Goal: Information Seeking & Learning: Learn about a topic

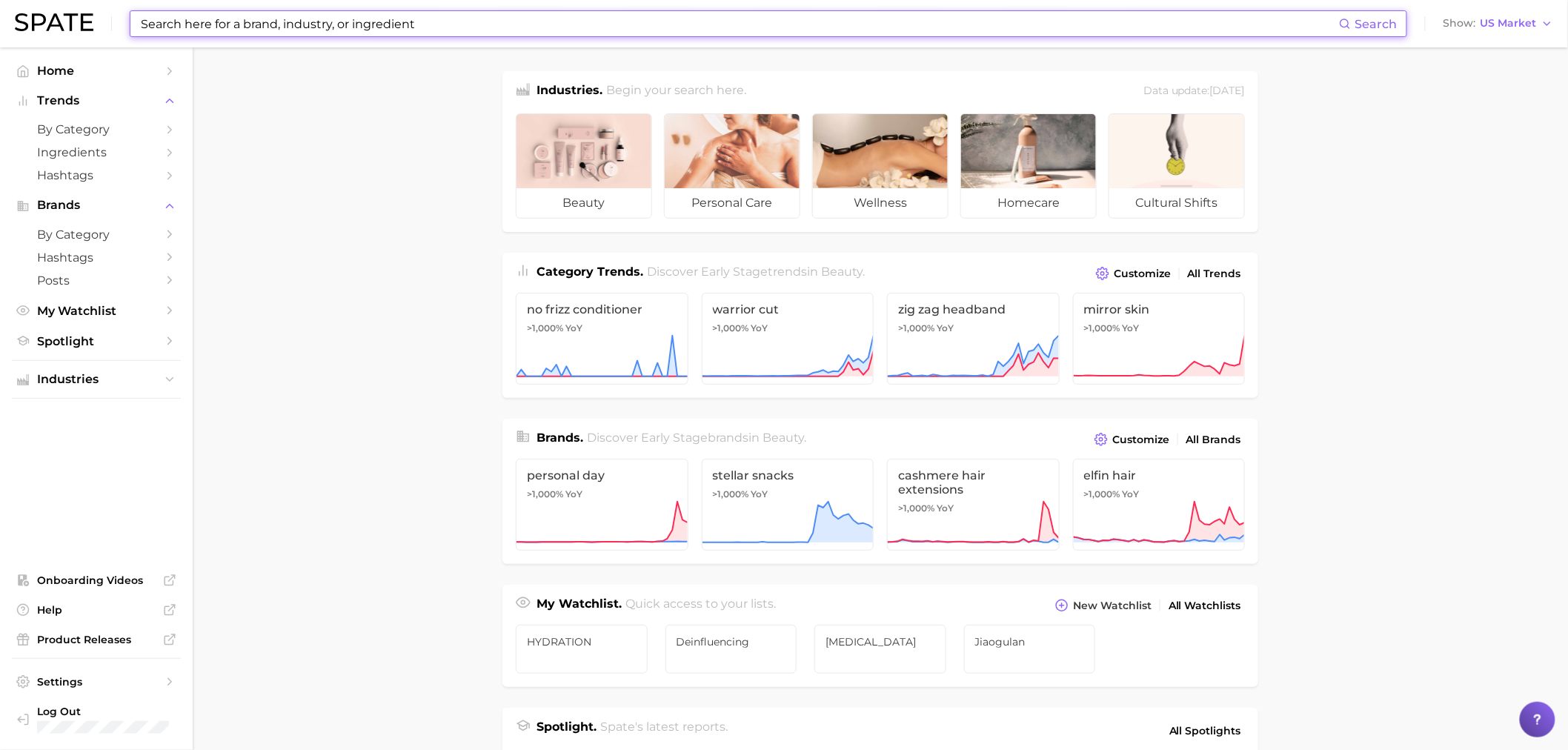
click at [651, 26] on input at bounding box center [738, 24] width 1200 height 26
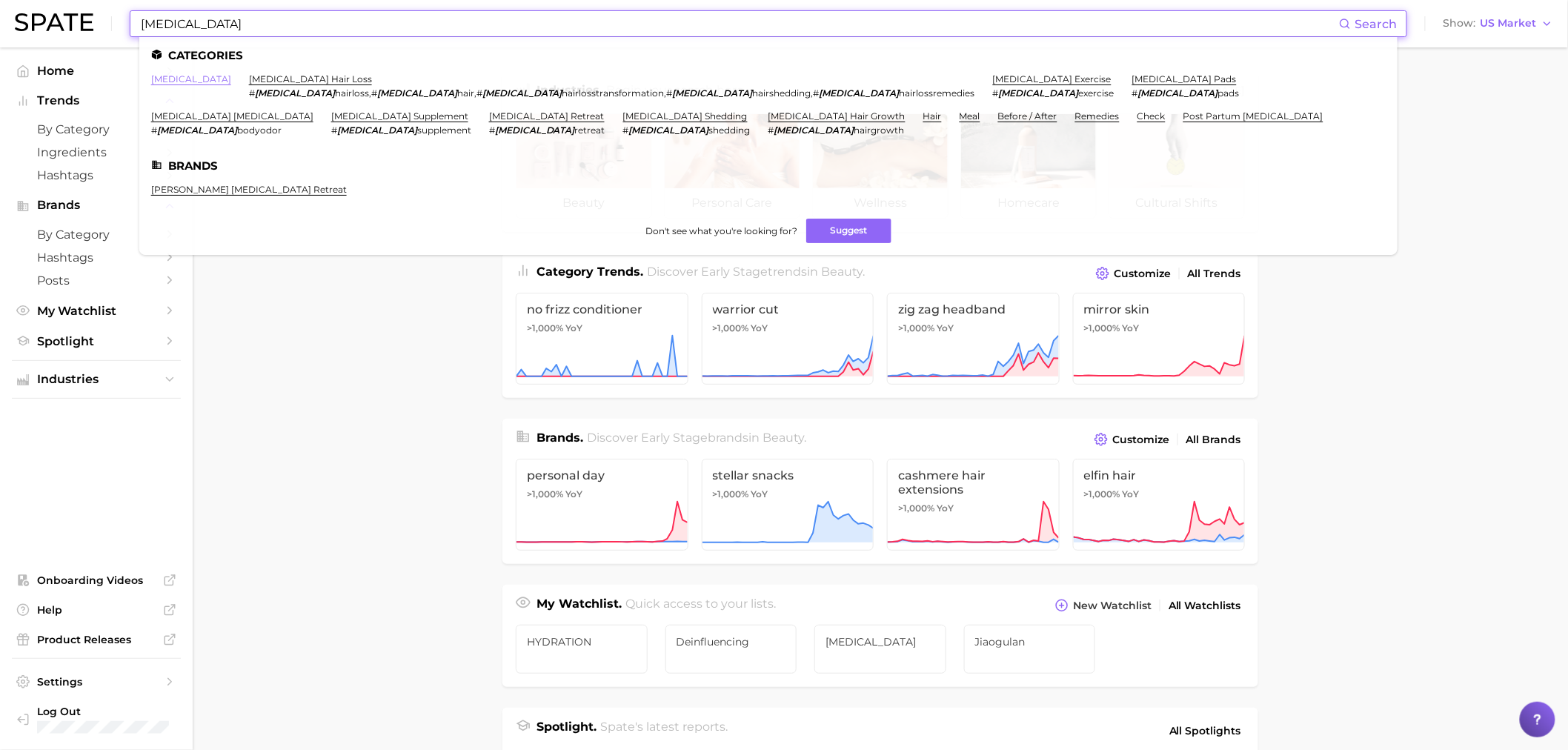
type input "[MEDICAL_DATA]"
click at [166, 75] on link "[MEDICAL_DATA]" at bounding box center [191, 79] width 80 height 11
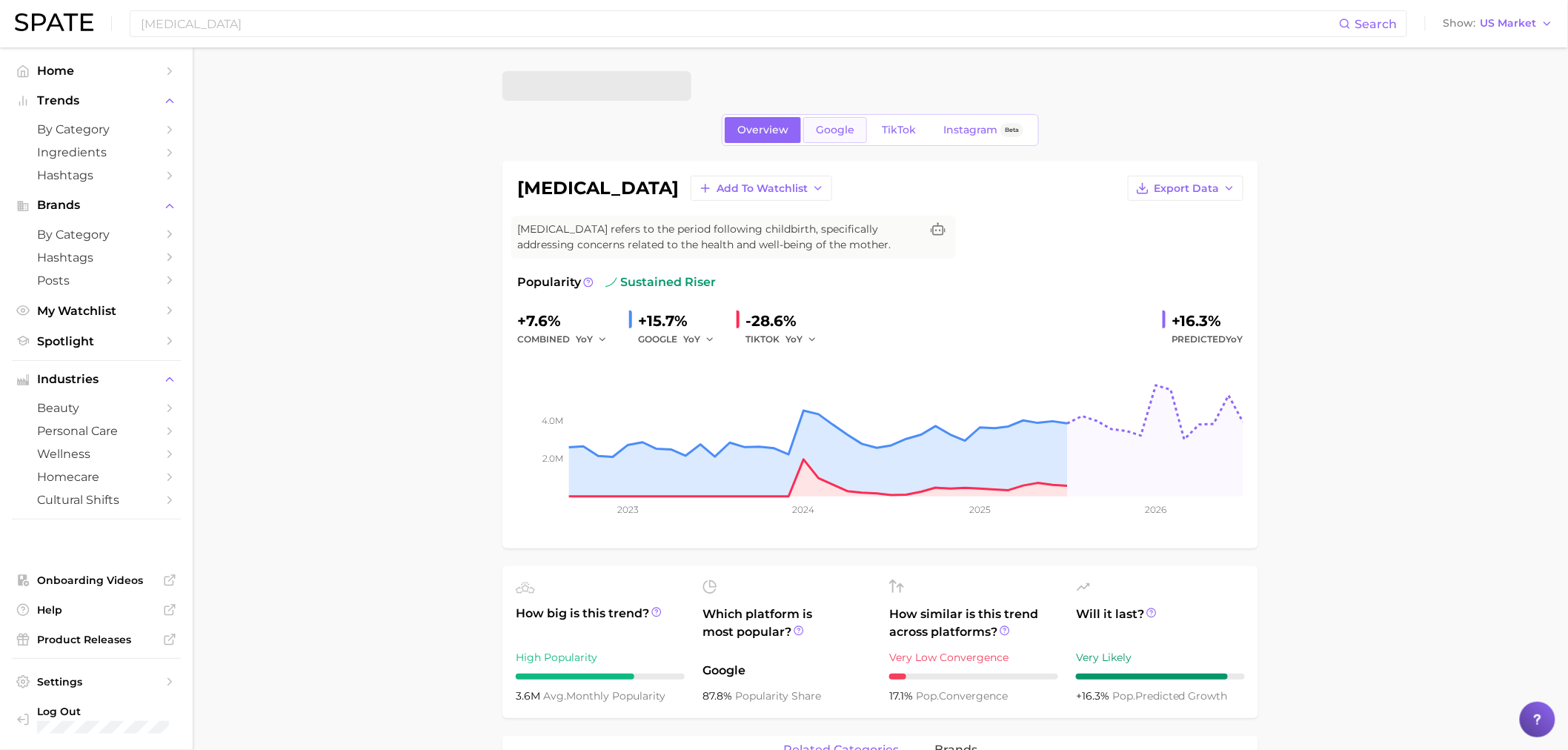
click at [853, 126] on link "Google" at bounding box center [835, 130] width 64 height 26
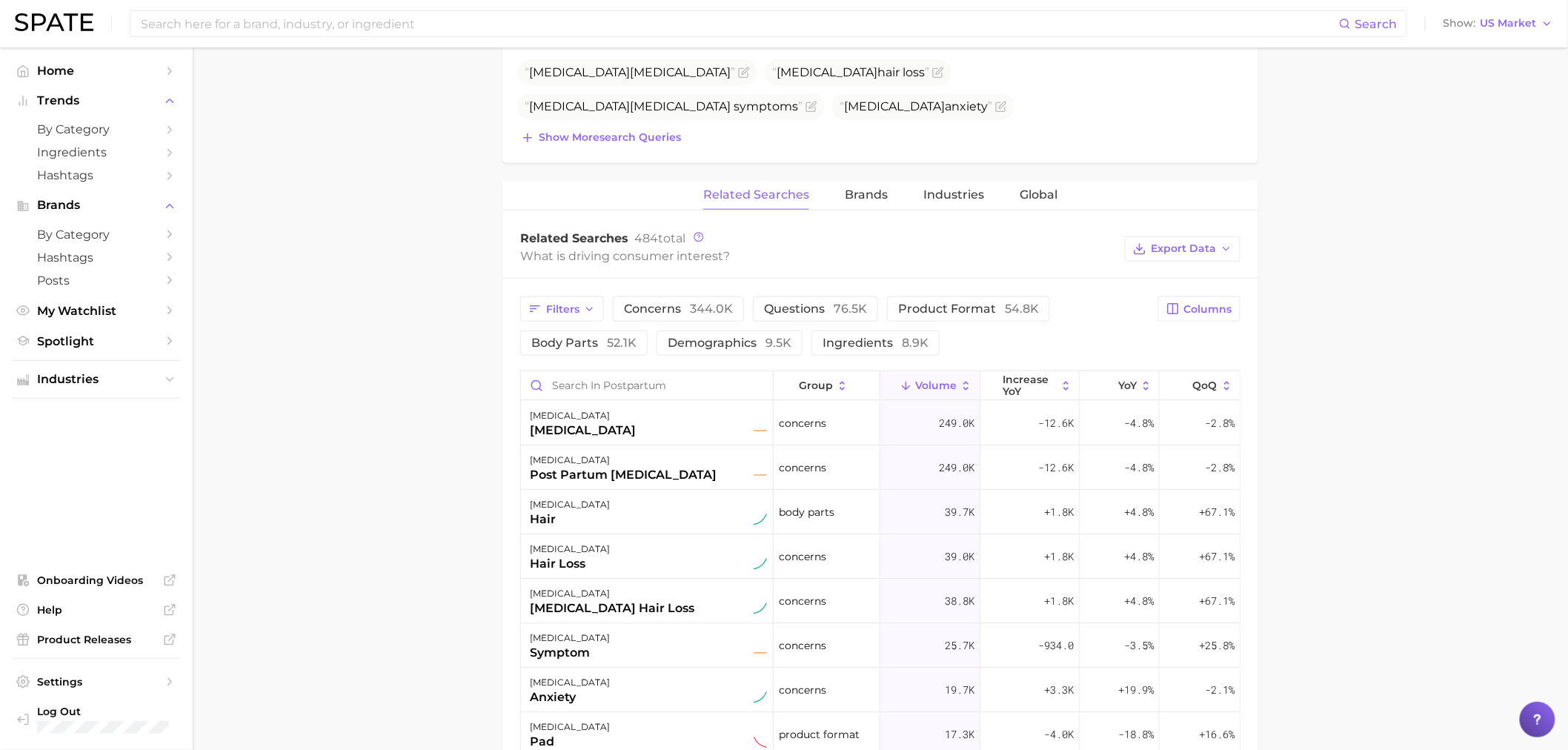
scroll to position [576, 0]
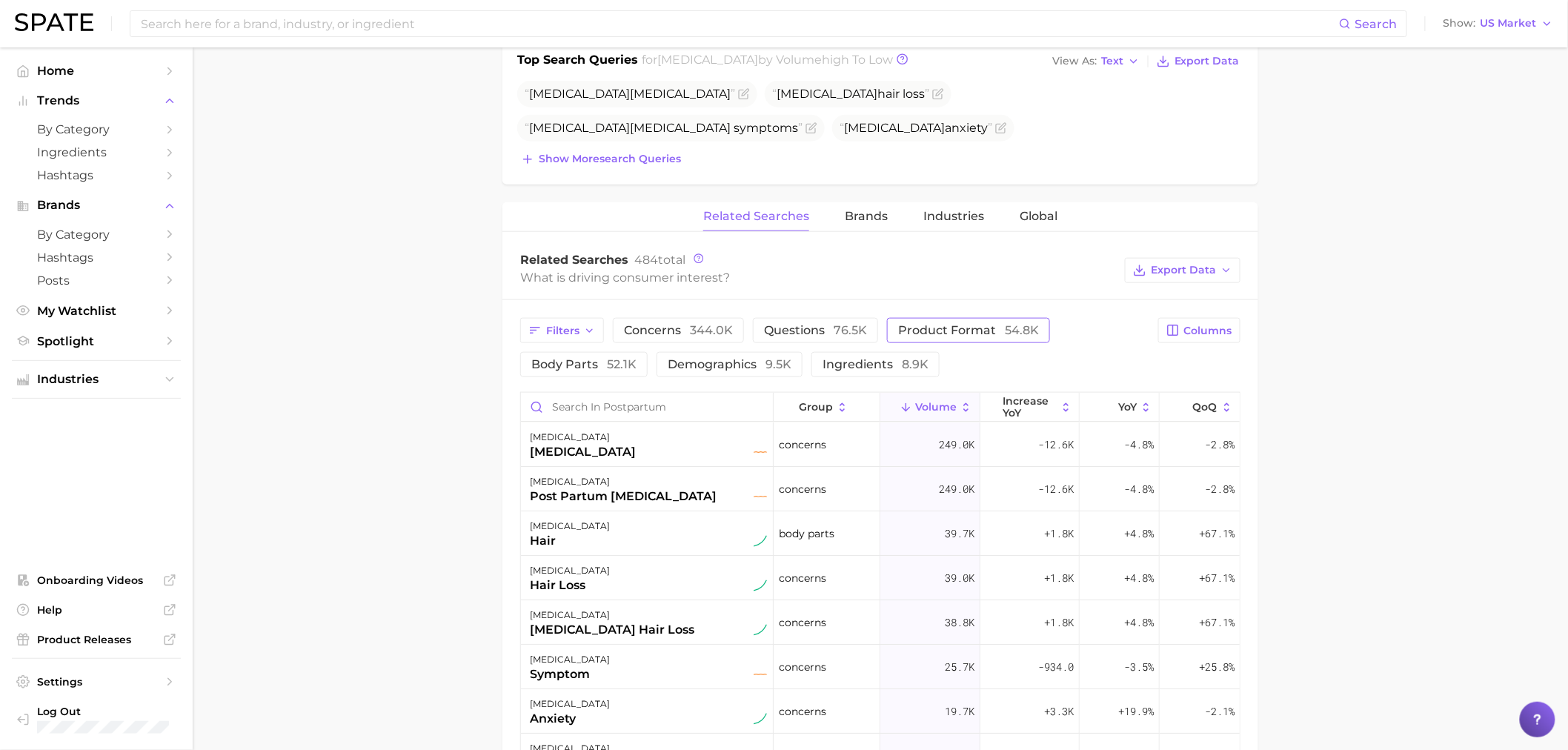
click at [951, 333] on span "product format 54.8k" at bounding box center [969, 330] width 141 height 14
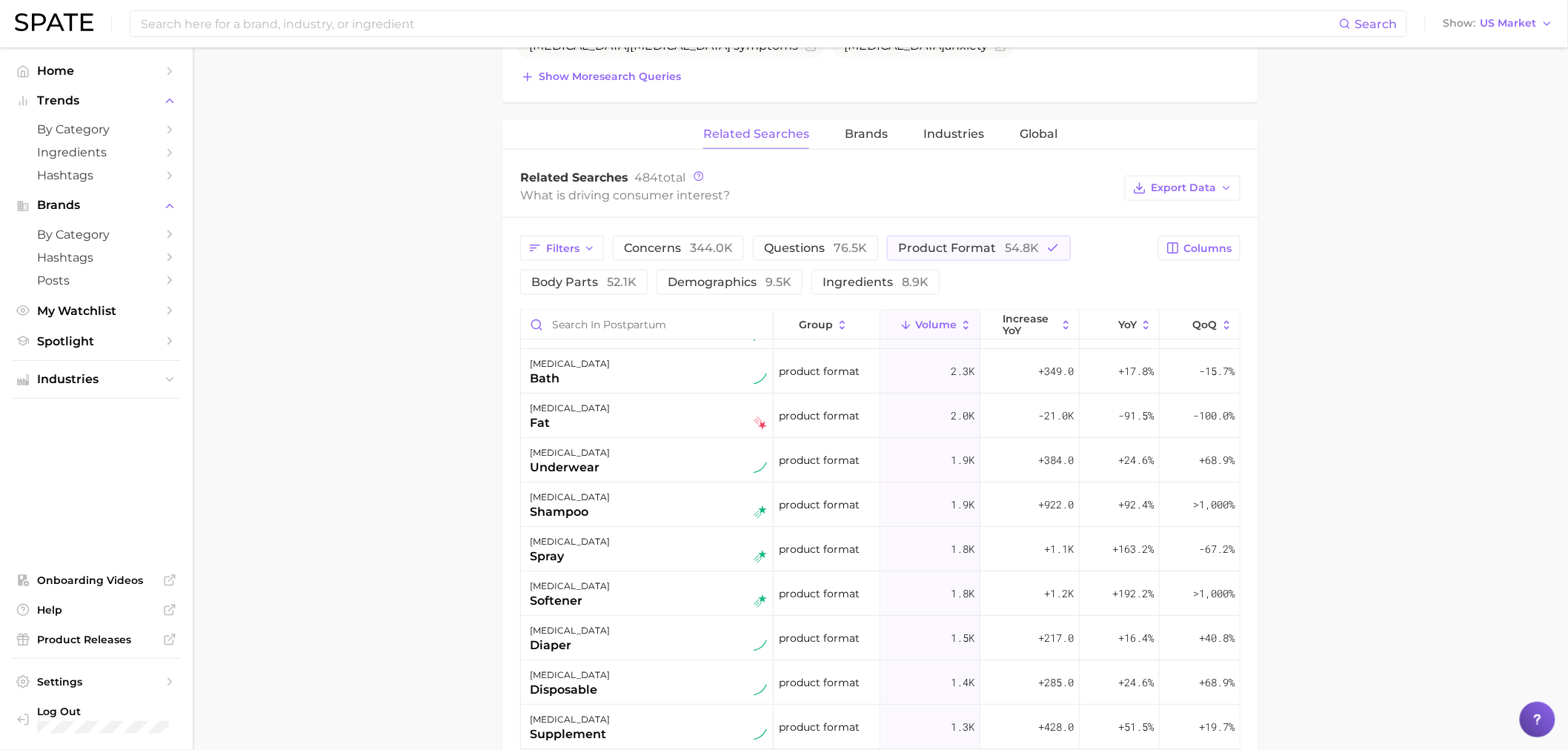
scroll to position [164, 0]
click at [977, 249] on span "product format 54.8k" at bounding box center [969, 248] width 141 height 14
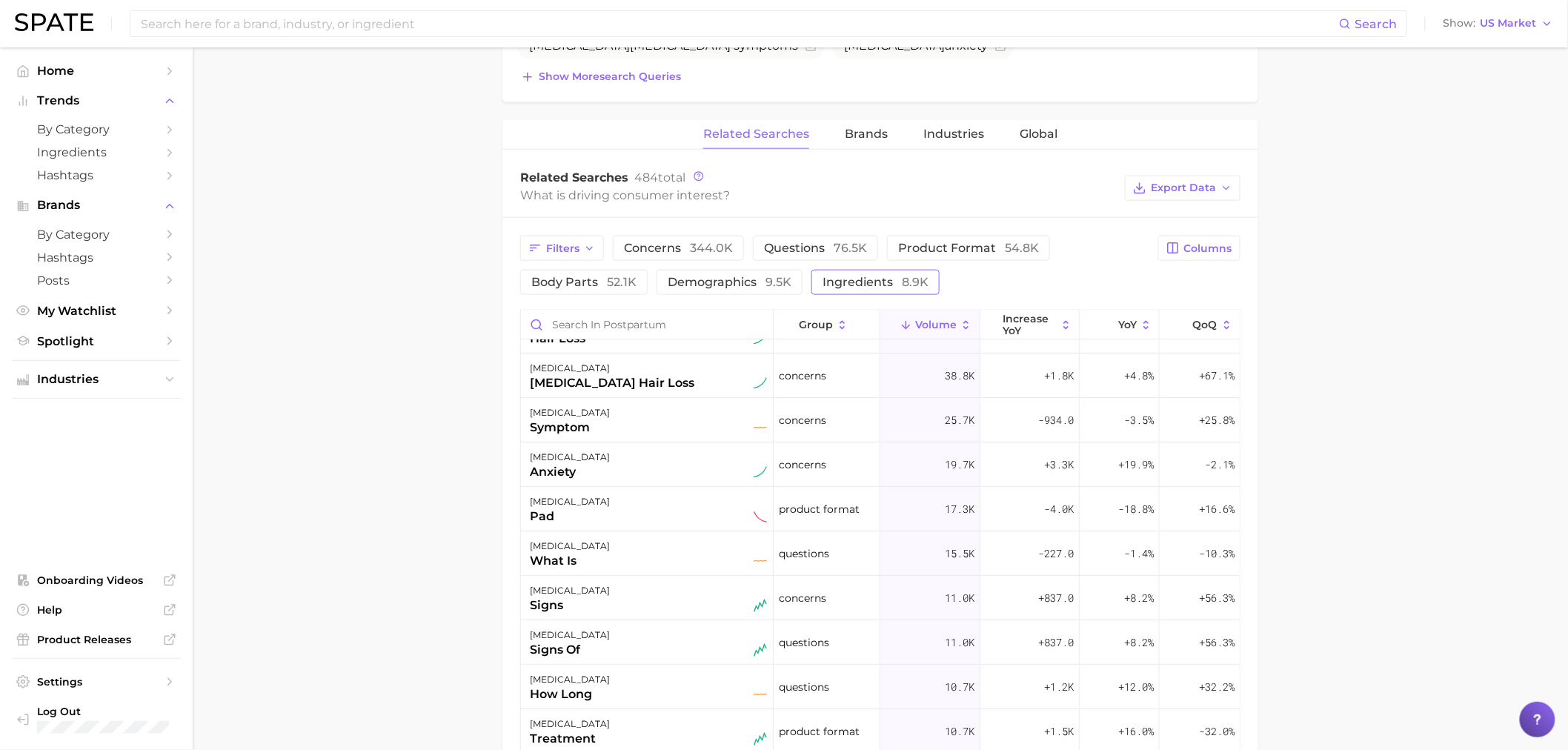
scroll to position [0, 0]
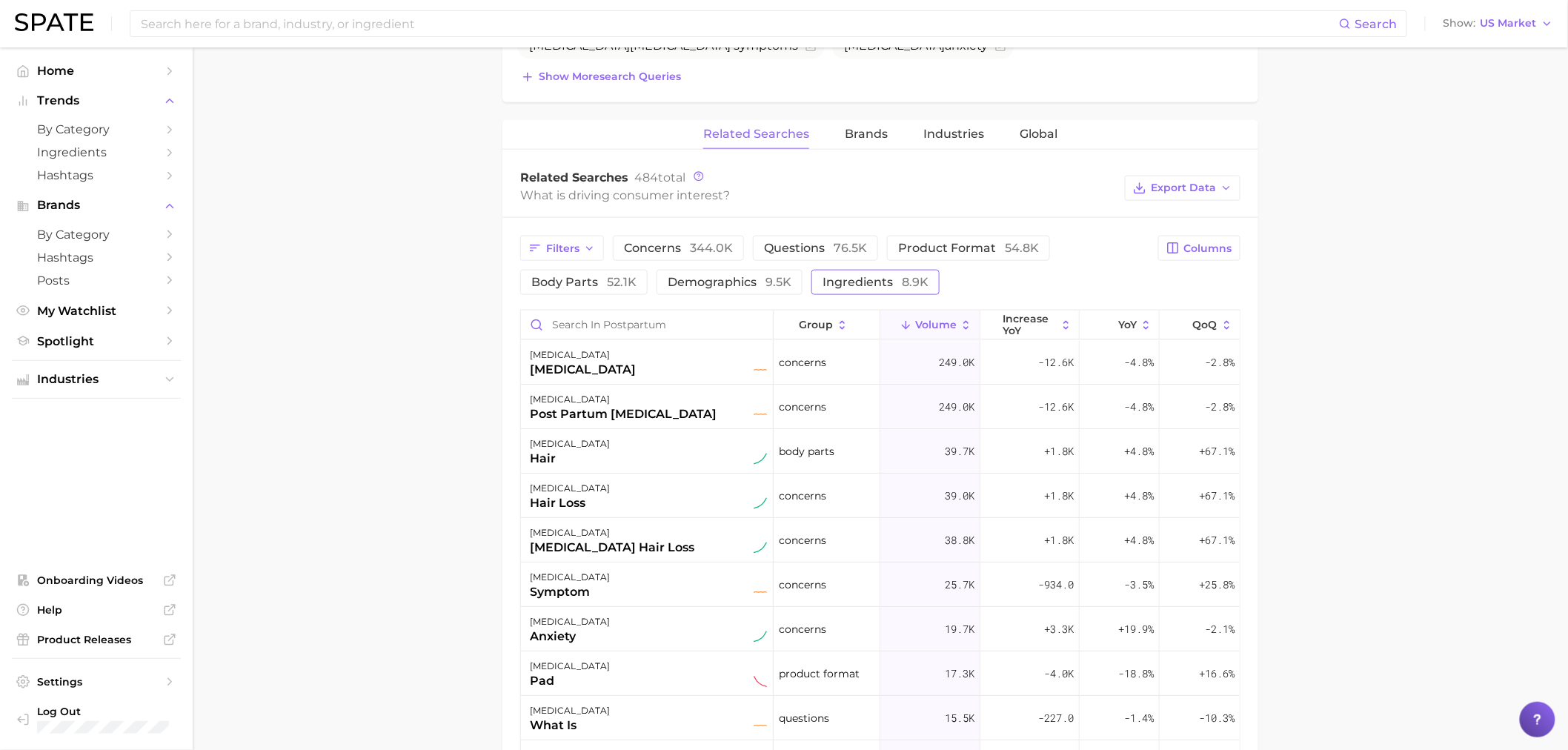
click at [894, 290] on button "ingredients 8.9k" at bounding box center [875, 282] width 128 height 26
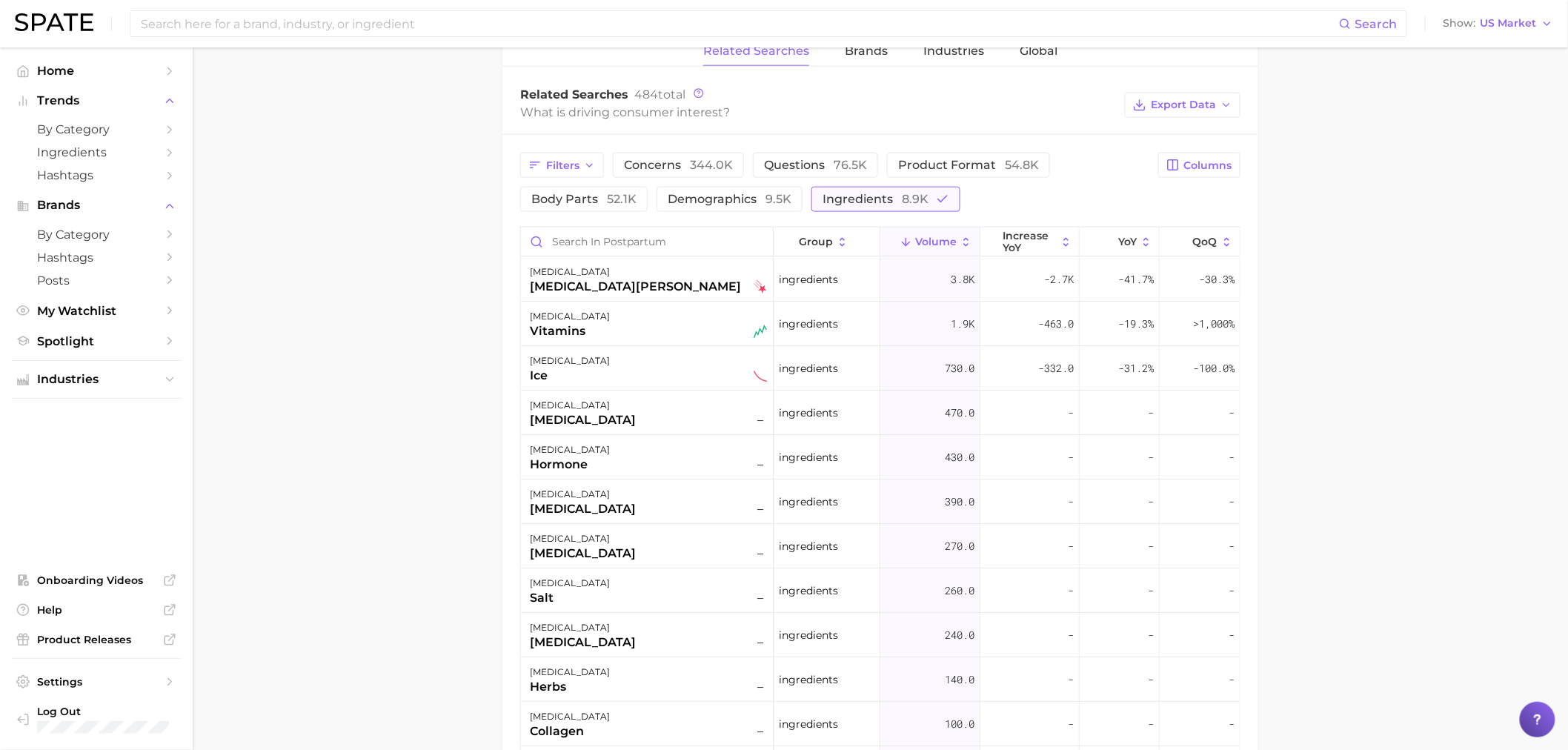
click at [899, 207] on button "ingredients 8.9k" at bounding box center [885, 199] width 149 height 26
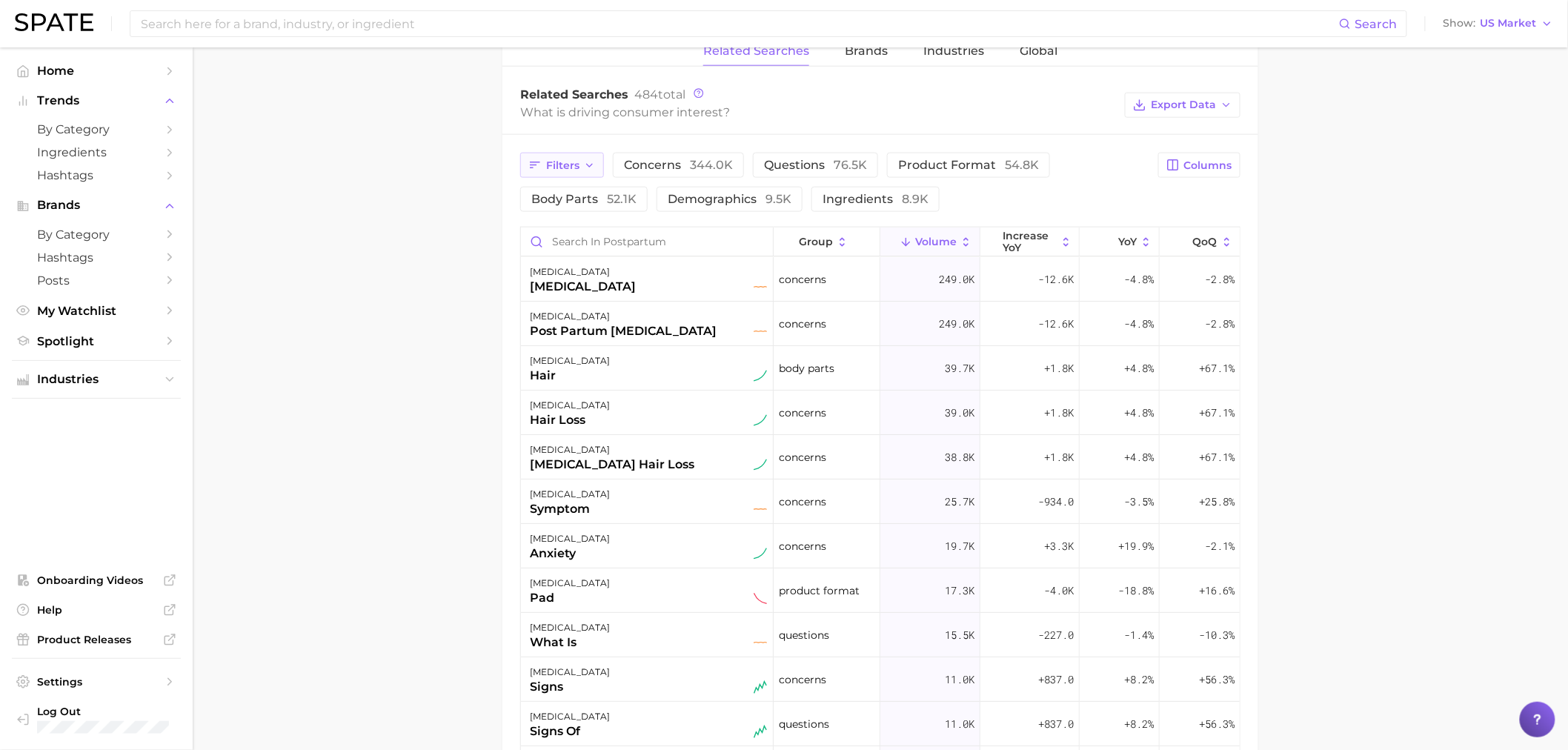
click at [567, 174] on button "Filters" at bounding box center [562, 165] width 84 height 26
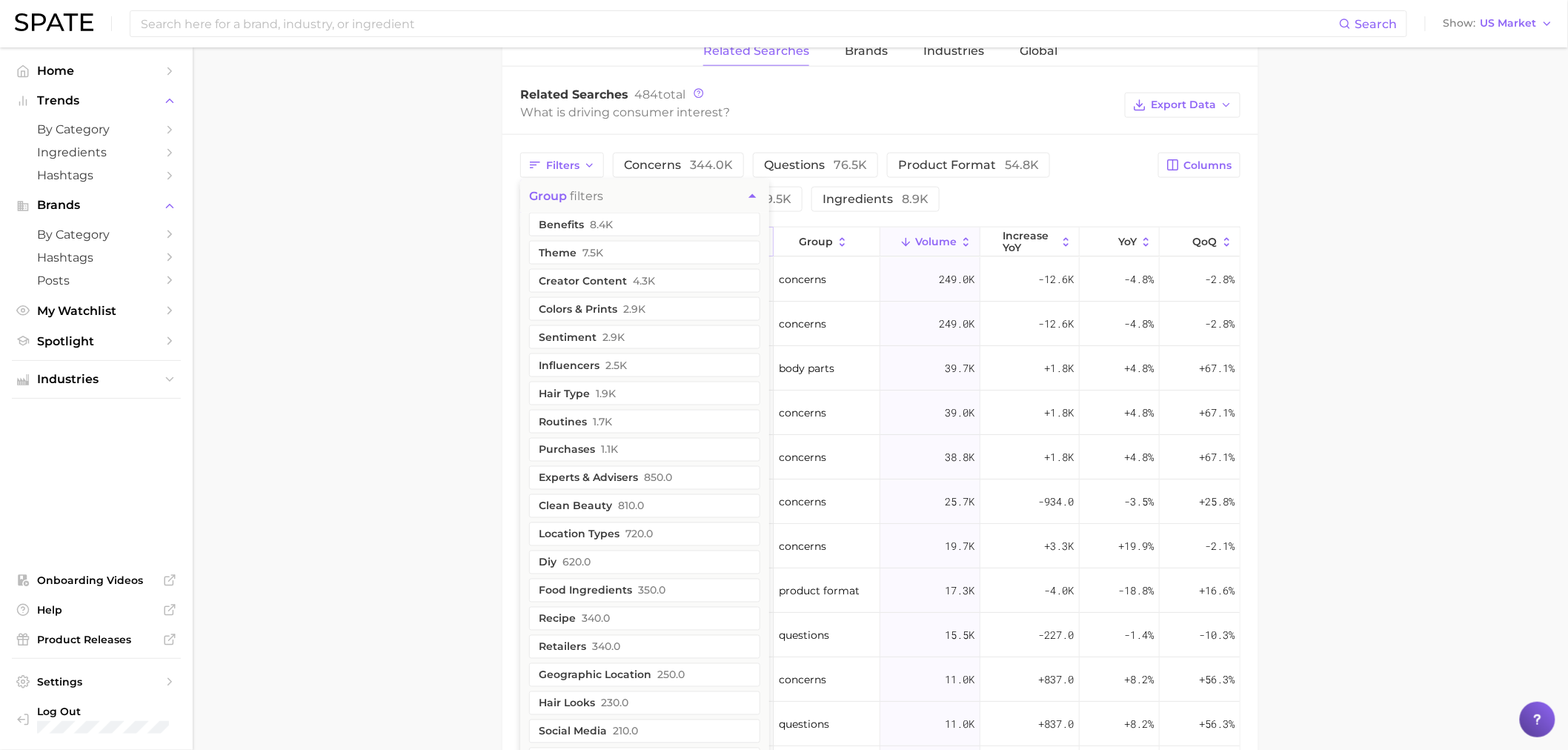
drag, startPoint x: 408, startPoint y: 608, endPoint x: 681, endPoint y: 240, distance: 458.2
click at [408, 598] on main "[MEDICAL_DATA] Overview Google TikTok Instagram Beta [MEDICAL_DATA] Add to Watc…" at bounding box center [880, 187] width 1375 height 1762
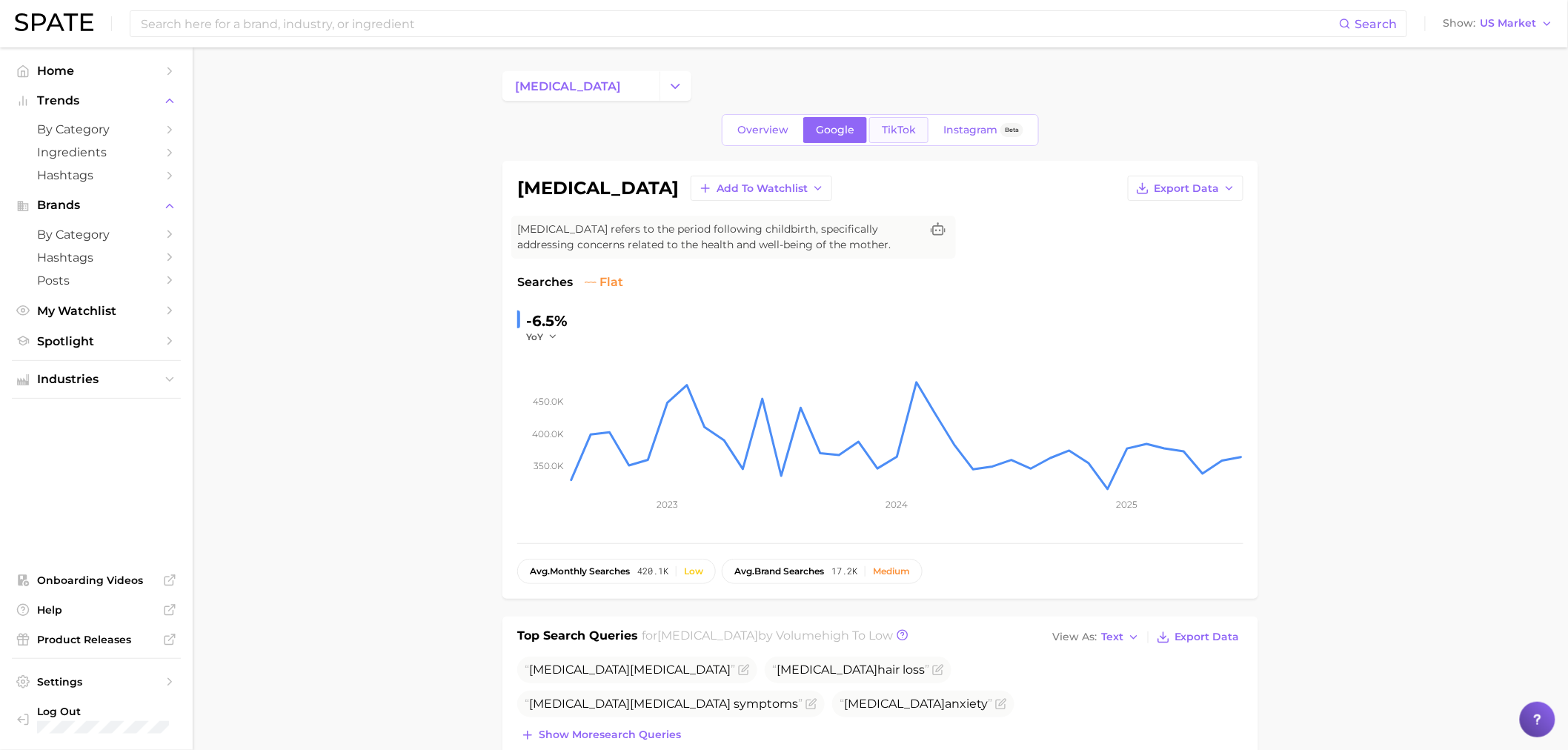
click at [895, 121] on link "TikTok" at bounding box center [898, 130] width 59 height 26
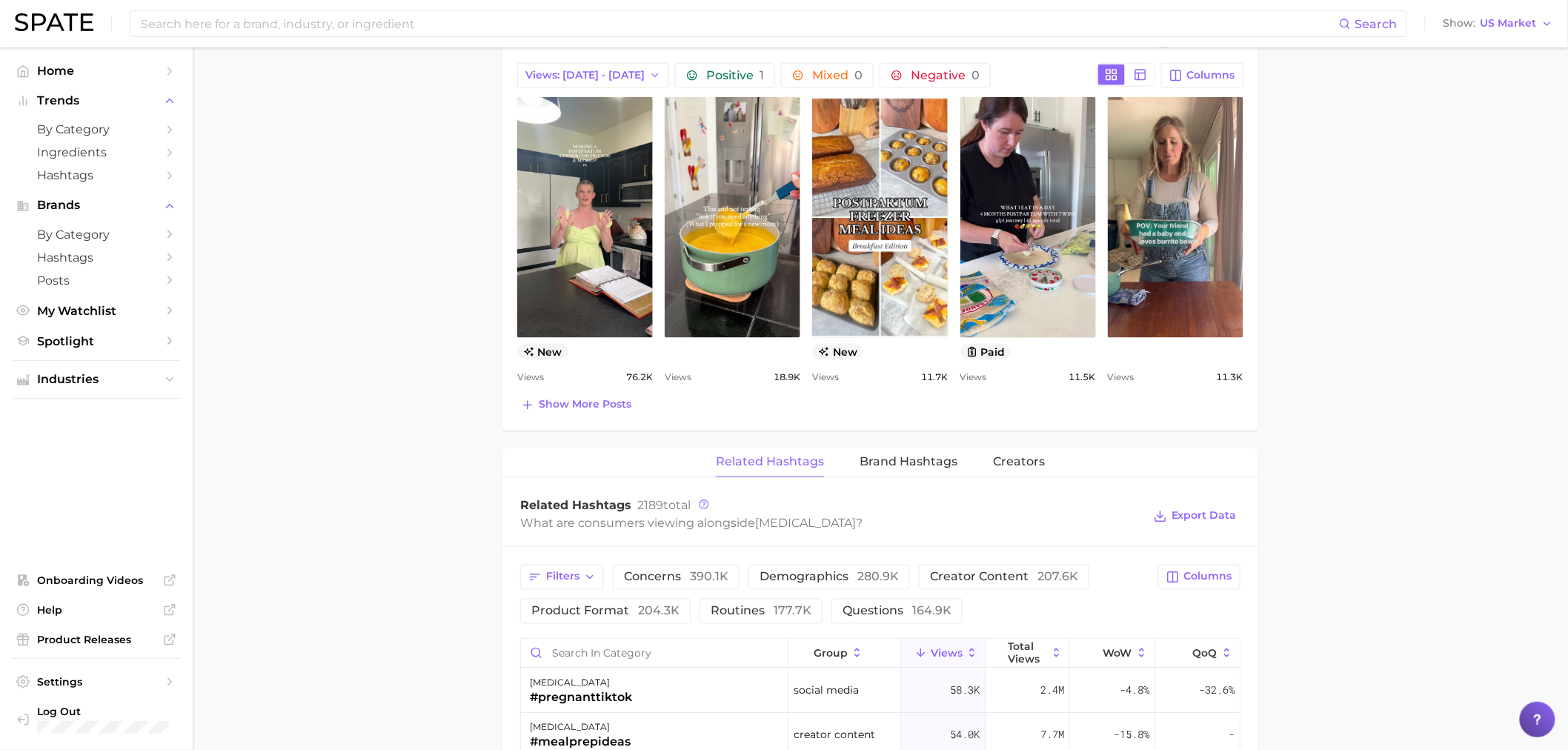
scroll to position [1152, 0]
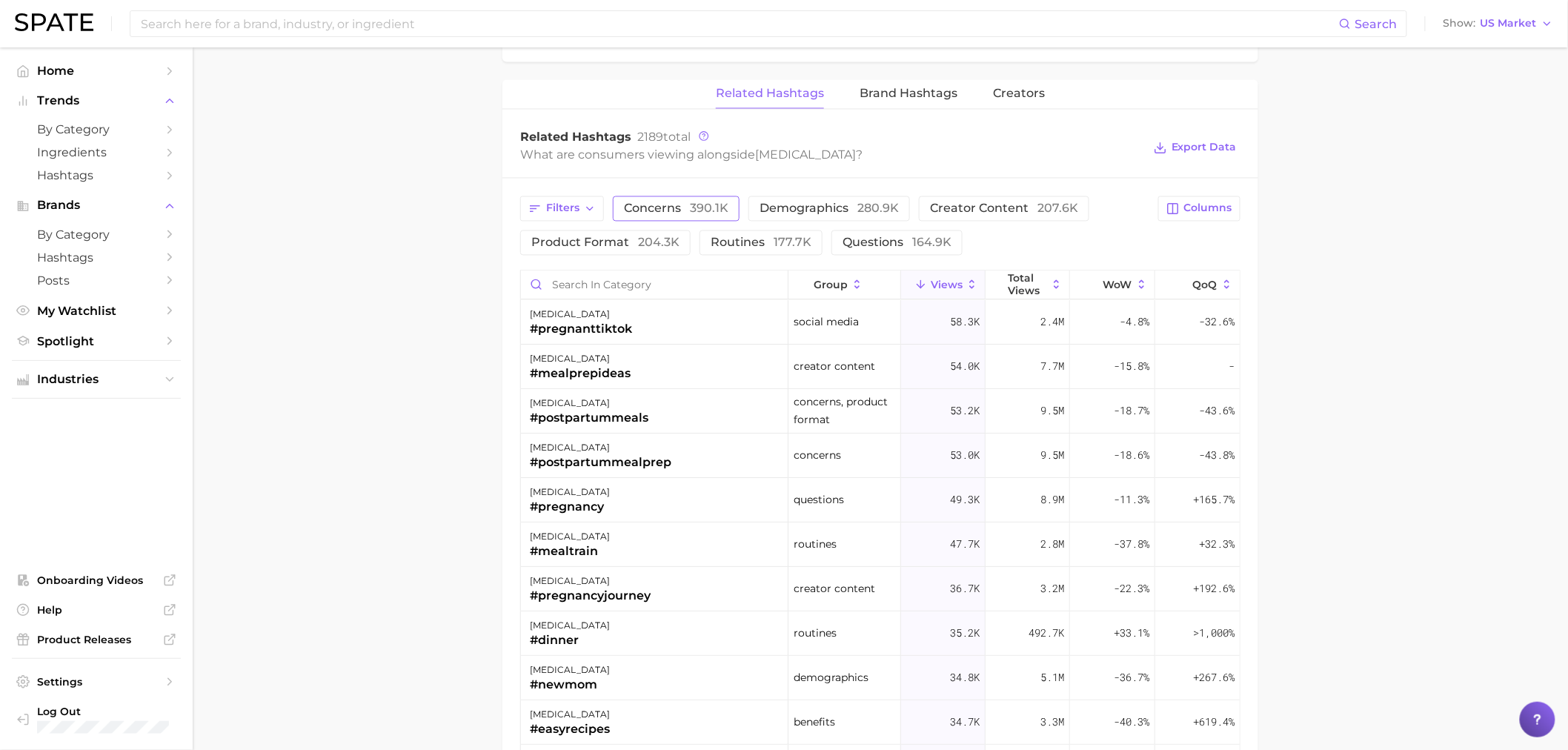
click at [698, 206] on span "390.1k" at bounding box center [709, 208] width 38 height 14
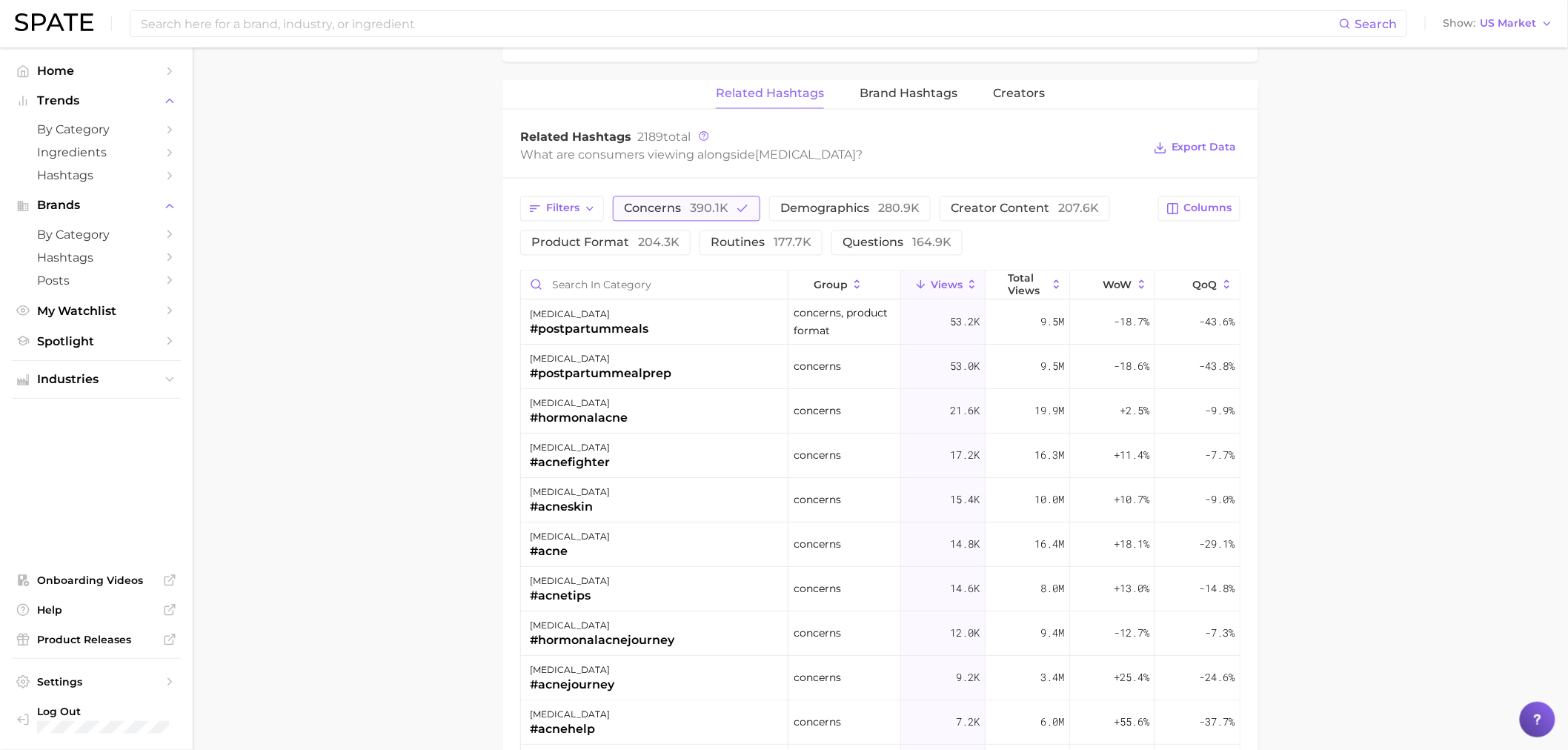
click at [698, 206] on span "390.1k" at bounding box center [709, 208] width 38 height 14
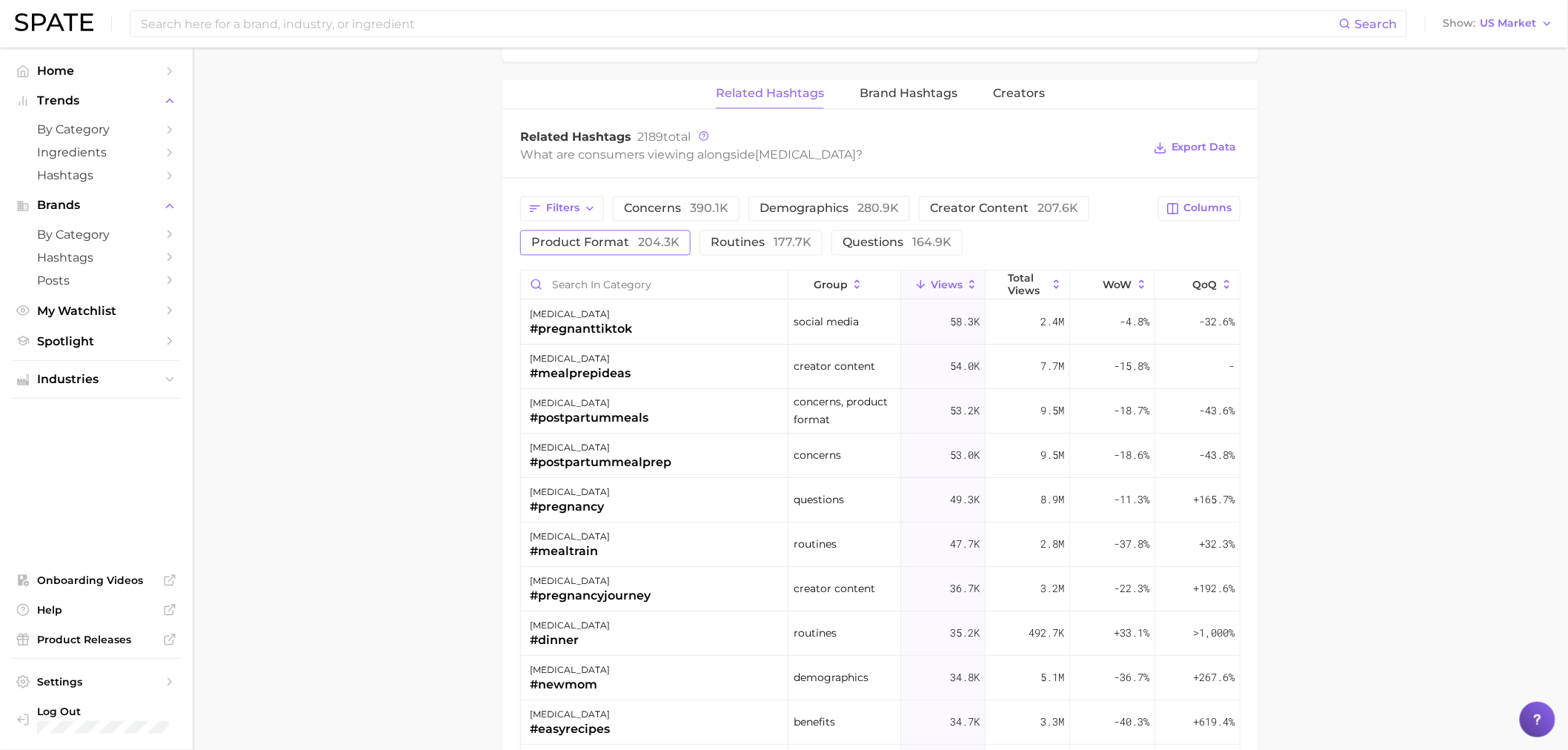
click at [619, 250] on button "product format 204.3k" at bounding box center [605, 243] width 171 height 26
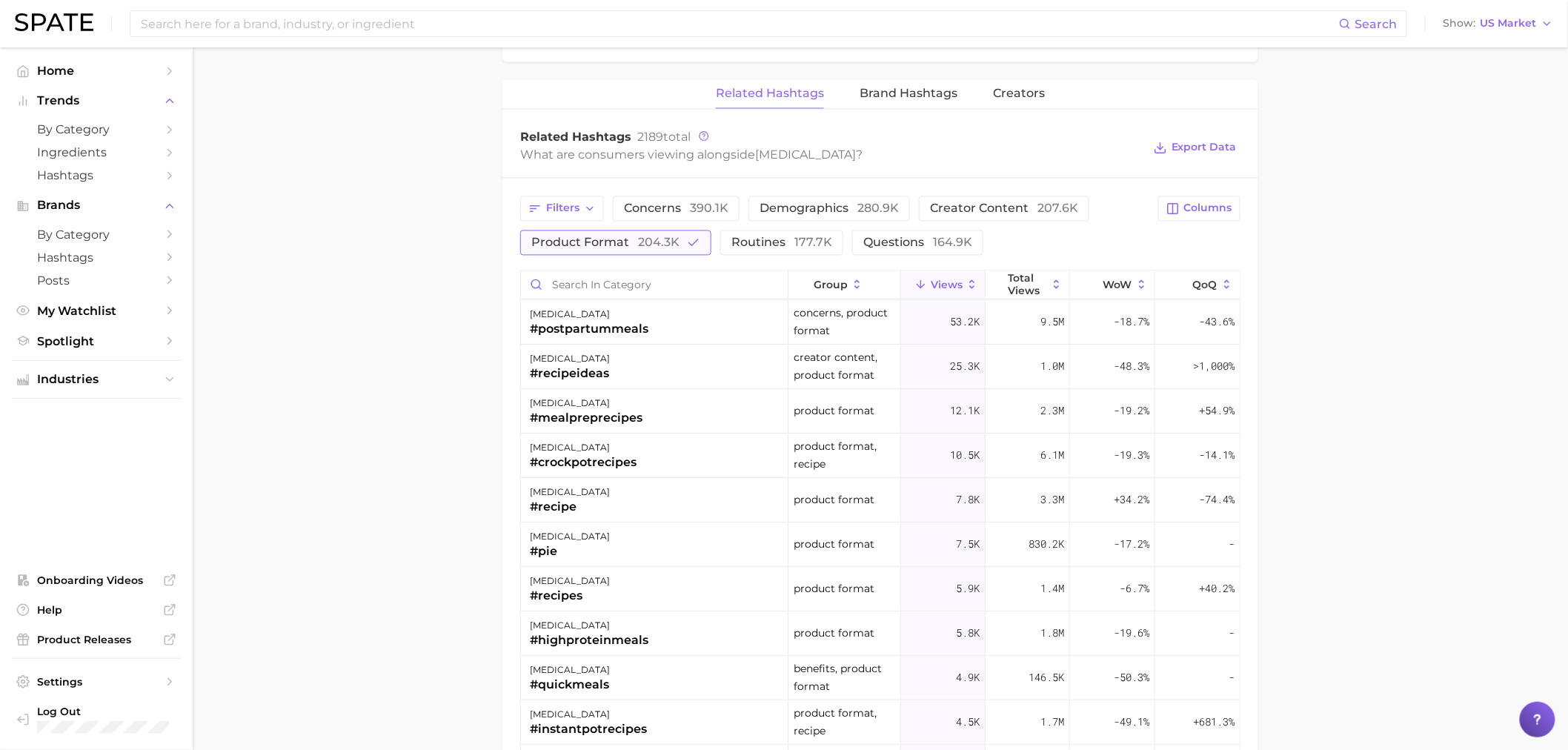
click at [619, 250] on button "product format 204.3k" at bounding box center [615, 243] width 191 height 26
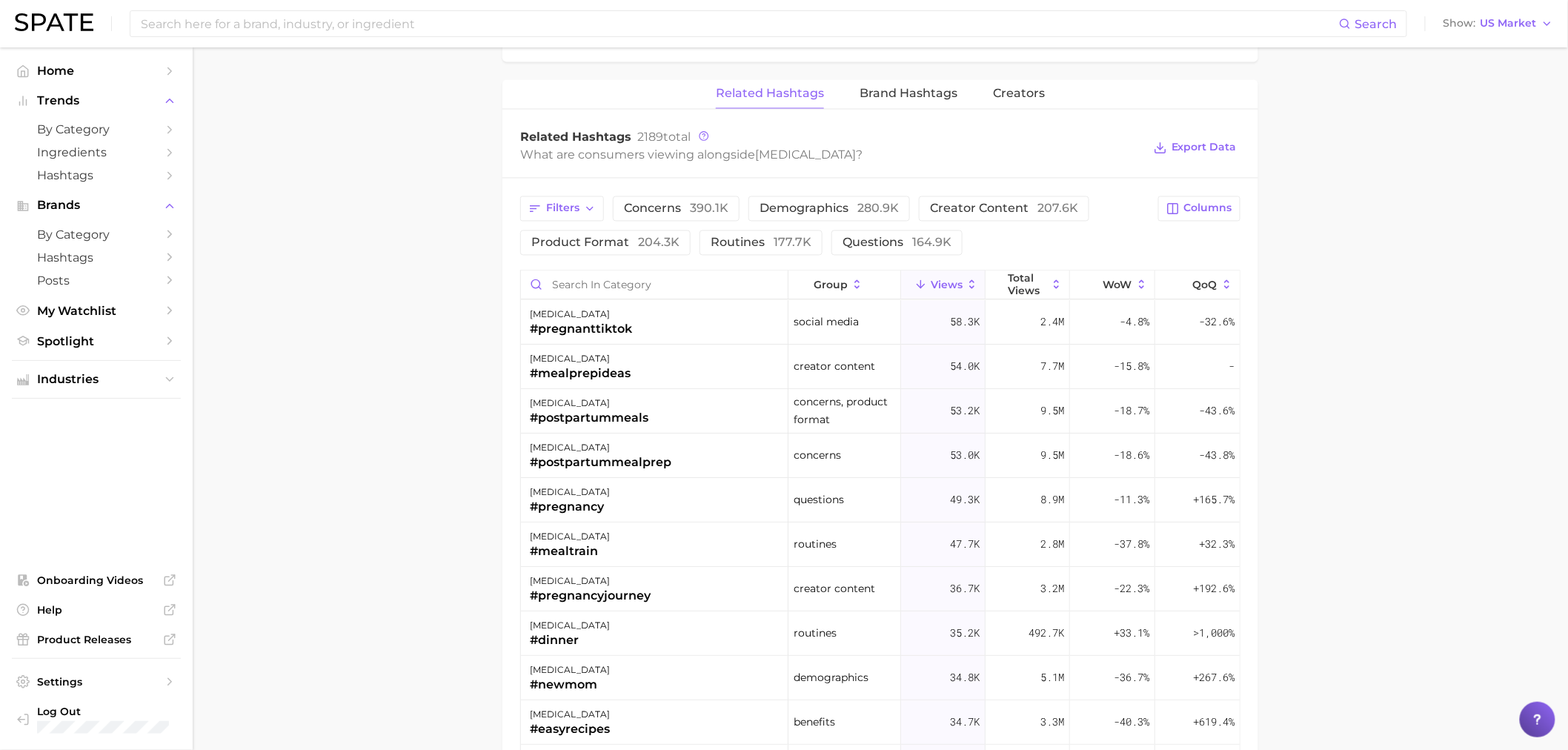
click at [401, 350] on main "[MEDICAL_DATA] Overview Google TikTok Instagram Beta [MEDICAL_DATA] Add to Watc…" at bounding box center [880, 4] width 1375 height 2217
click at [569, 35] on input at bounding box center [738, 24] width 1200 height 26
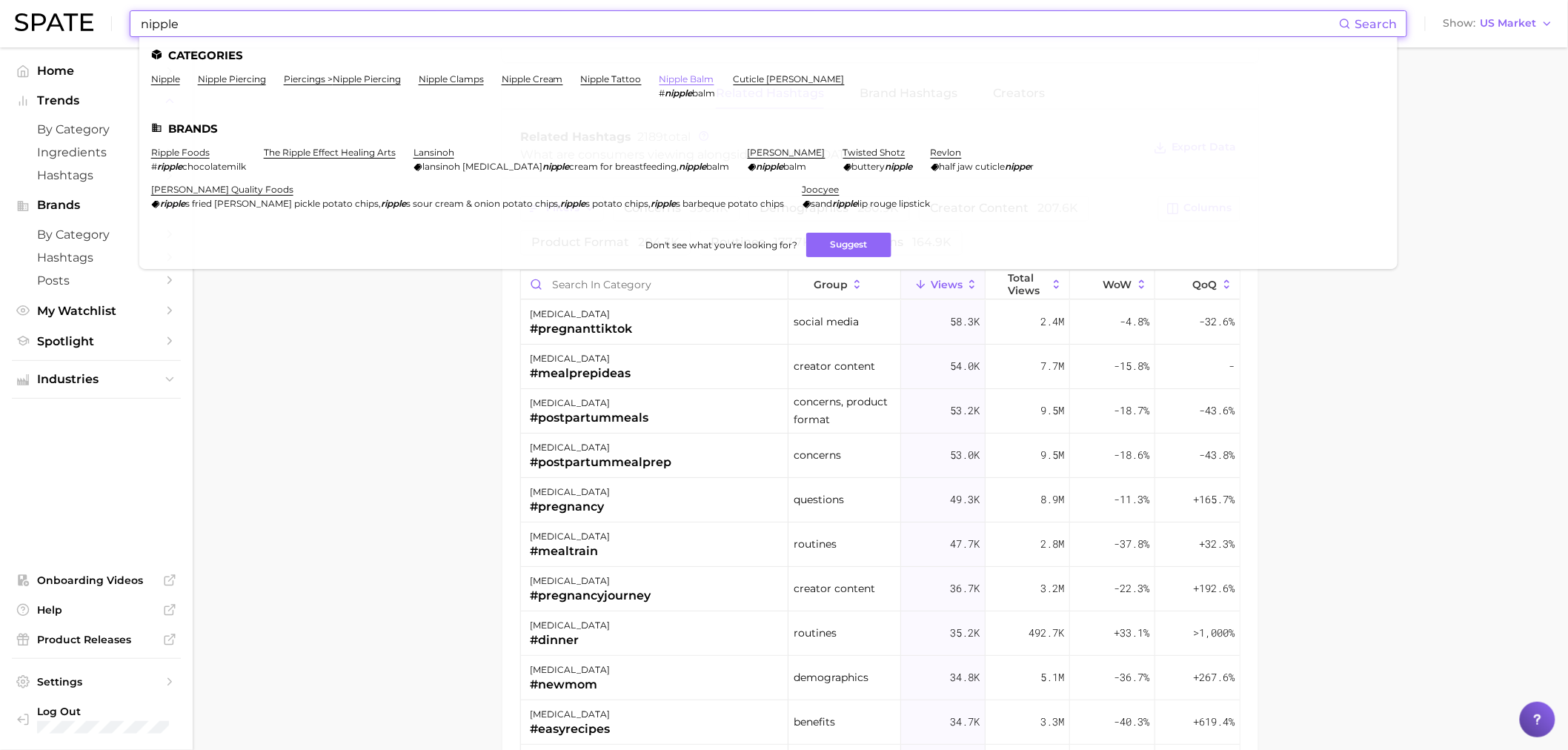
type input "nipple"
click at [689, 77] on link "nipple balm" at bounding box center [687, 79] width 55 height 11
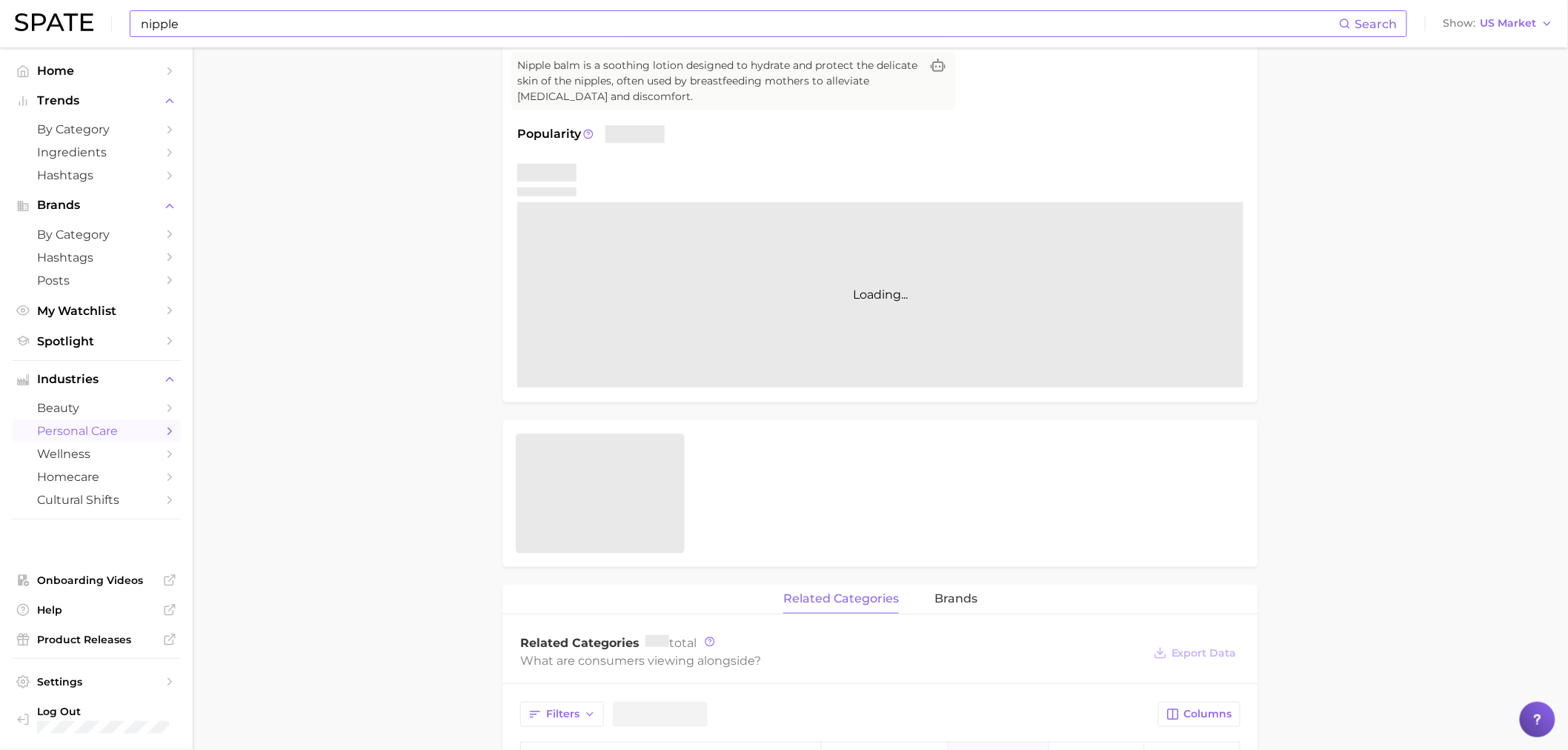
scroll to position [176, 0]
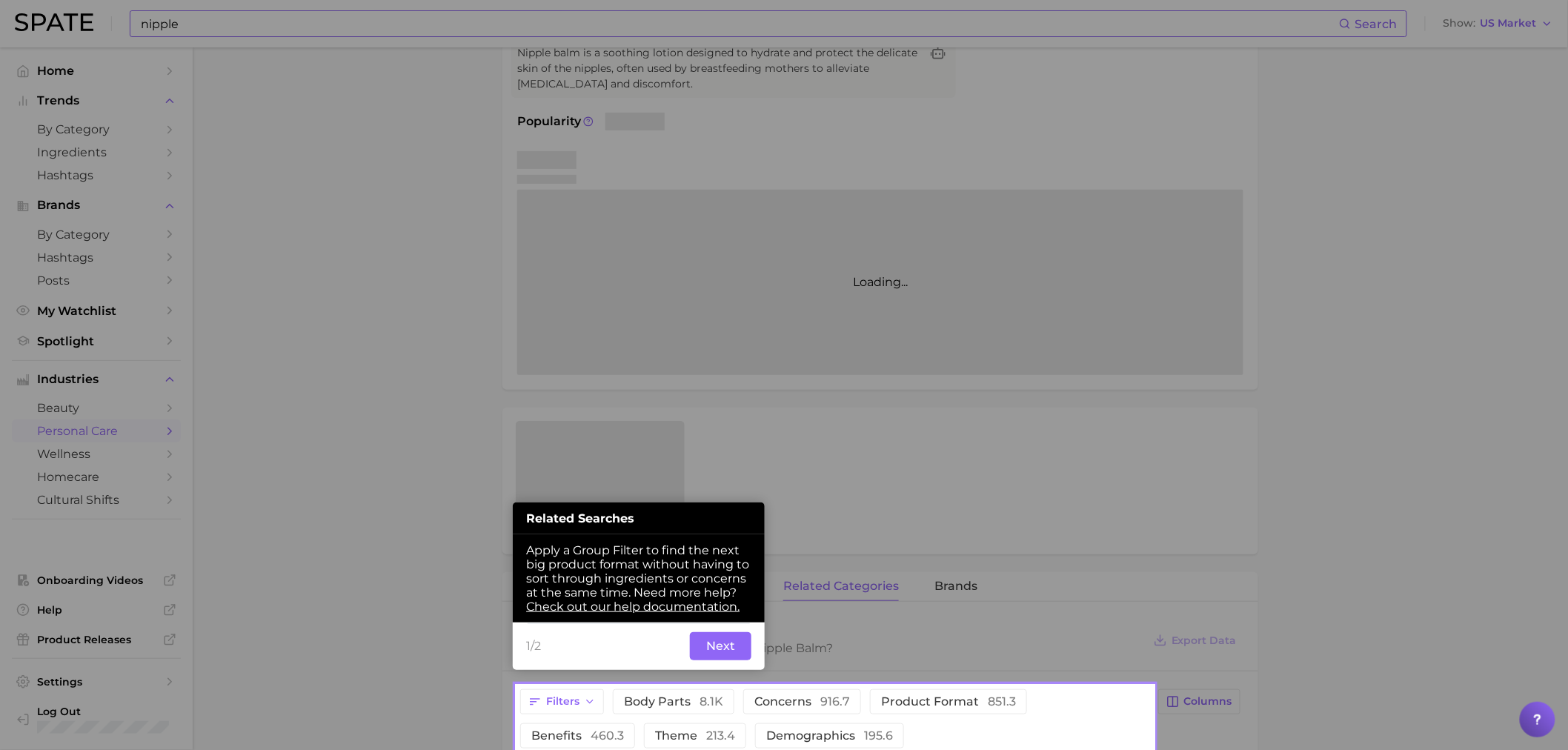
click at [722, 660] on button "Next" at bounding box center [720, 646] width 61 height 28
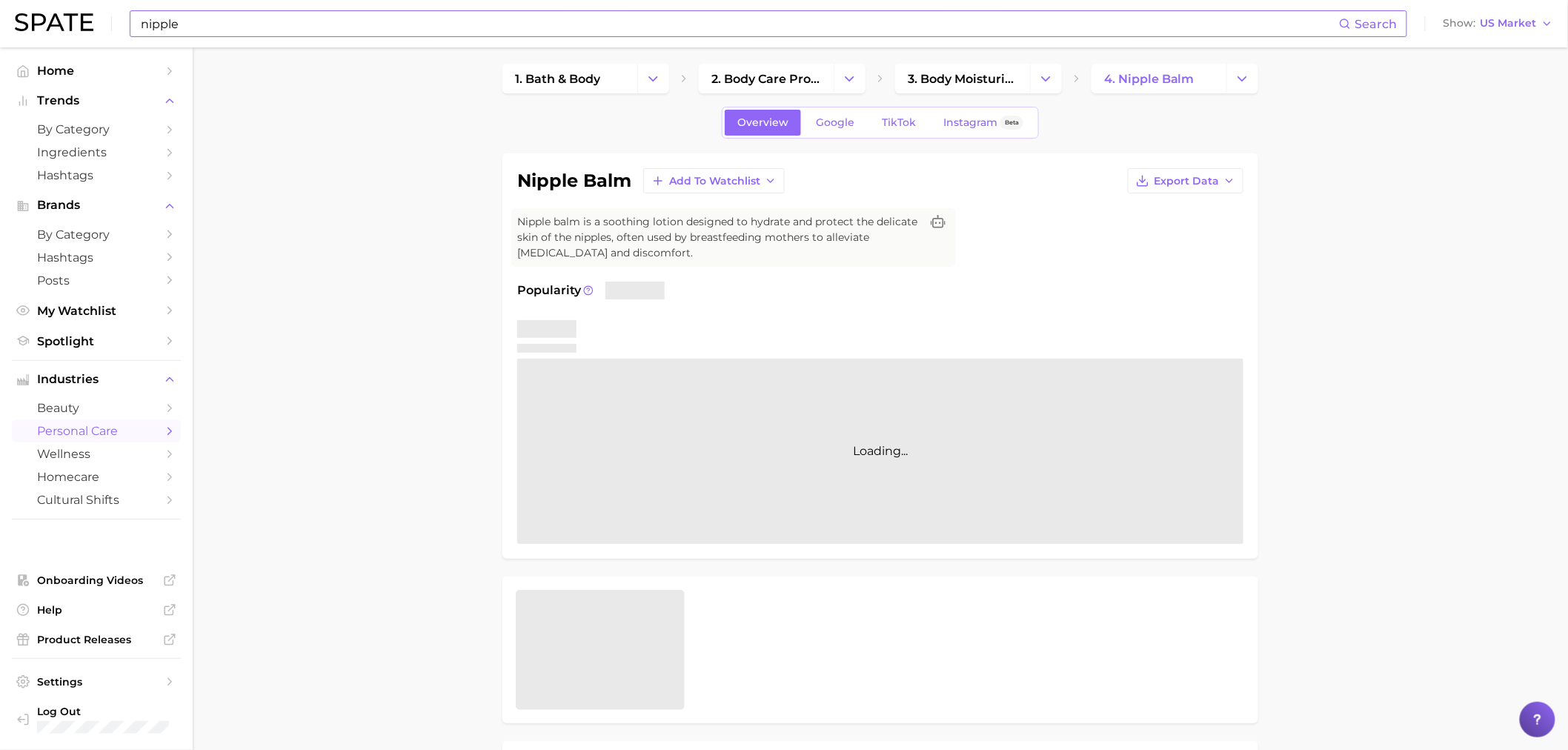
scroll to position [0, 0]
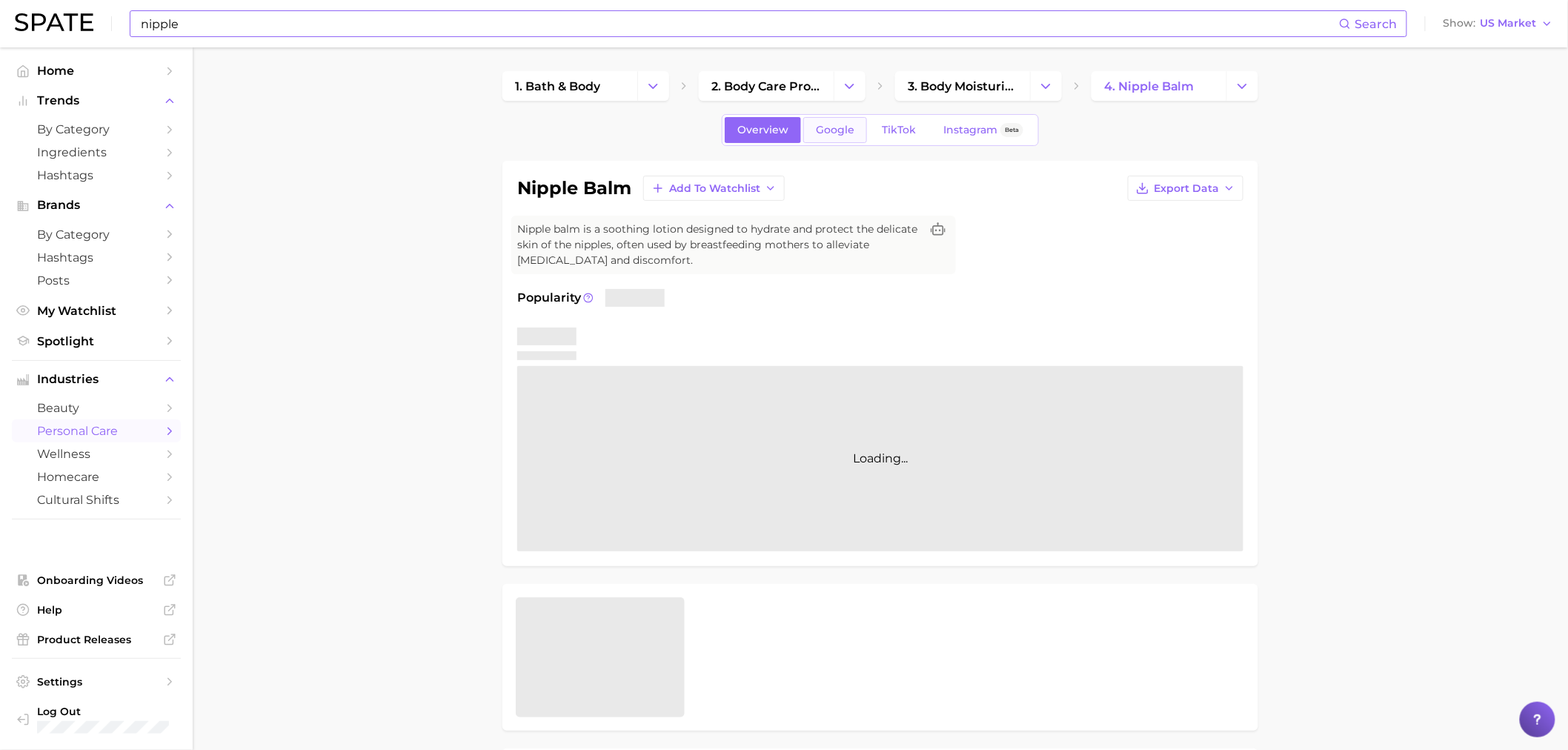
click at [845, 133] on span "Google" at bounding box center [835, 130] width 38 height 13
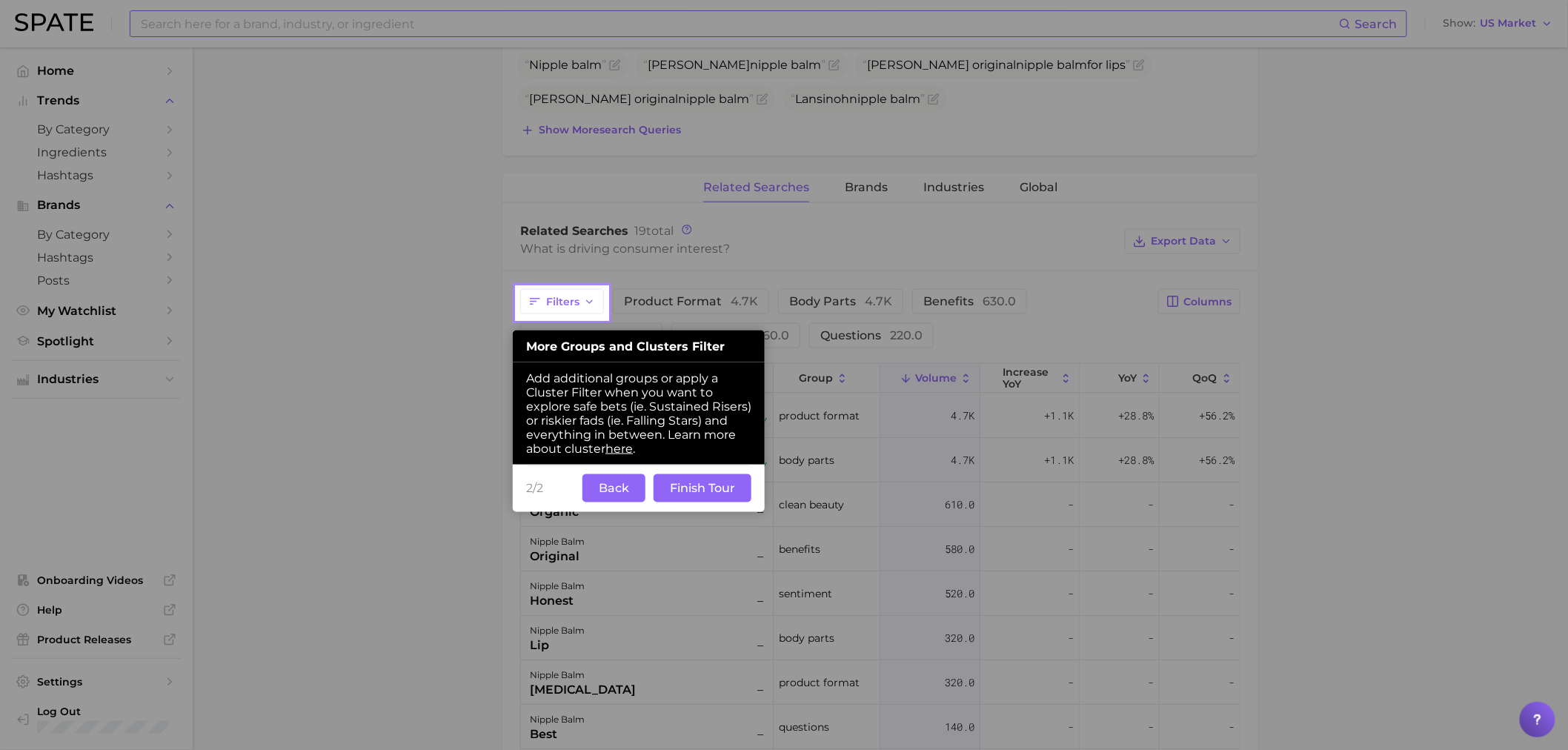
scroll to position [641, 0]
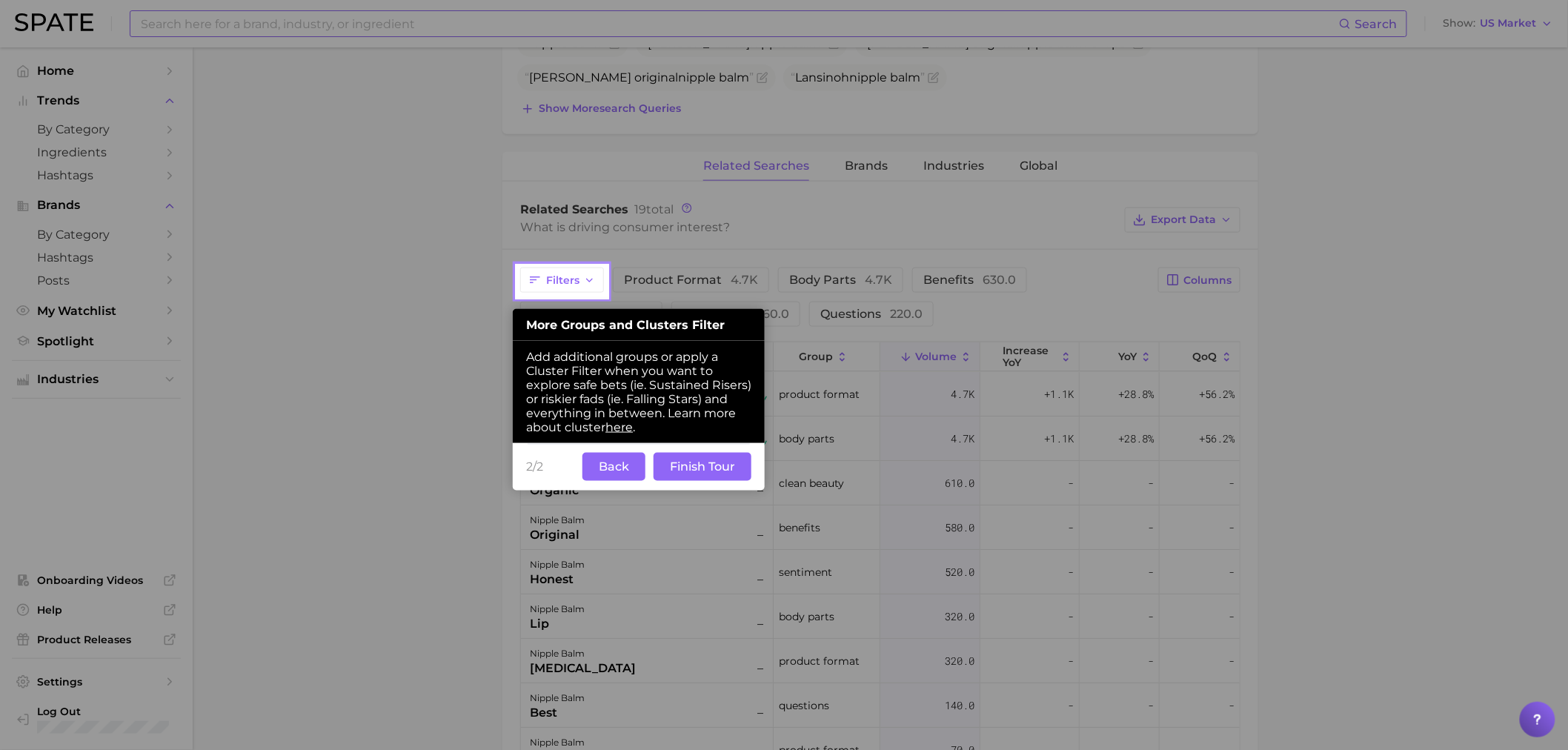
click at [615, 481] on button "Back" at bounding box center [613, 467] width 63 height 28
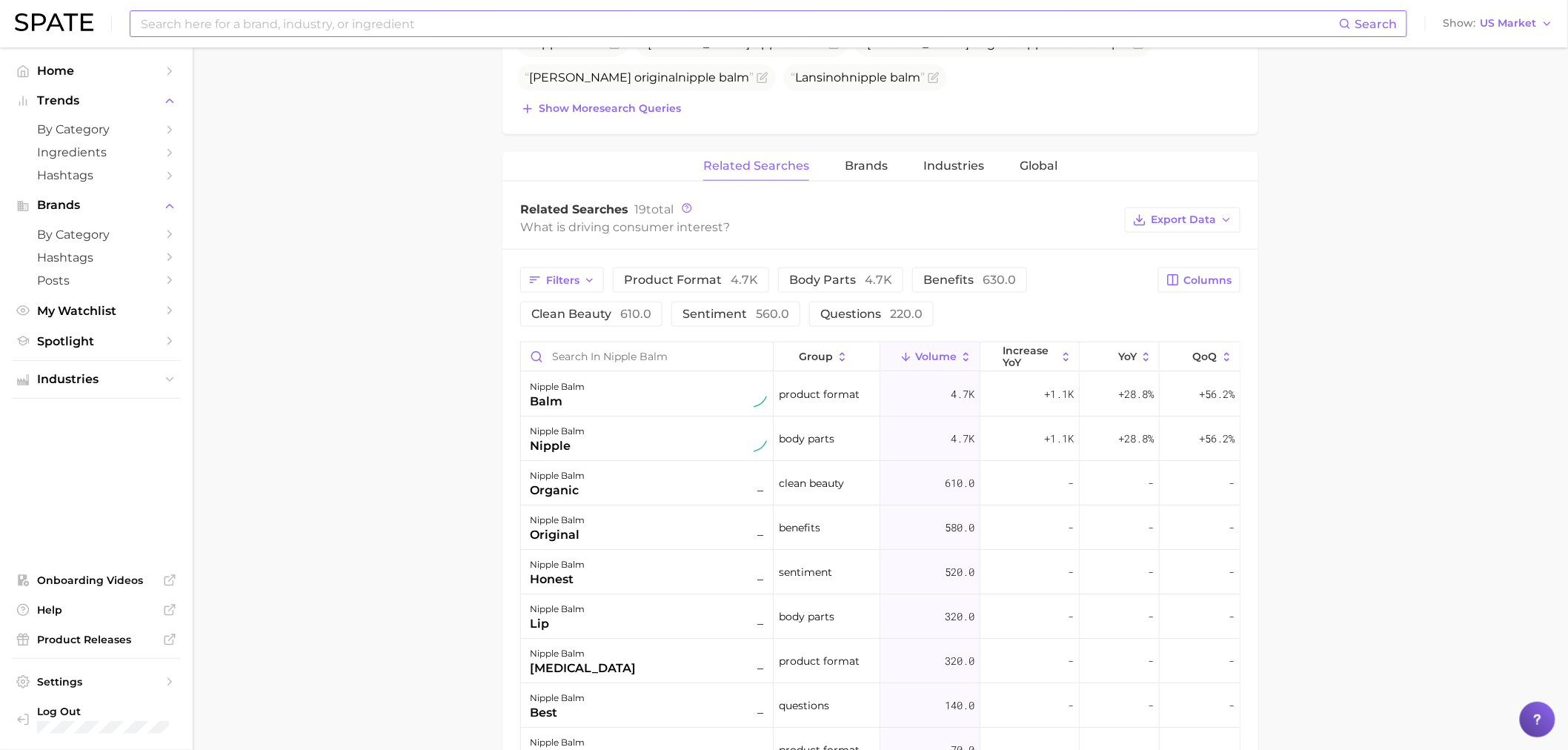
click at [1402, 287] on main "1. bath & body 2. body care products 3. body moisturizing products 4. nipple ba…" at bounding box center [880, 295] width 1375 height 1778
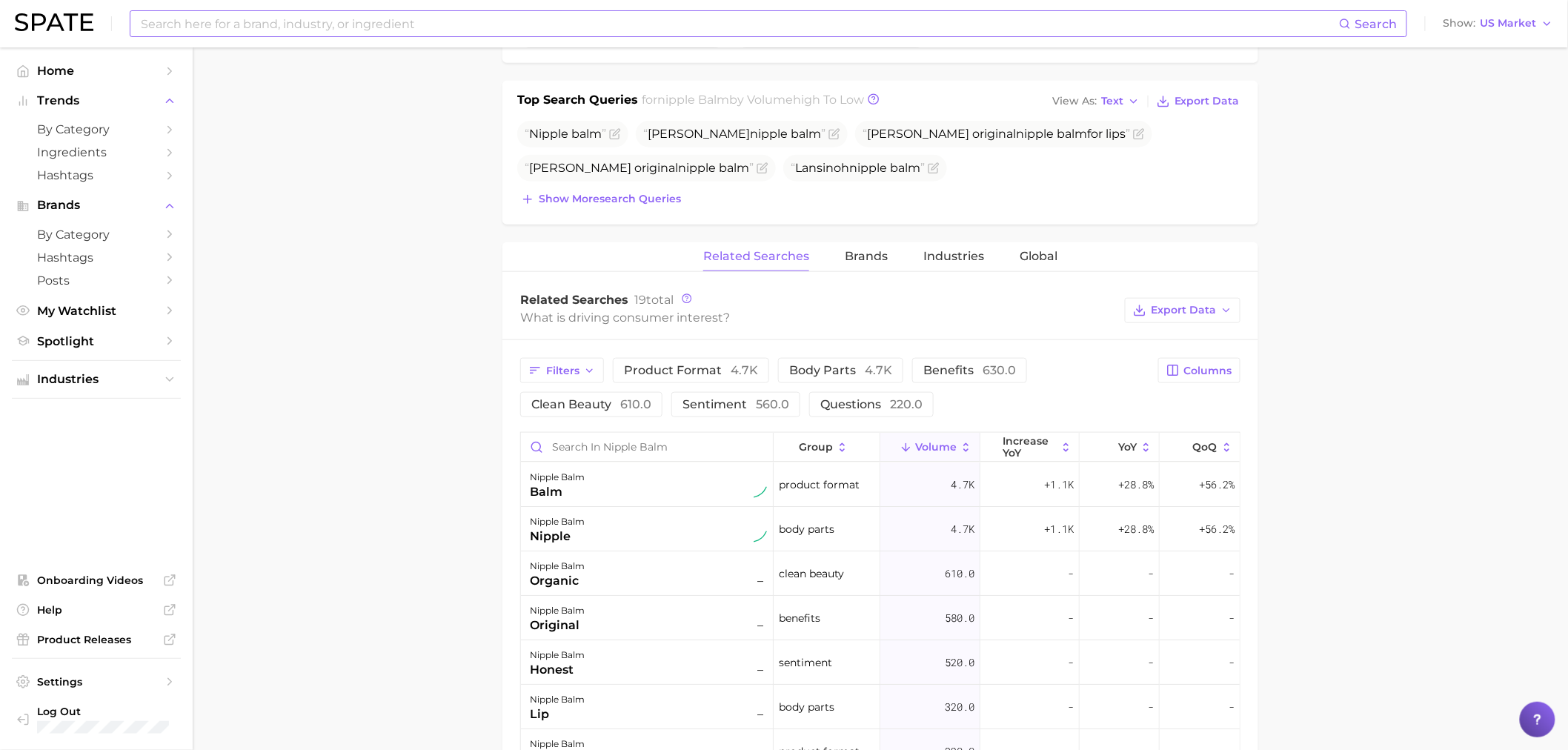
scroll to position [658, 0]
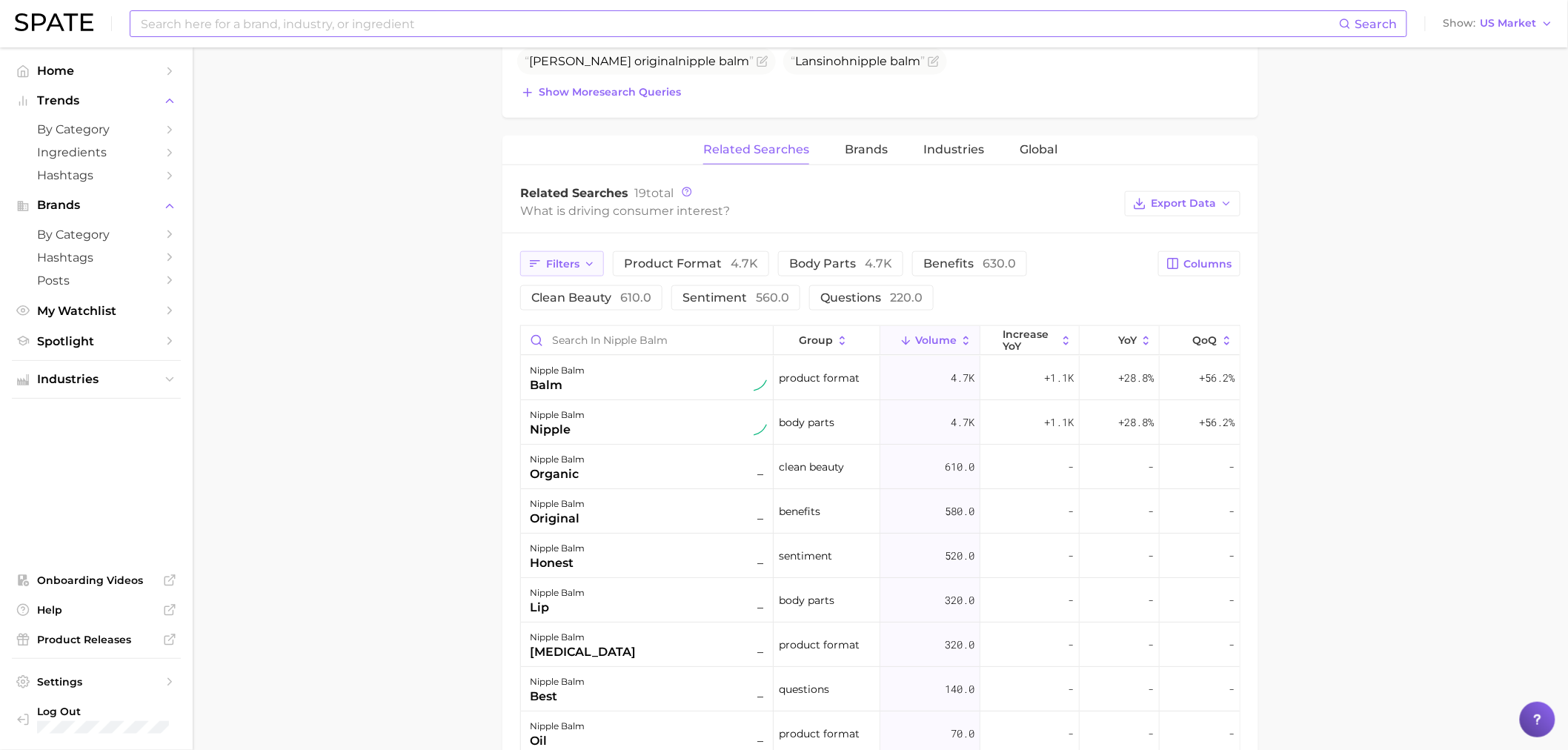
click at [582, 253] on button "Filters" at bounding box center [562, 264] width 84 height 26
click at [561, 329] on button "ingredients 70.0" at bounding box center [644, 323] width 231 height 24
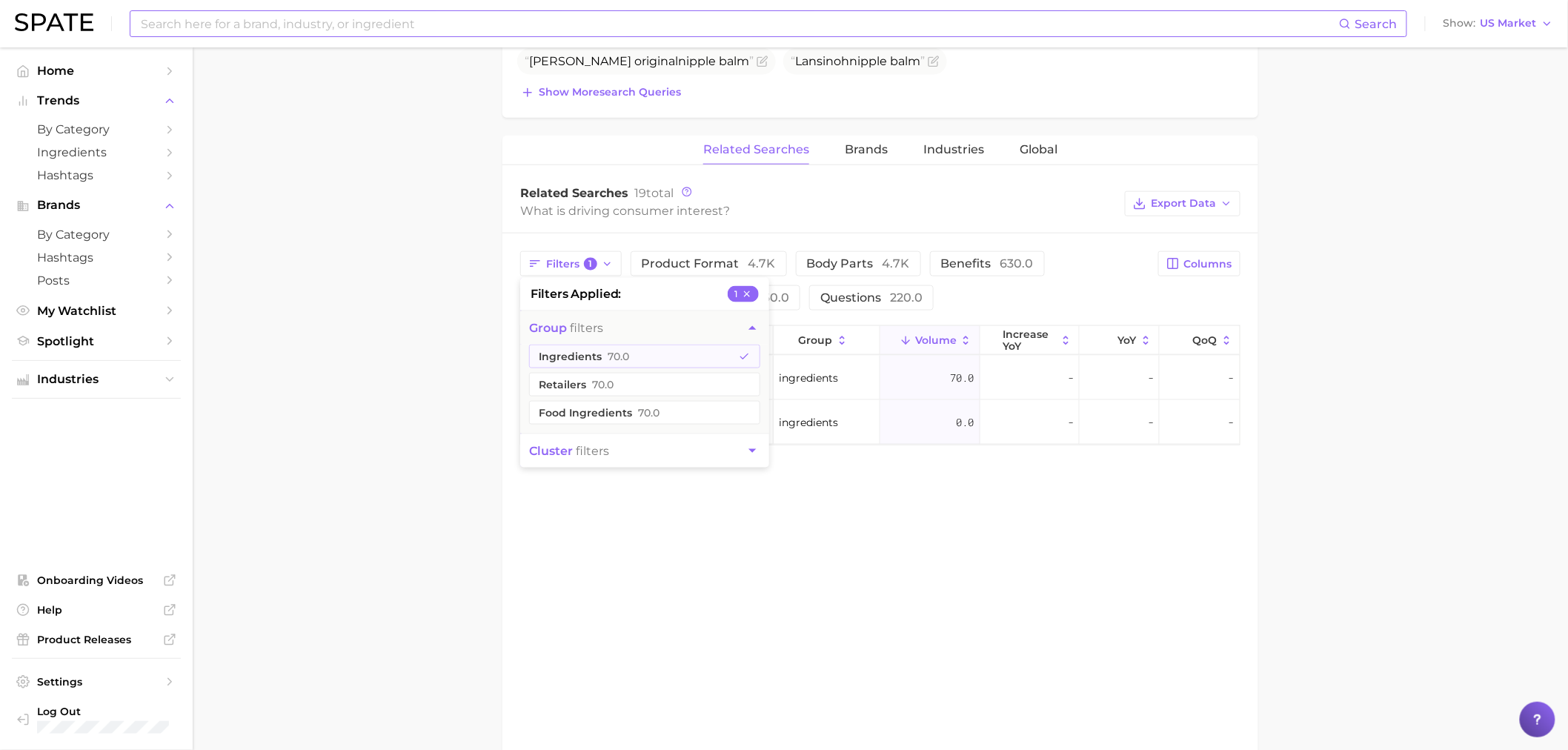
click at [418, 432] on main "1. bath & body 2. body care products 3. body moisturizing products 4. nipple ba…" at bounding box center [880, 127] width 1375 height 1475
click at [531, 33] on input at bounding box center [738, 24] width 1200 height 26
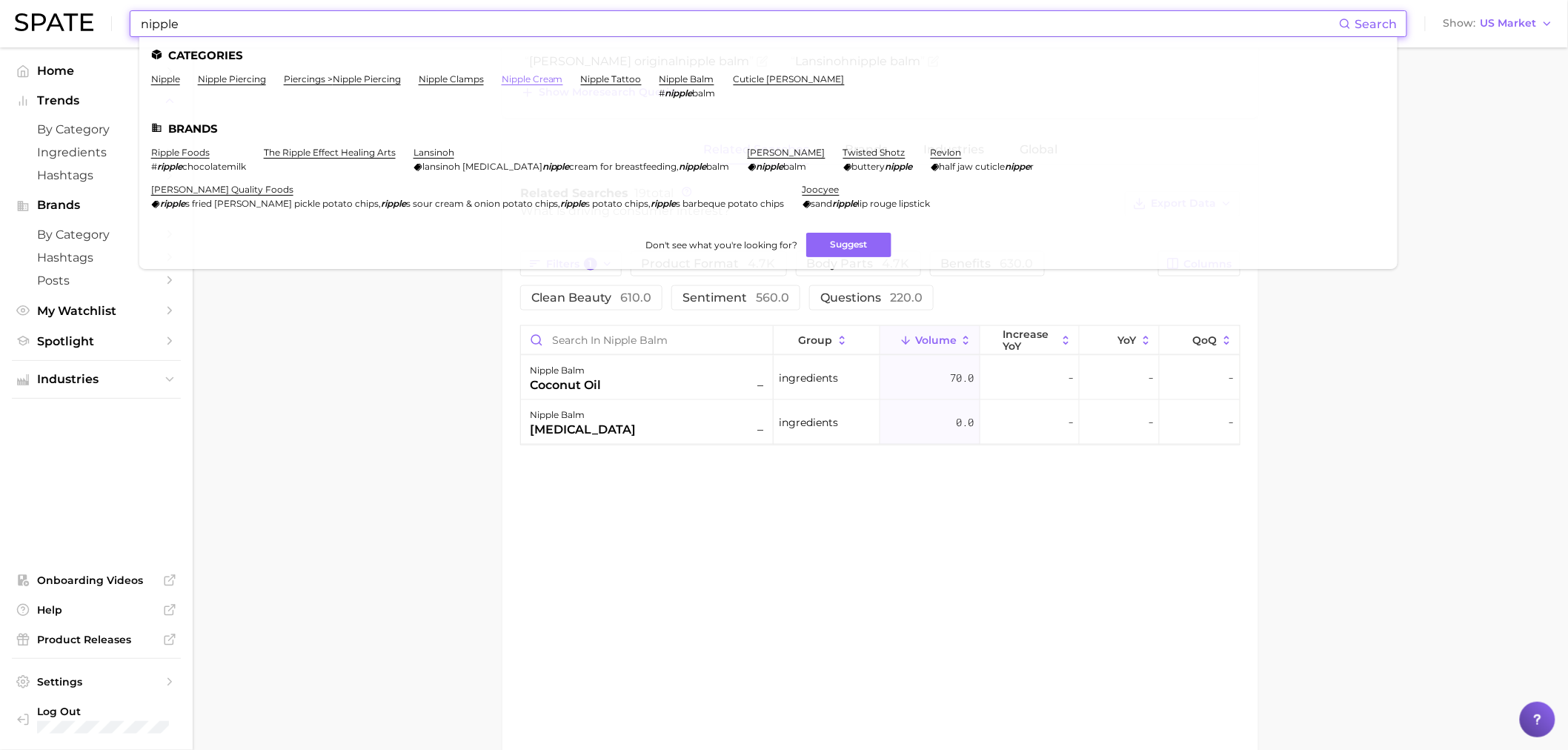
type input "nipple"
click at [551, 78] on link "nipple cream" at bounding box center [532, 79] width 61 height 11
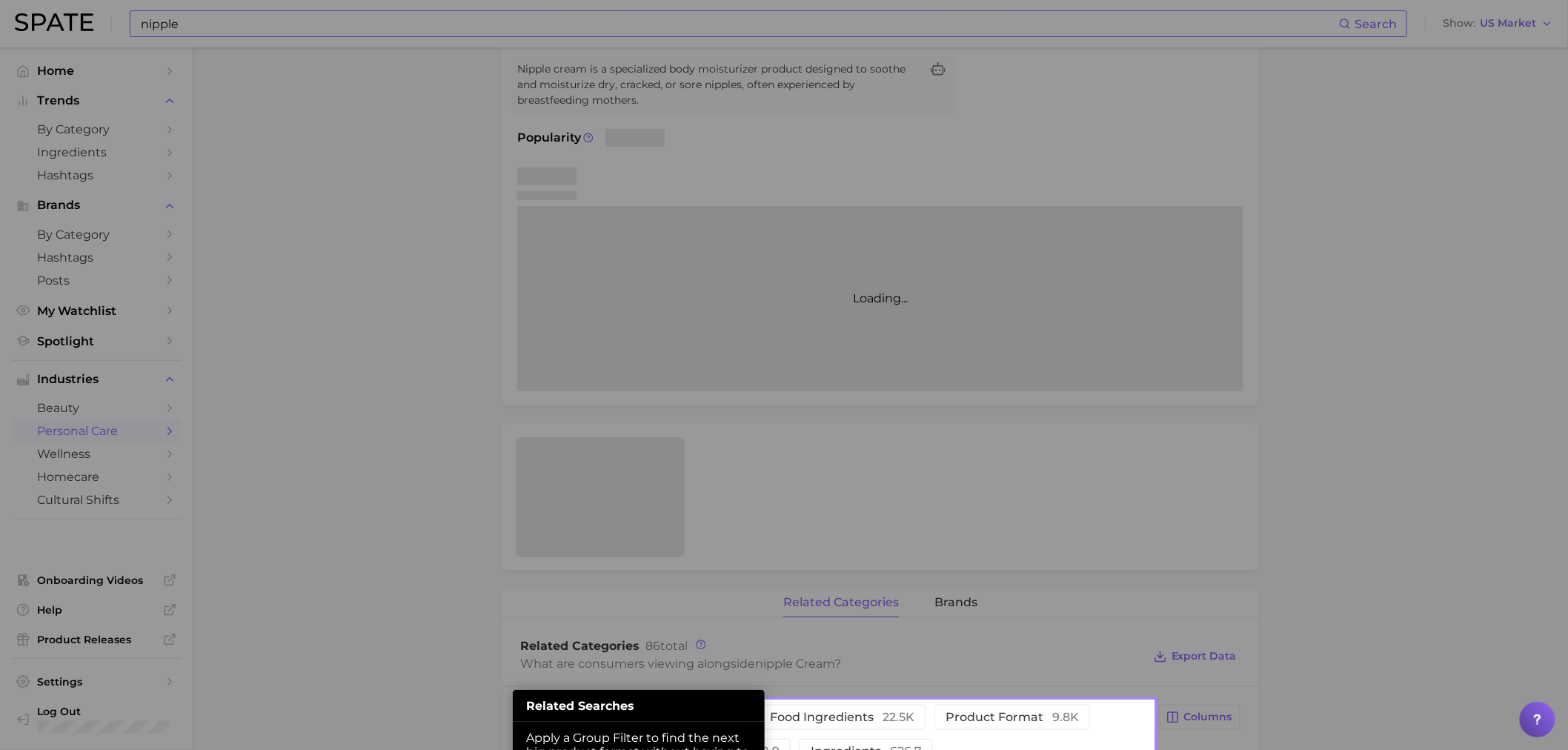
scroll to position [210, 0]
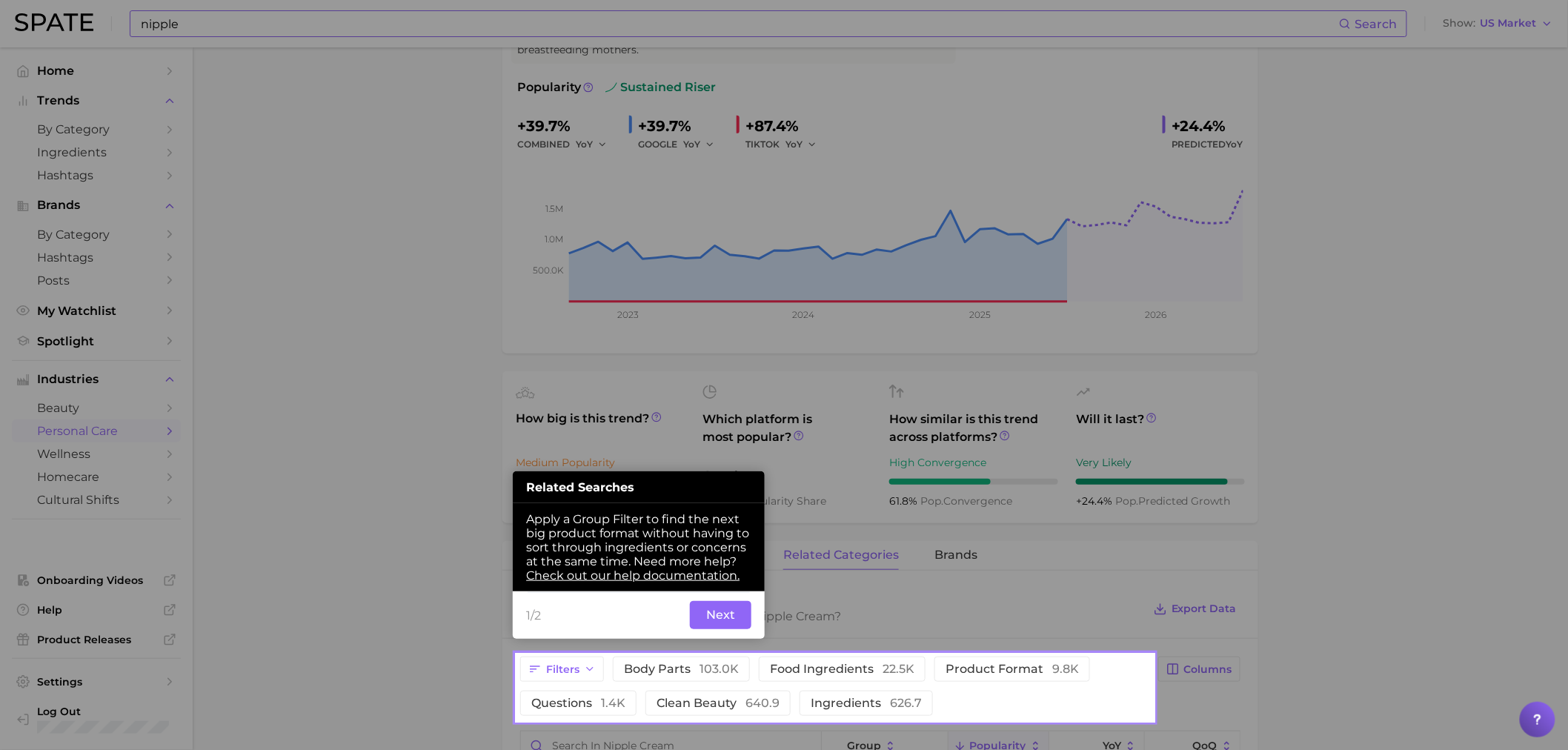
click at [721, 627] on button "Next" at bounding box center [720, 615] width 61 height 28
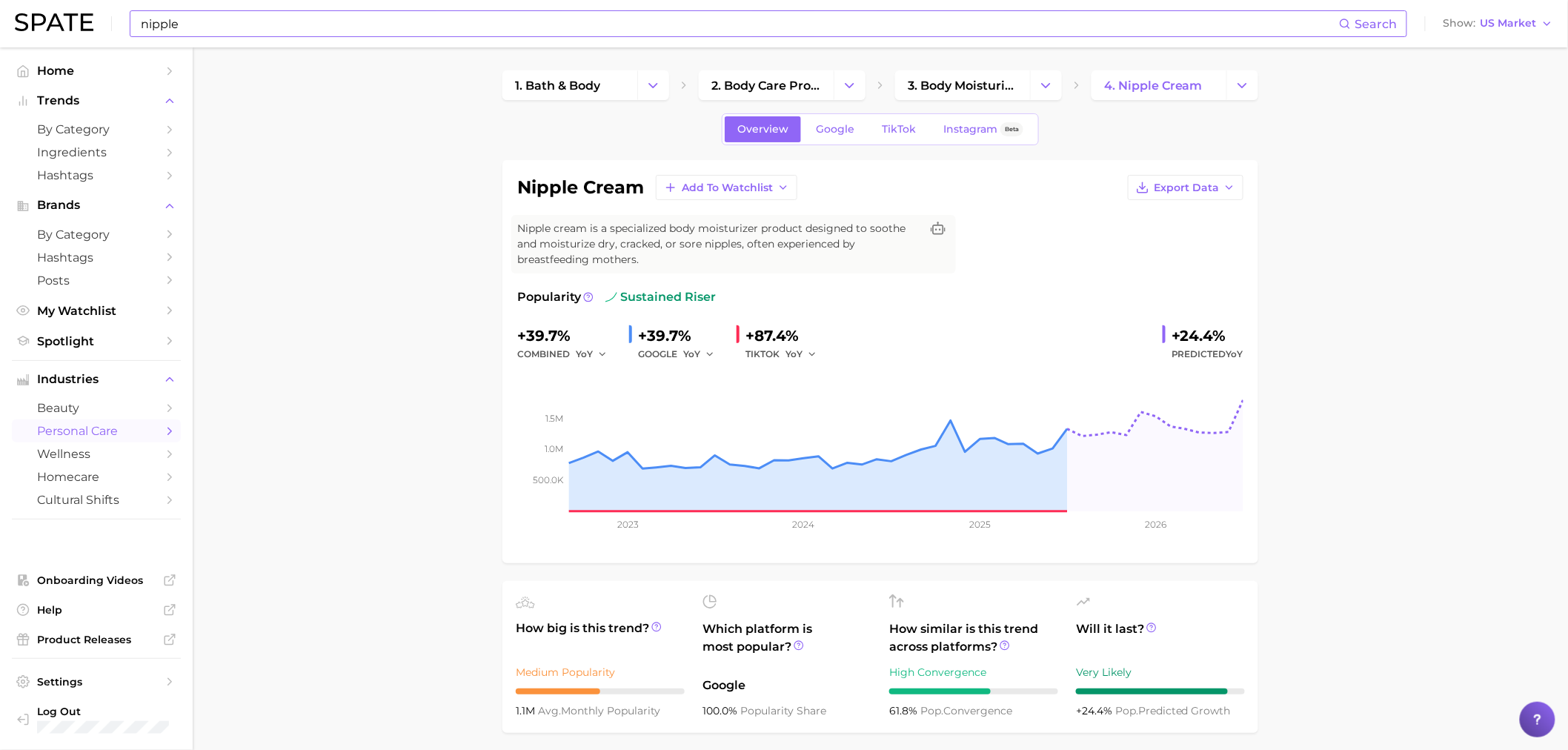
scroll to position [0, 0]
click at [839, 129] on span "Google" at bounding box center [835, 130] width 38 height 13
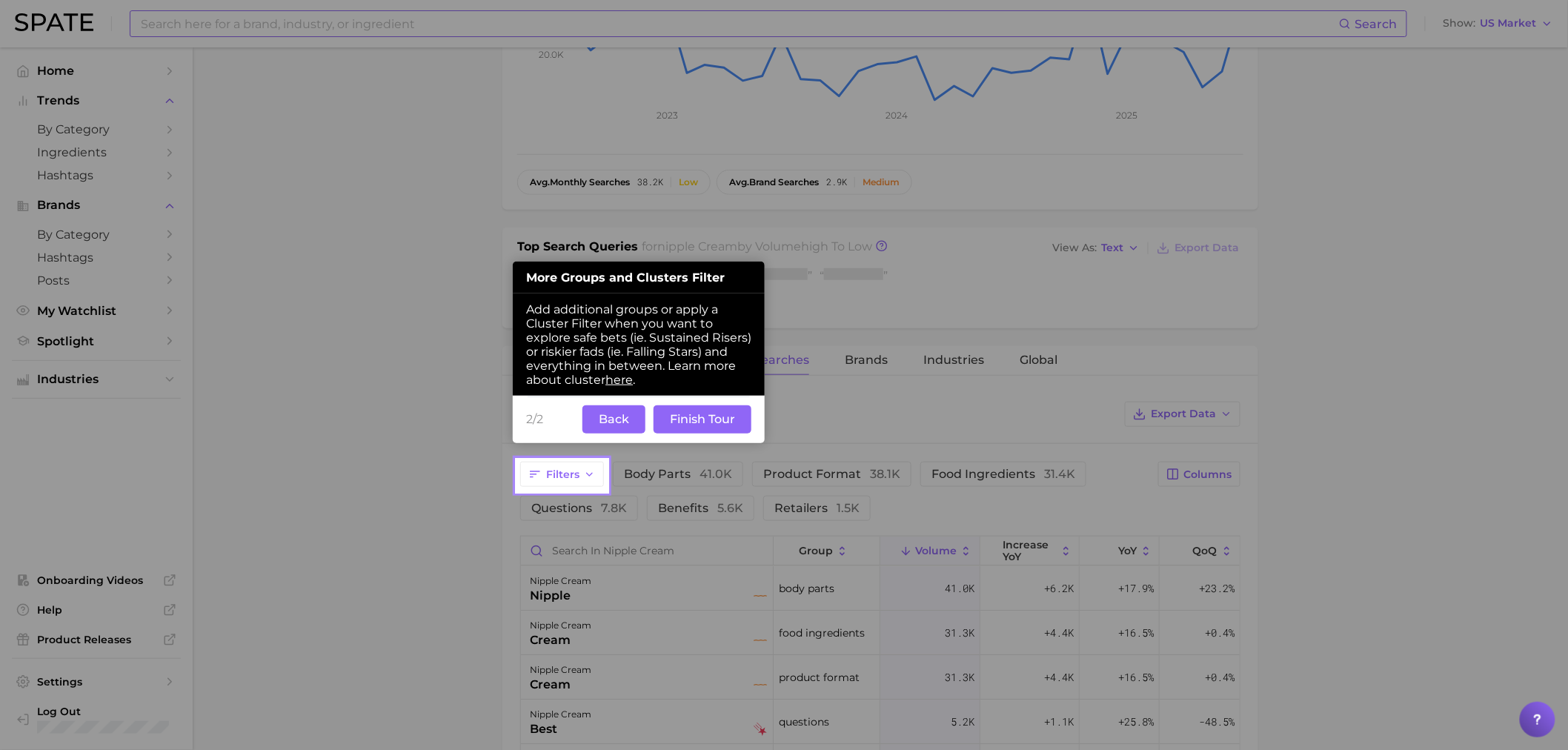
scroll to position [477, 0]
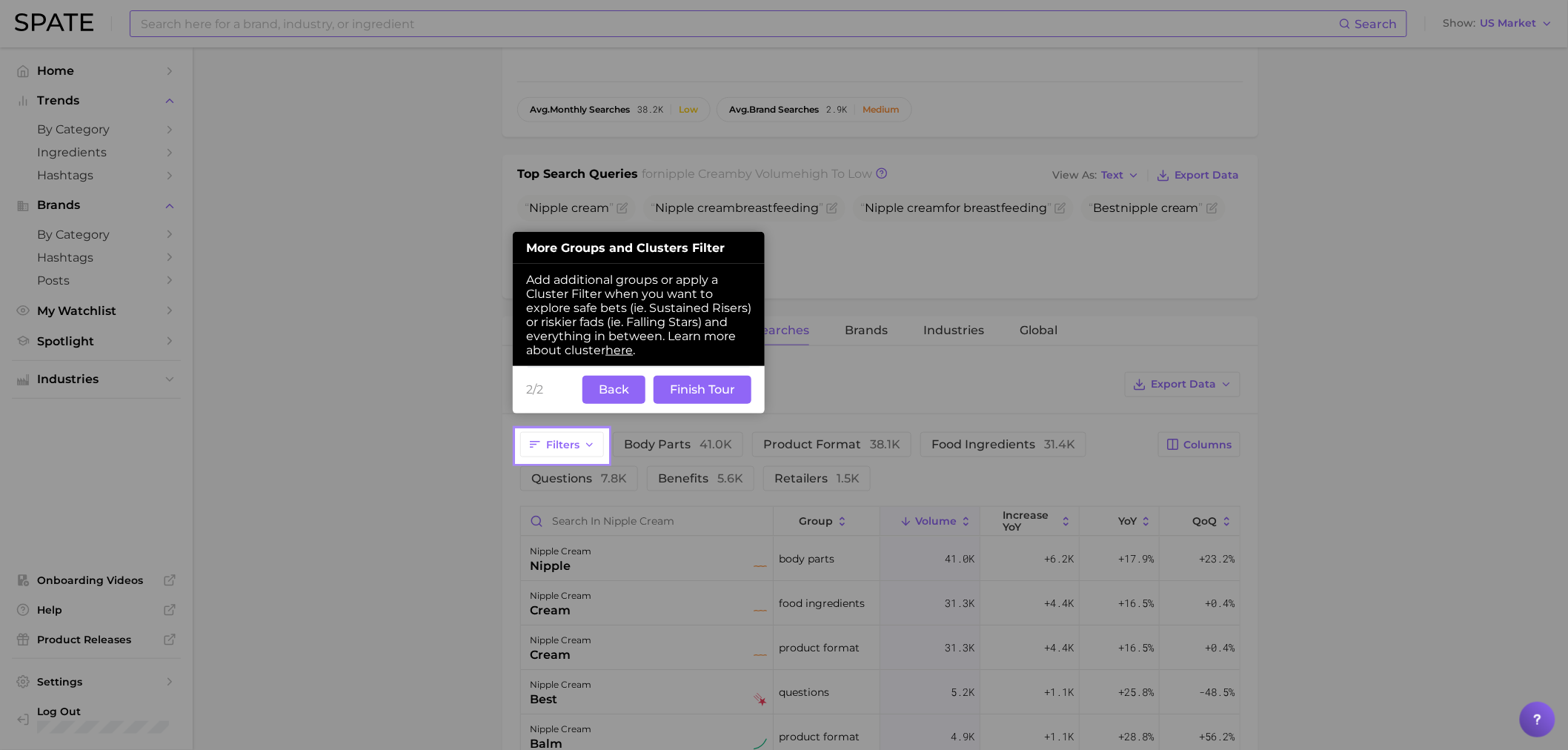
click at [626, 357] on link "here" at bounding box center [620, 350] width 27 height 14
drag, startPoint x: 732, startPoint y: 398, endPoint x: 724, endPoint y: 398, distance: 8.0
click at [732, 397] on button "Finish Tour" at bounding box center [702, 389] width 98 height 28
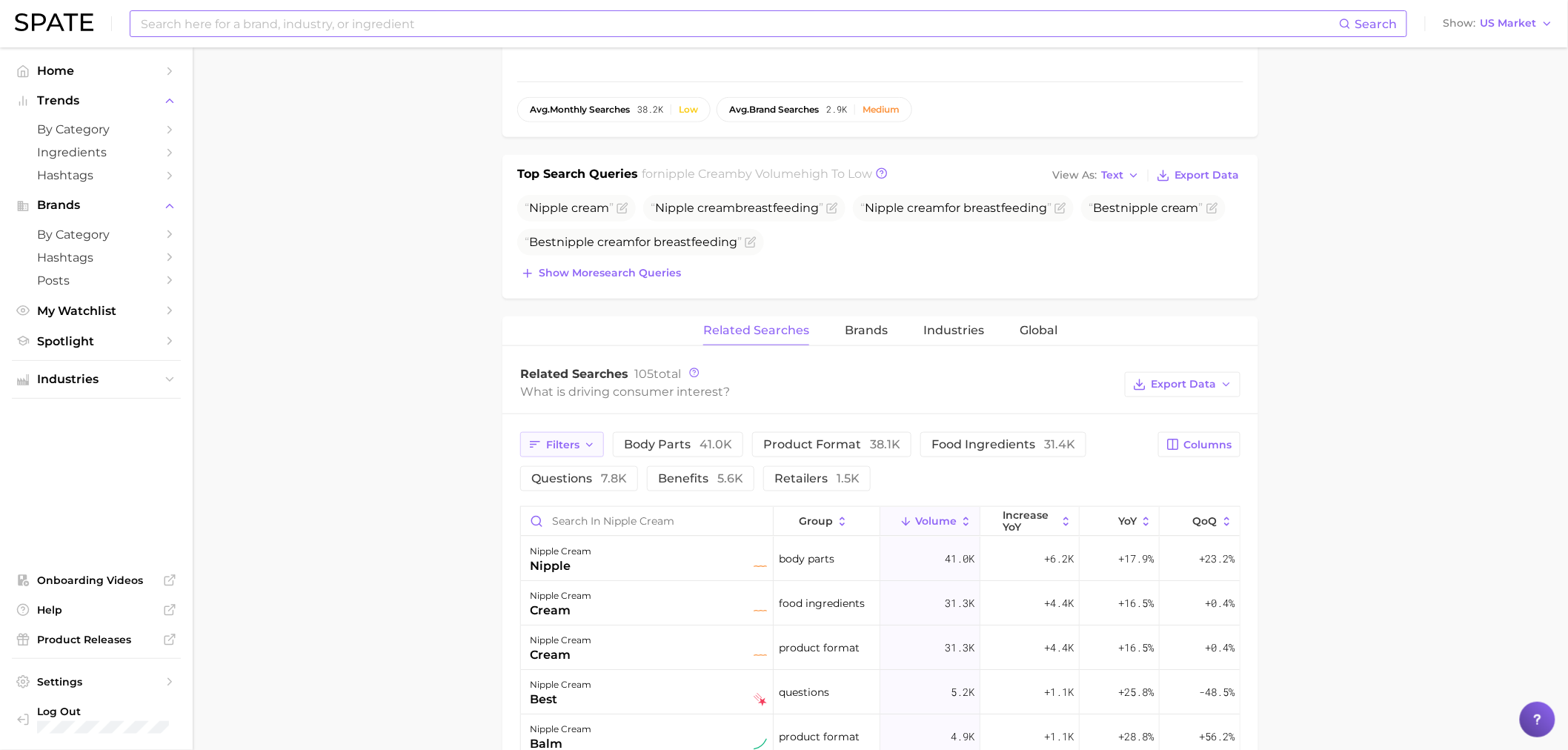
click at [567, 452] on button "Filters" at bounding box center [562, 445] width 84 height 26
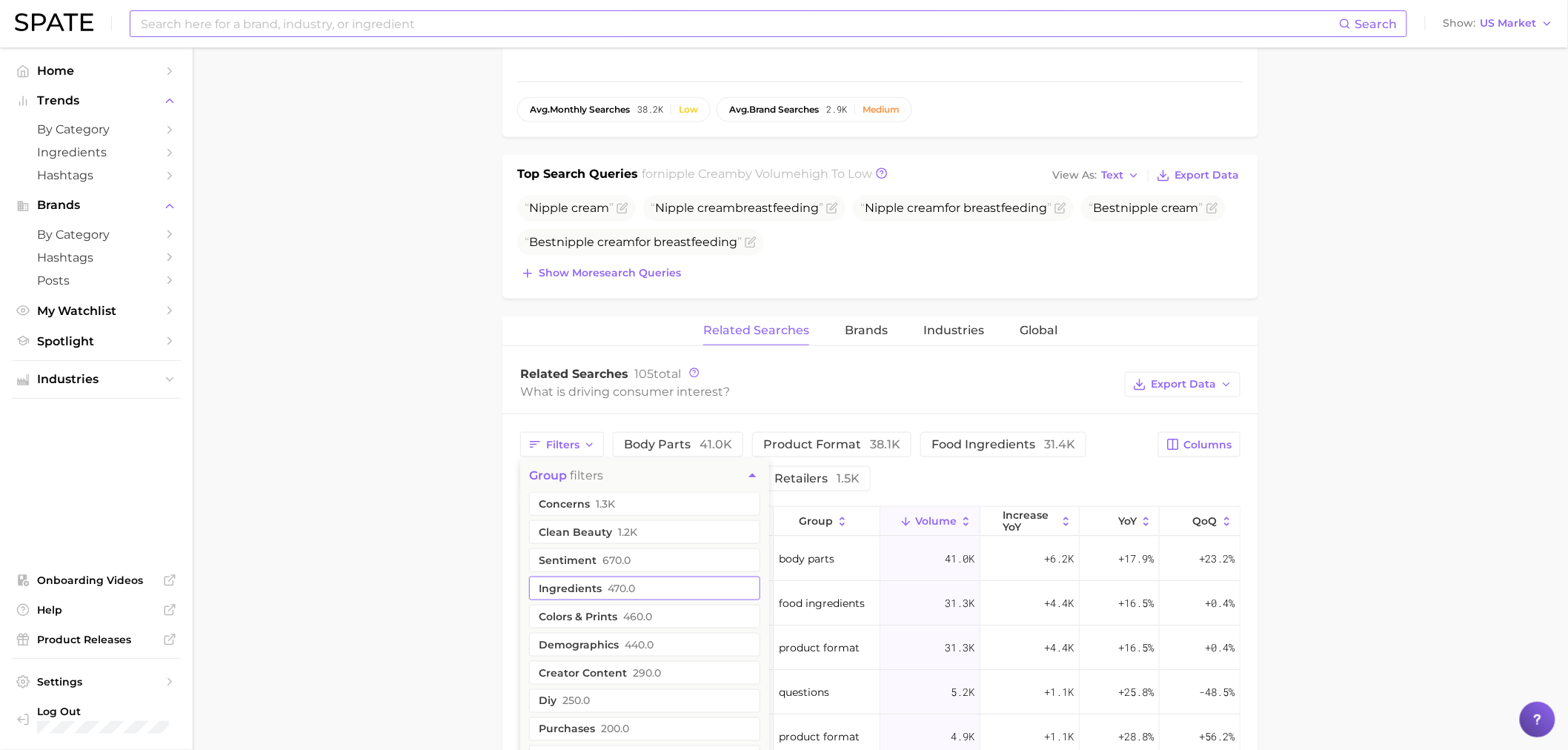
click at [614, 593] on span "470.0" at bounding box center [621, 587] width 27 height 12
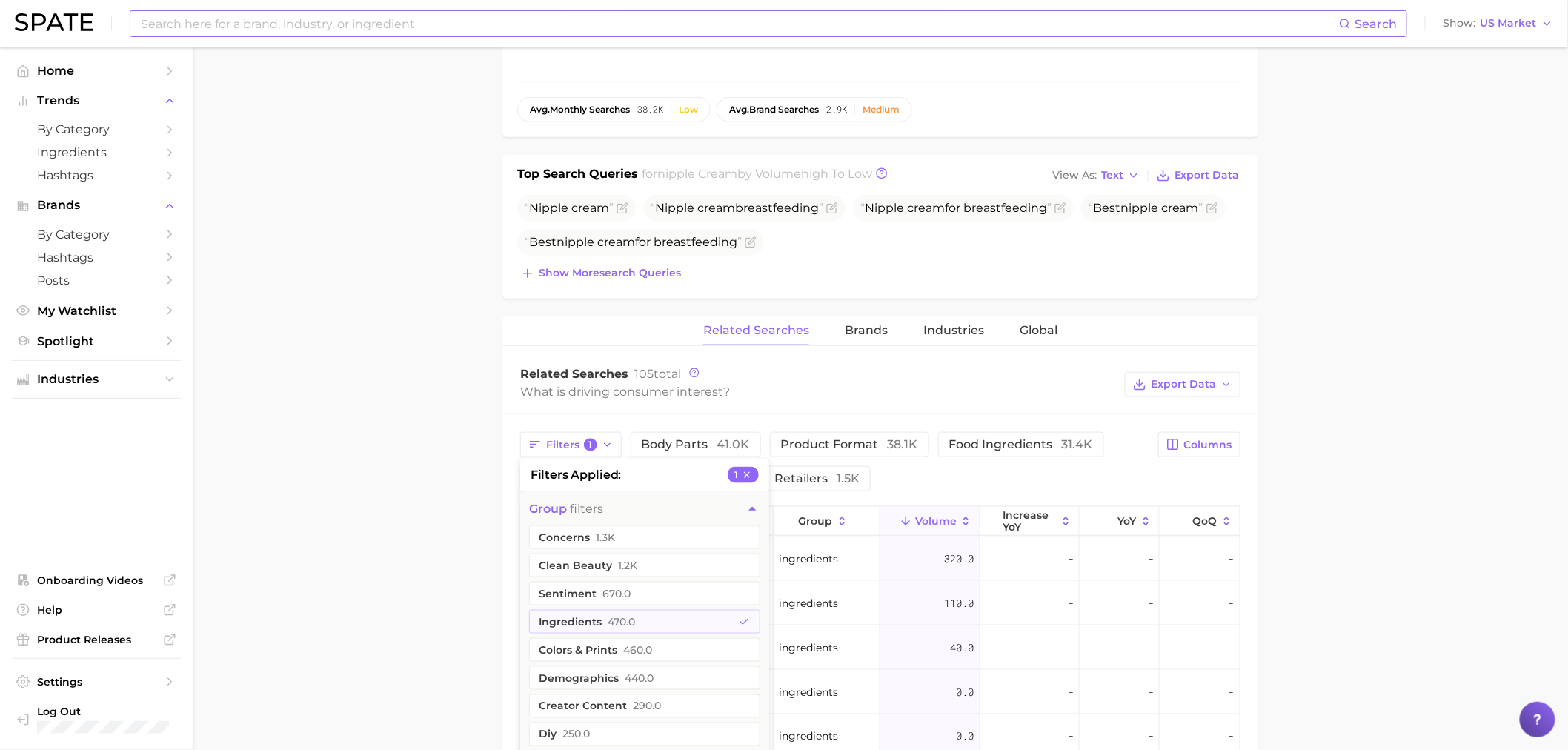
click at [484, 598] on main "1. bath & body 2. body care products 3. body moisturizing products 4. nipple cr…" at bounding box center [880, 308] width 1375 height 1475
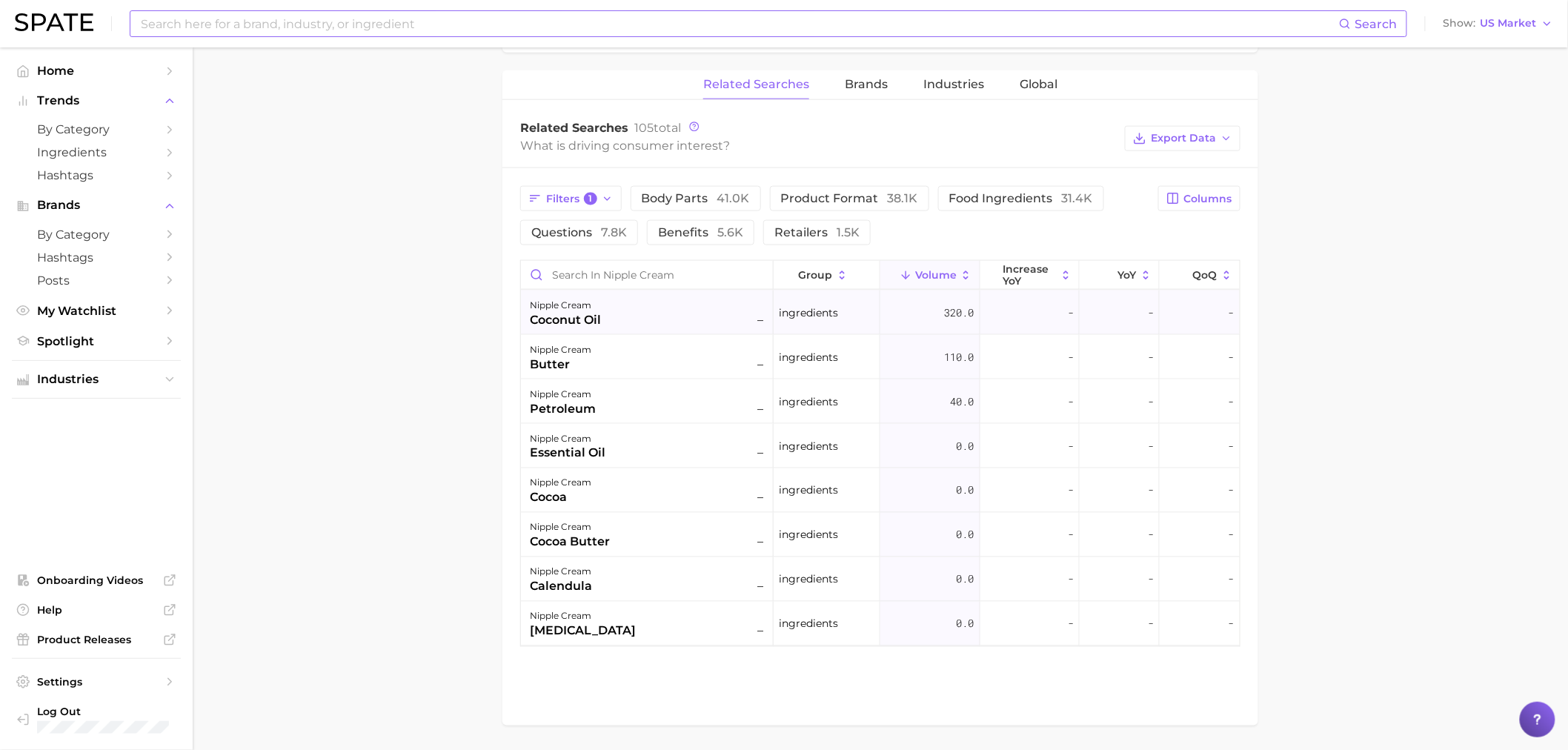
scroll to position [724, 0]
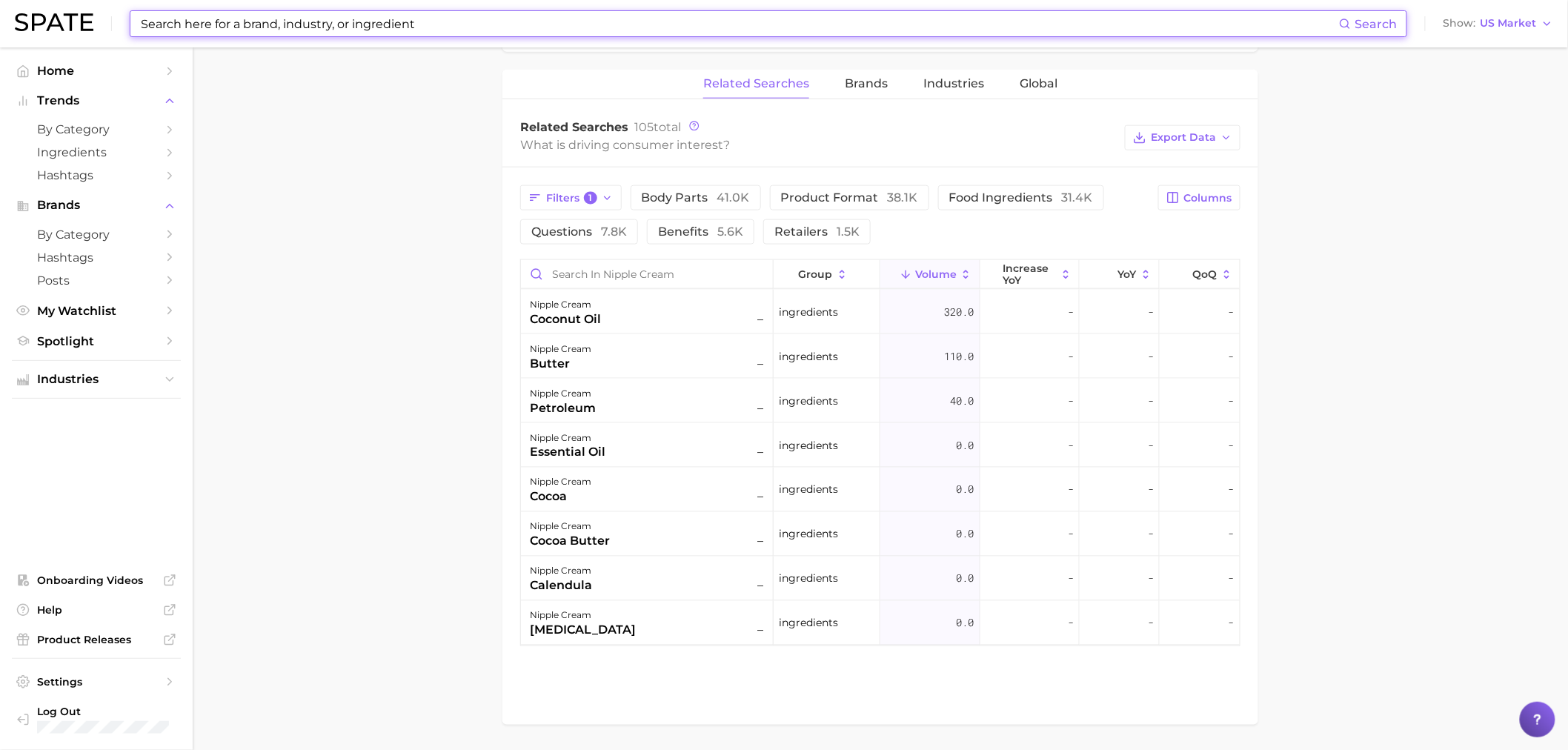
click at [684, 24] on input at bounding box center [738, 24] width 1200 height 26
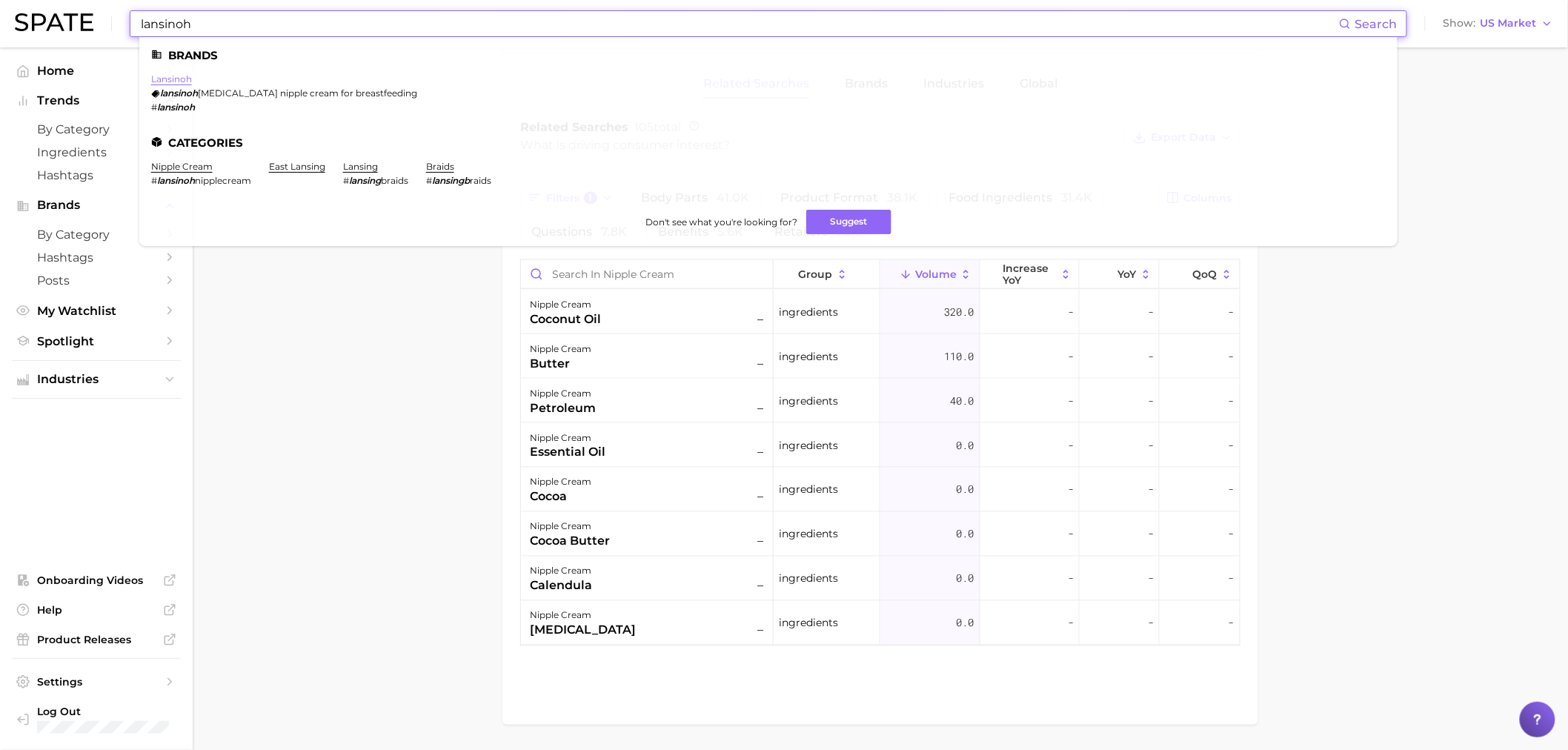
type input "lansinoh"
click at [159, 79] on link "lansinoh" at bounding box center [171, 79] width 41 height 11
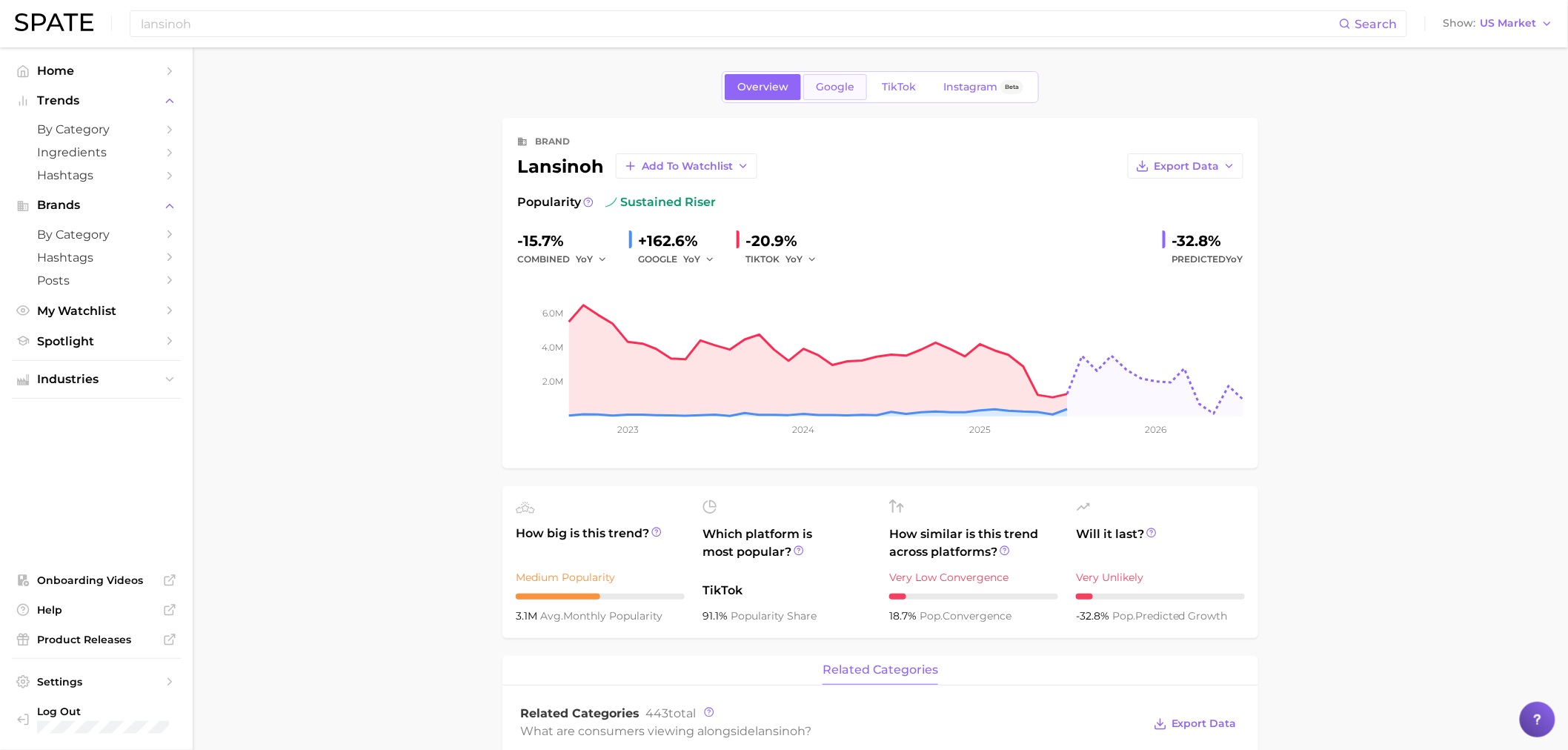
click at [833, 78] on link "Google" at bounding box center [835, 87] width 64 height 26
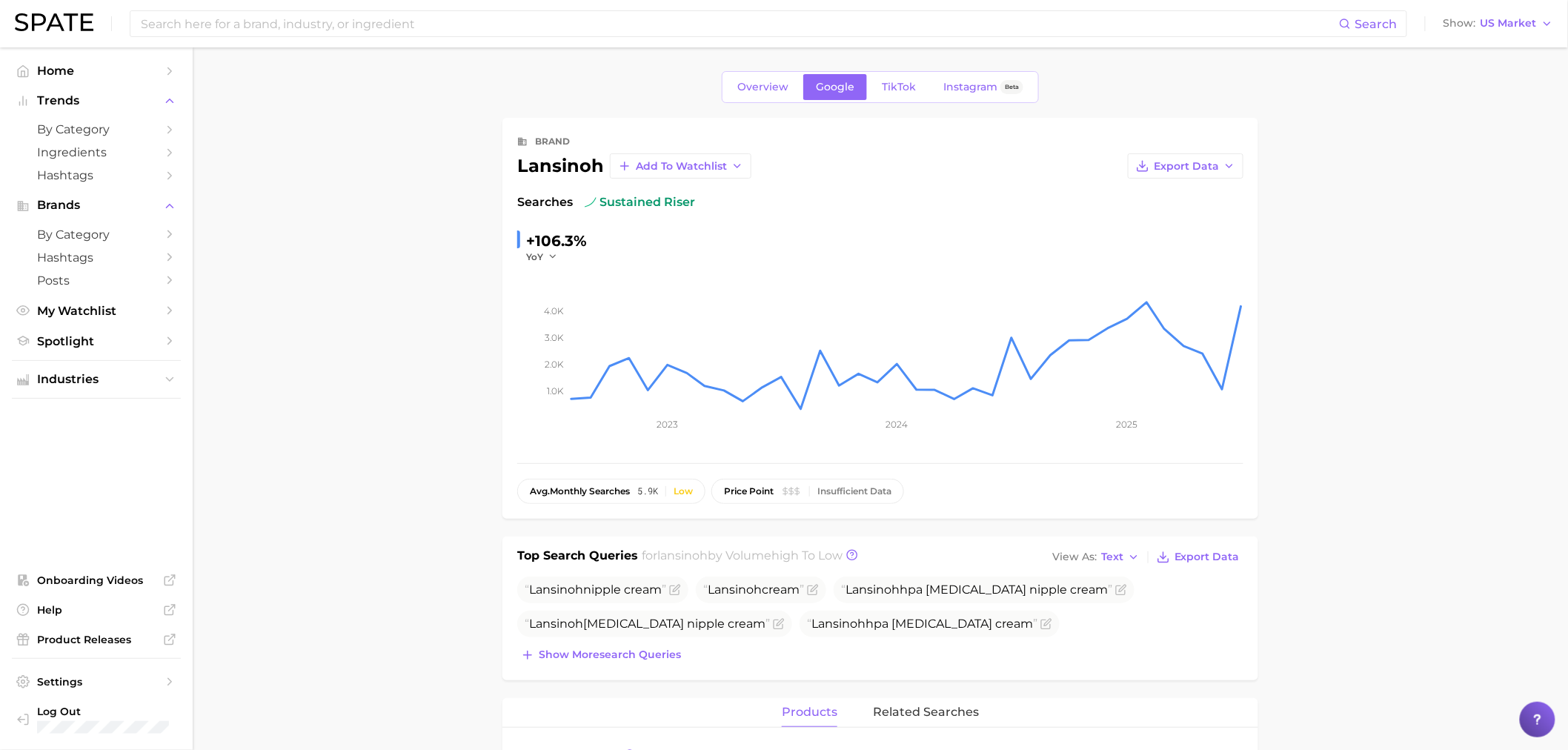
click at [1328, 210] on main "Overview Google TikTok Instagram Beta brand lansinoh Add to Watchlist Export Da…" at bounding box center [880, 737] width 1375 height 1379
click at [905, 77] on link "TikTok" at bounding box center [898, 87] width 59 height 26
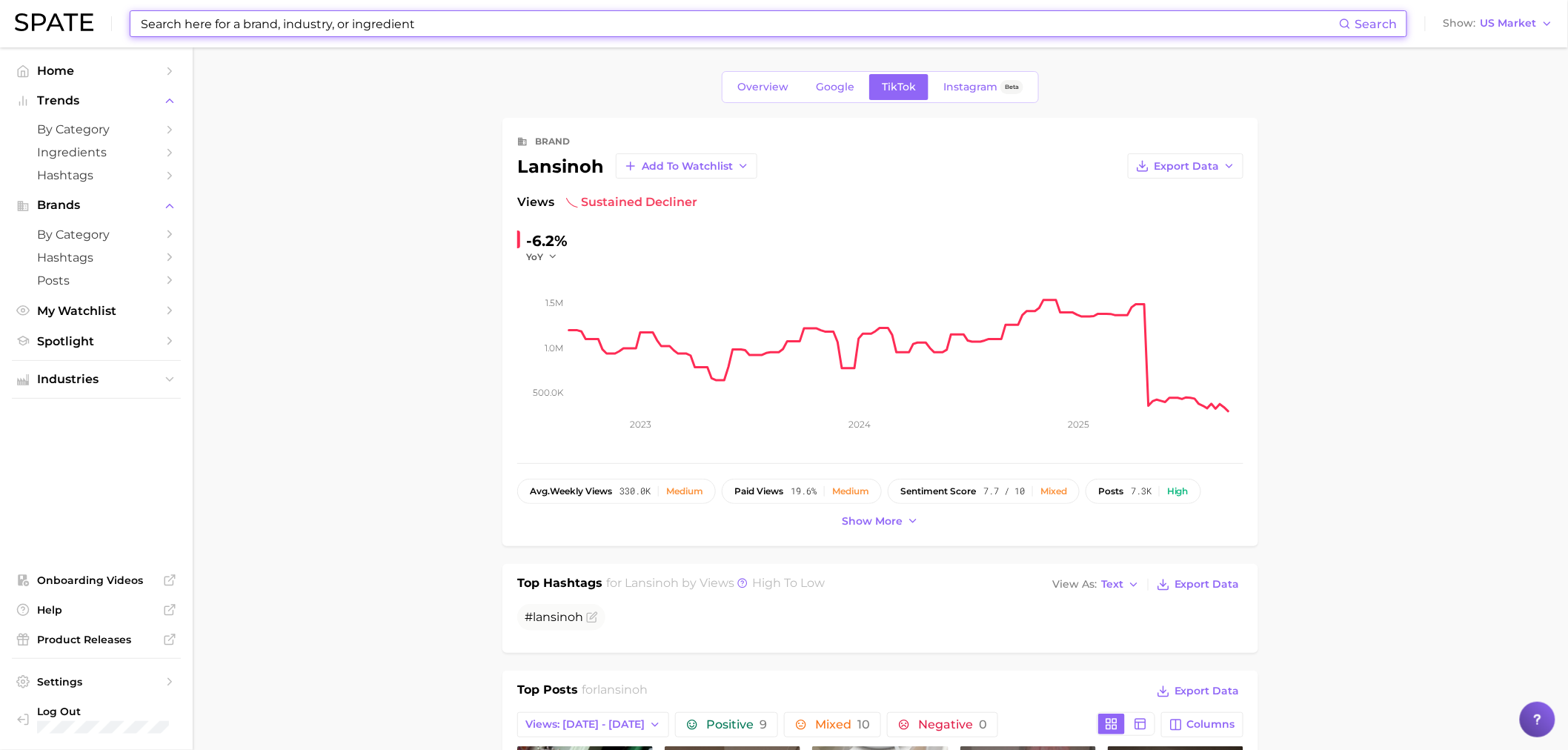
click at [617, 22] on input at bounding box center [738, 24] width 1200 height 26
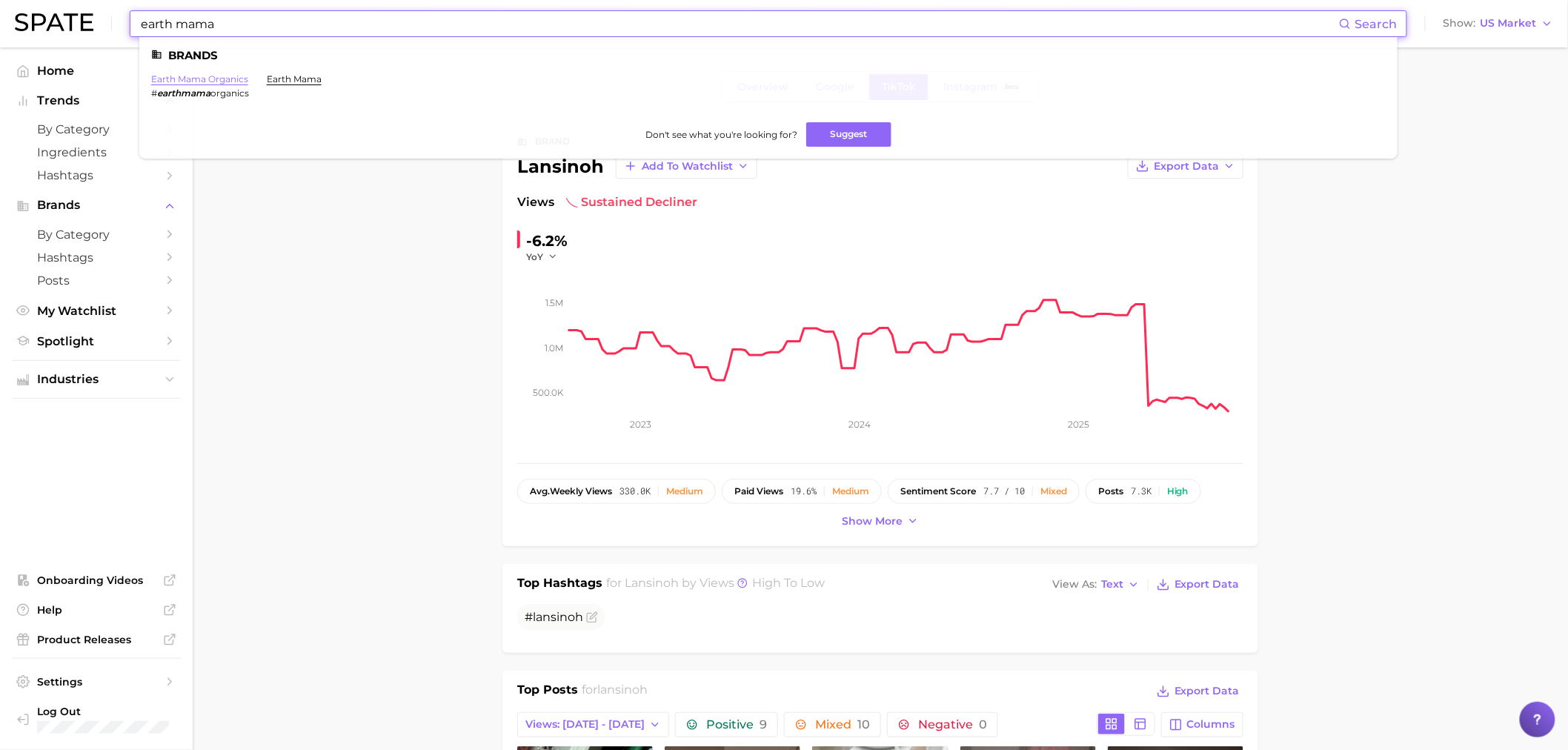
type input "earth mama"
click at [200, 83] on link "earth mama organics" at bounding box center [199, 79] width 97 height 11
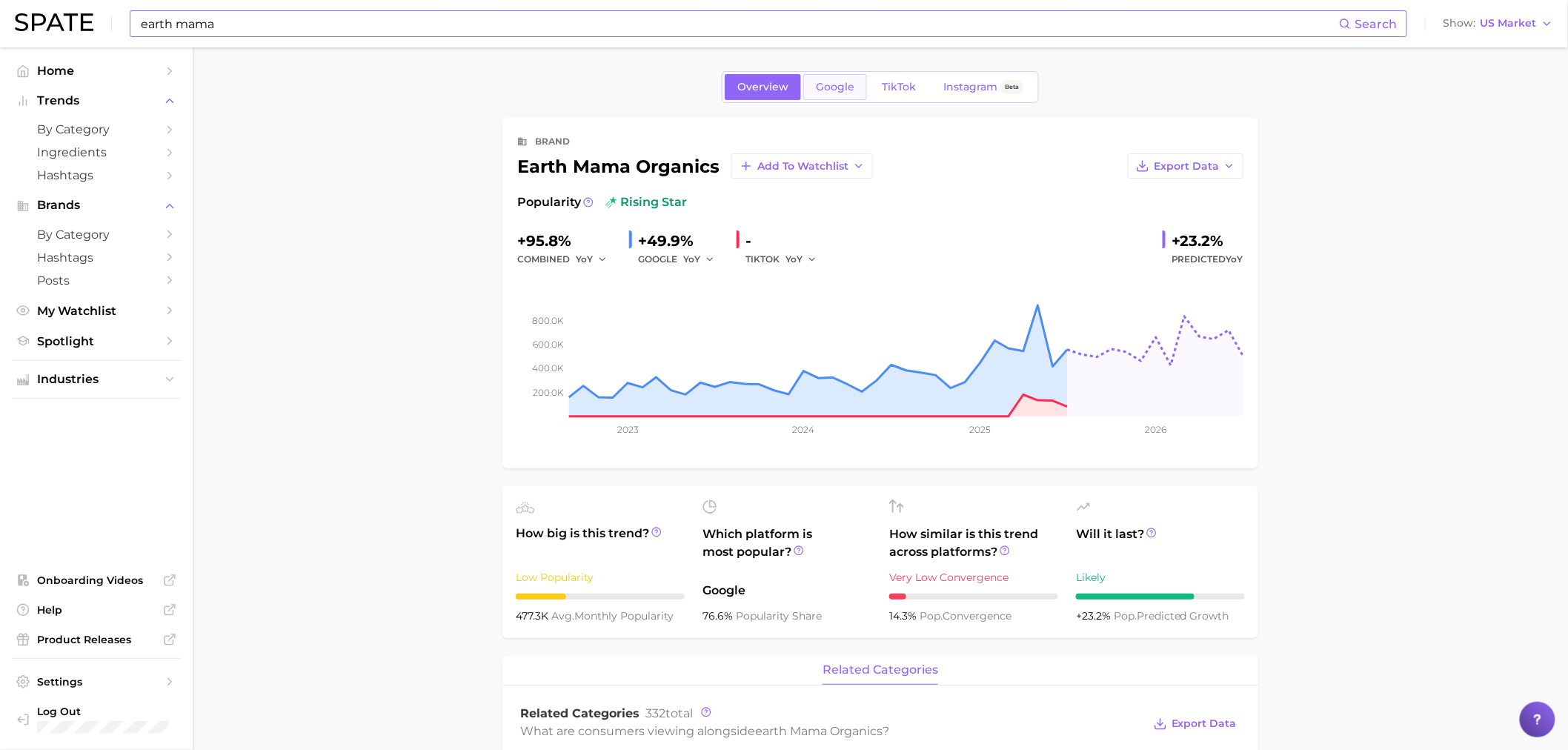
click at [826, 81] on span "Google" at bounding box center [835, 87] width 38 height 13
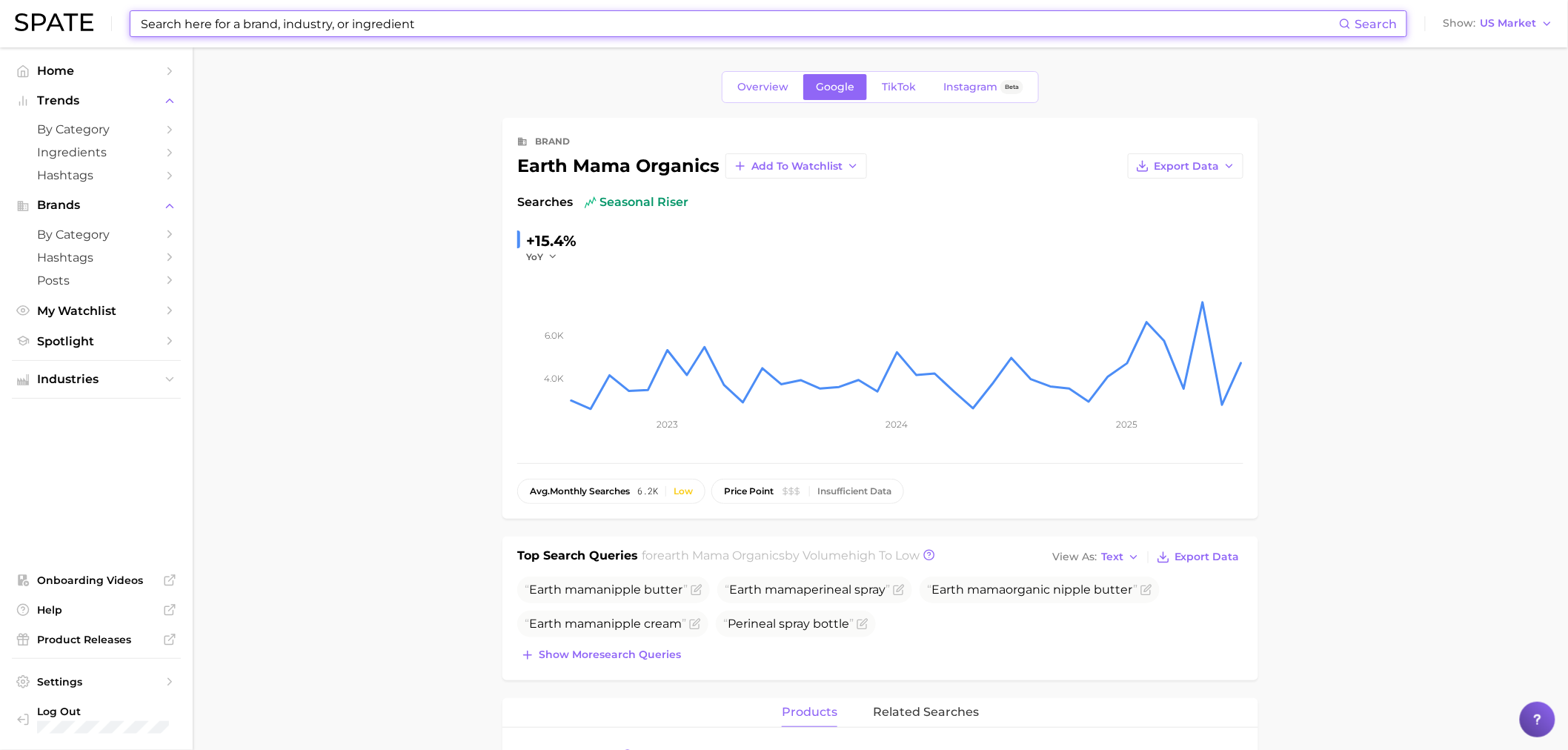
click at [497, 28] on input at bounding box center [738, 24] width 1200 height 26
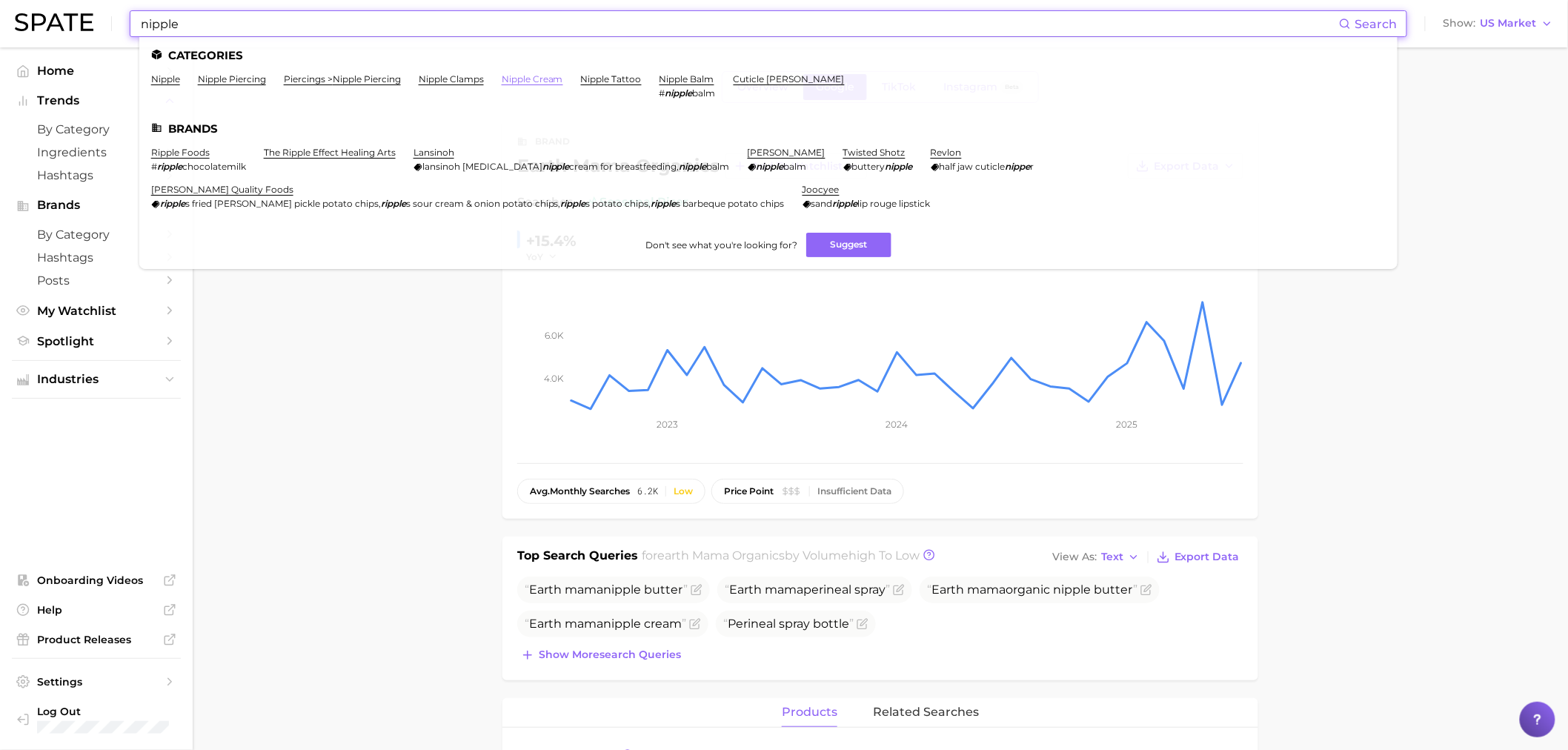
type input "nipple"
click at [535, 80] on link "nipple cream" at bounding box center [532, 79] width 61 height 11
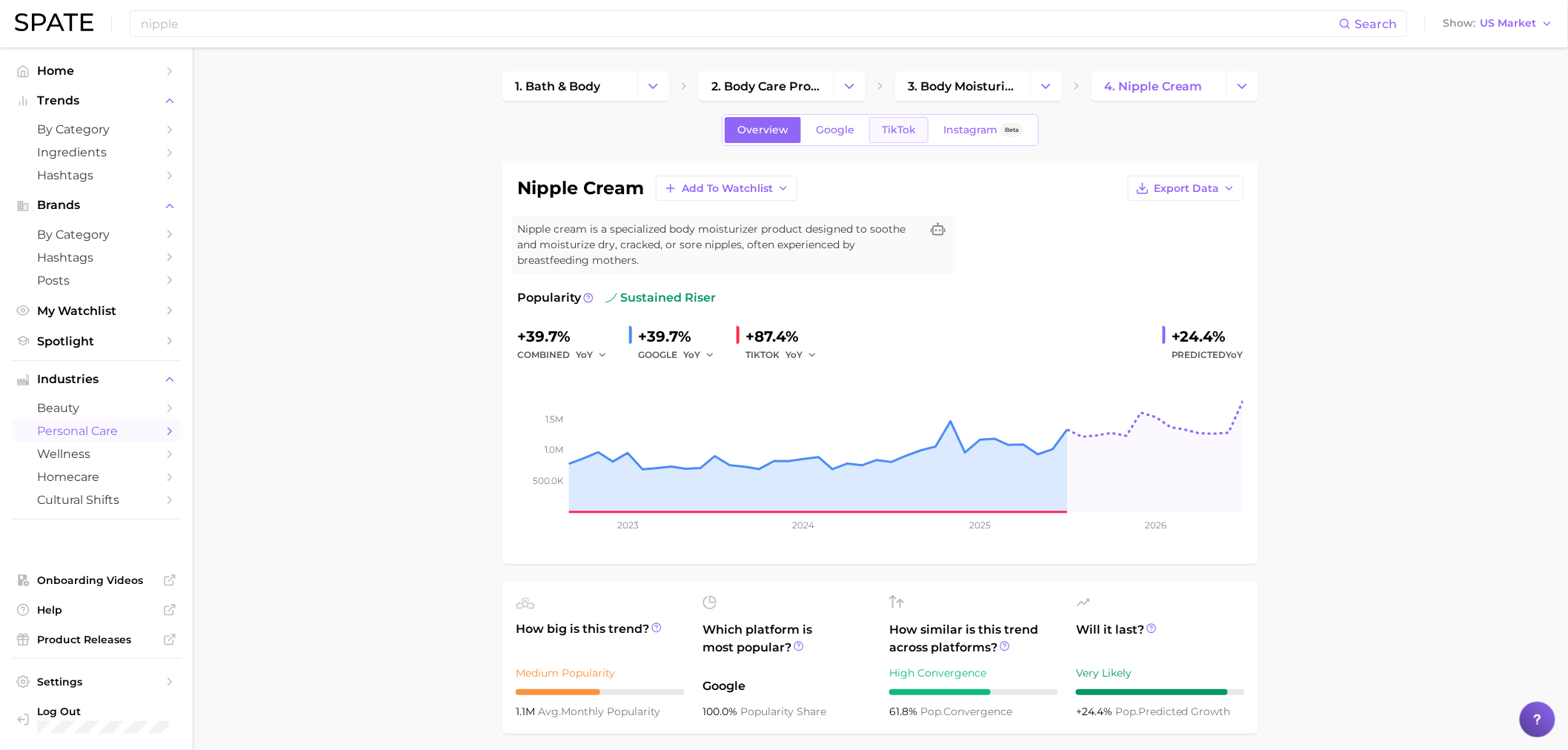
click at [894, 135] on span "TikTok" at bounding box center [898, 130] width 34 height 13
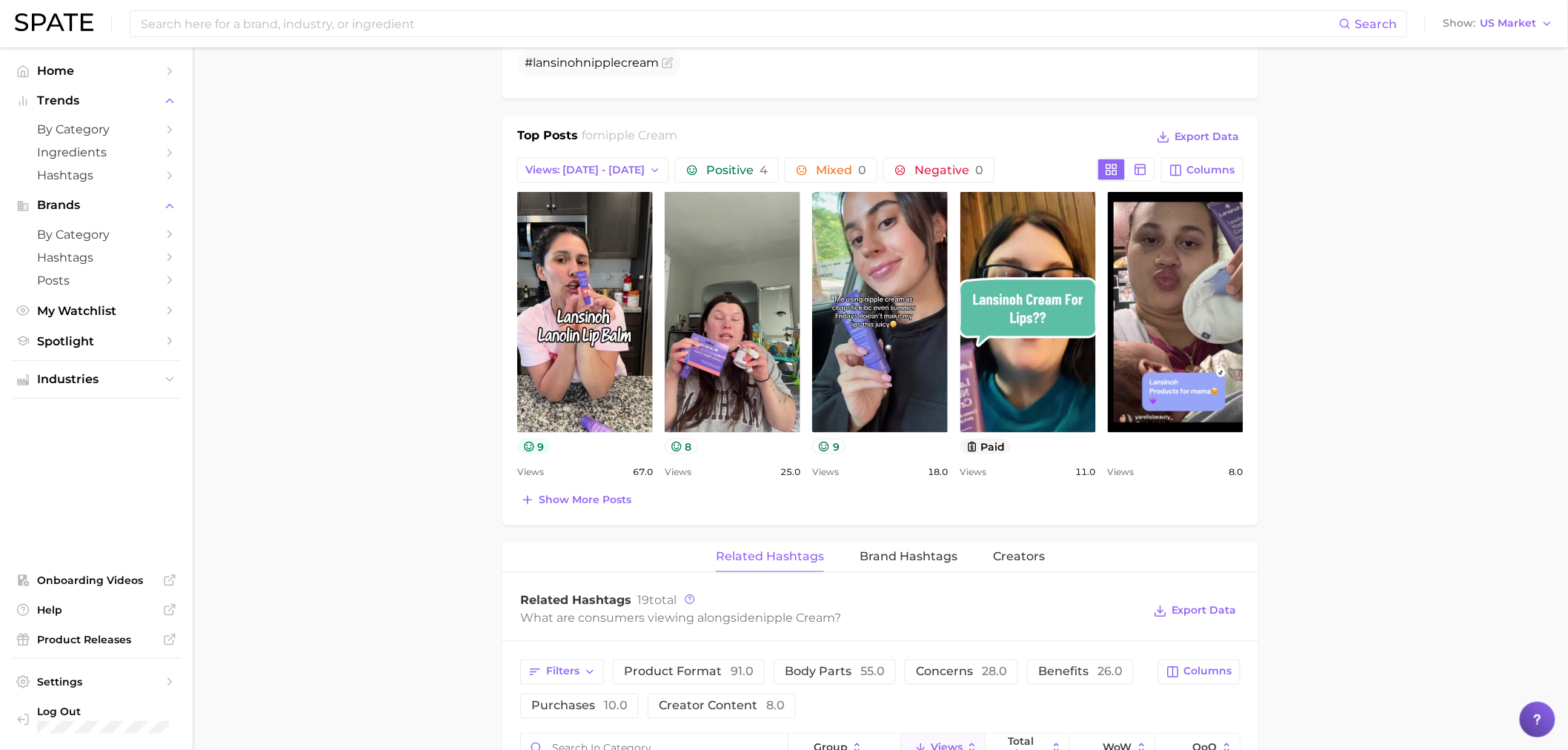
scroll to position [658, 0]
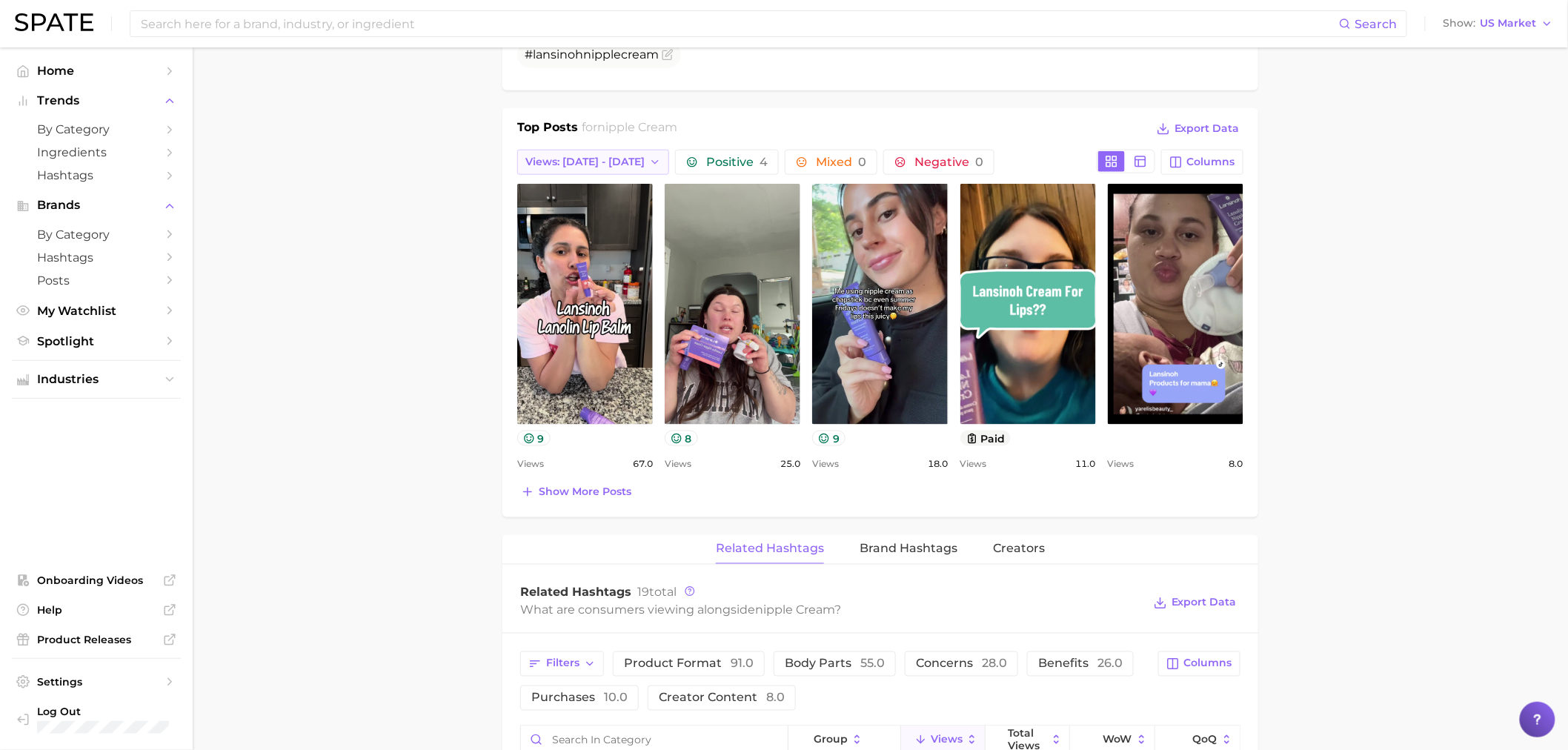
click at [574, 166] on span "Views: [DATE] - [DATE]" at bounding box center [585, 162] width 120 height 13
click at [566, 239] on span "Total Views" at bounding box center [555, 243] width 61 height 13
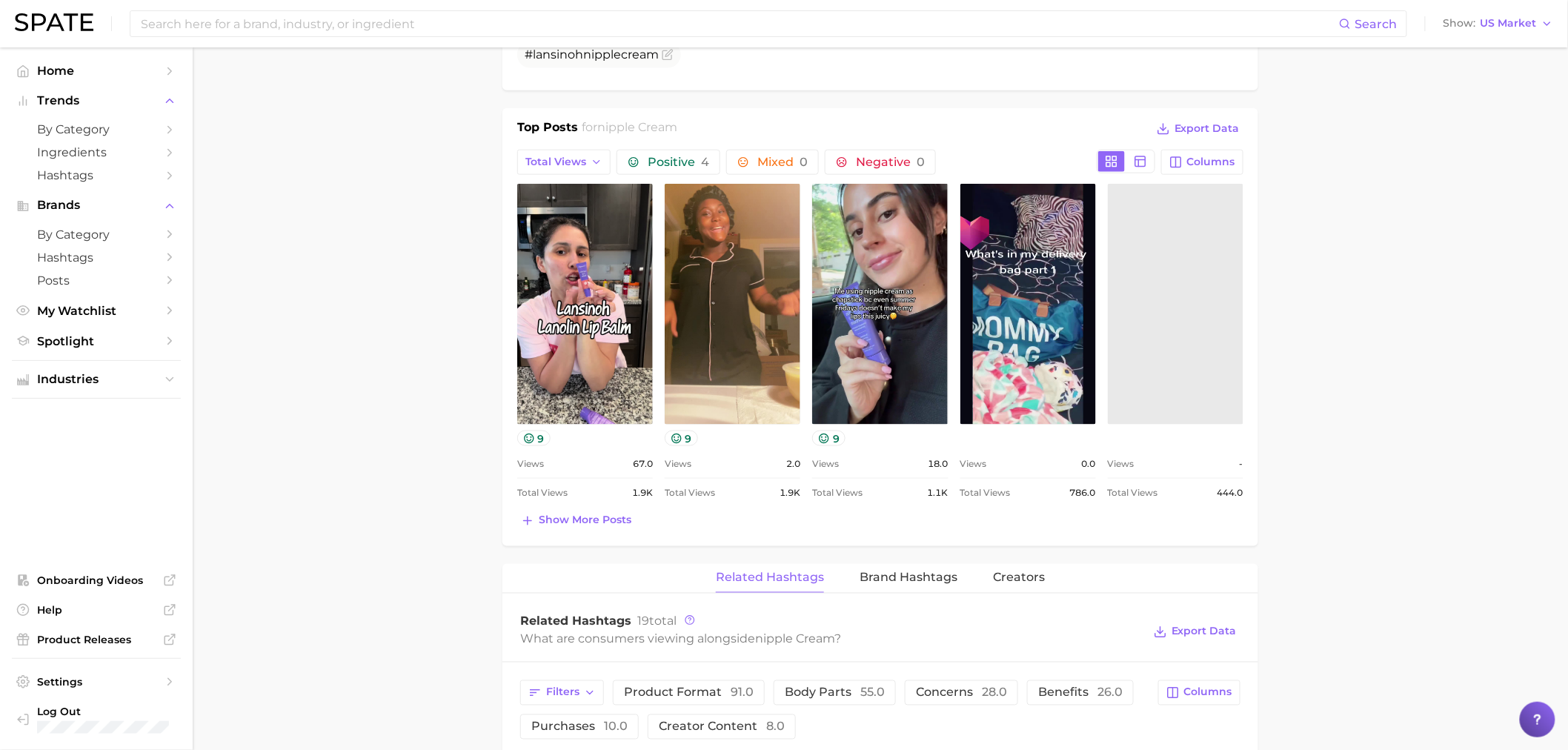
scroll to position [0, 0]
click at [603, 523] on span "Show more posts" at bounding box center [585, 521] width 92 height 13
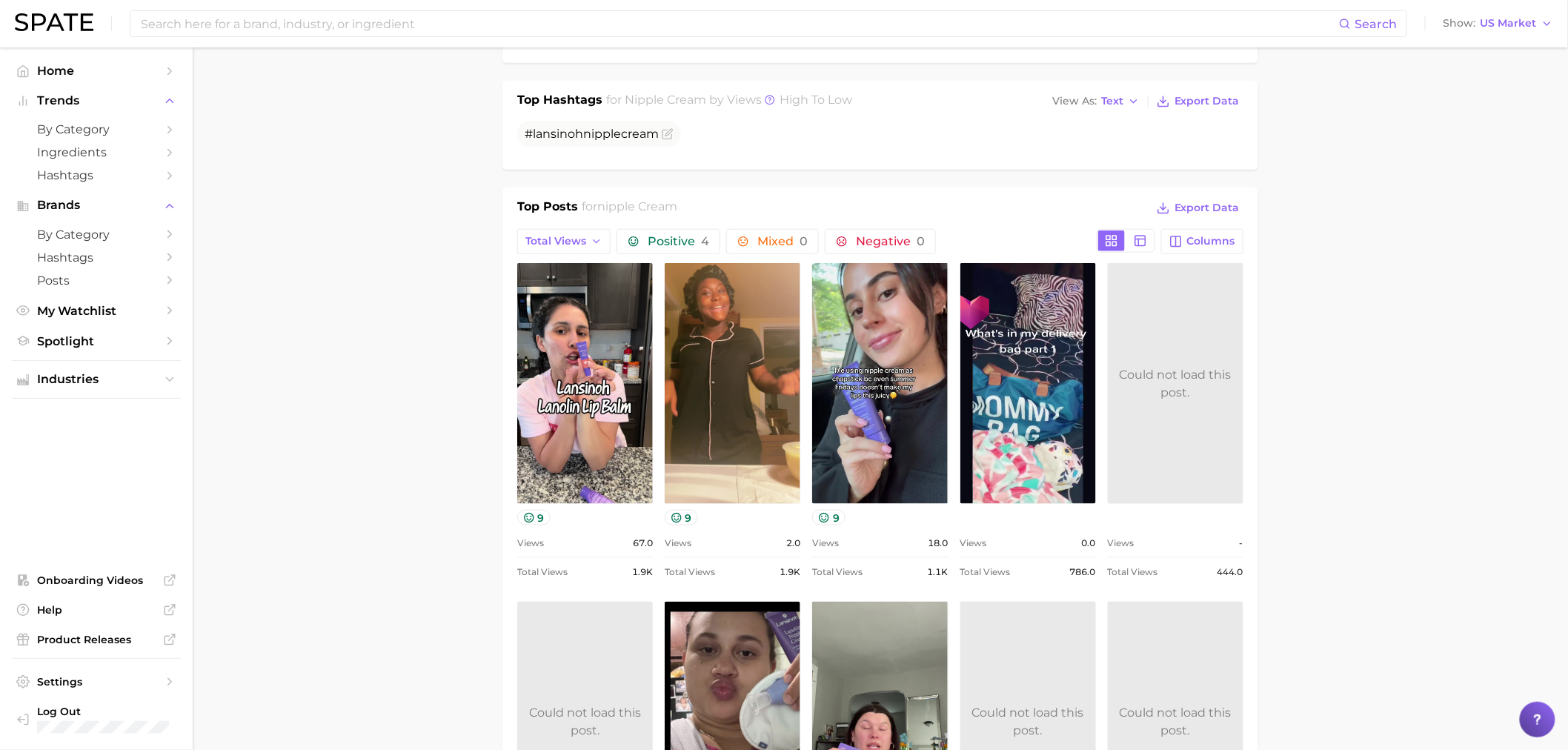
scroll to position [576, 0]
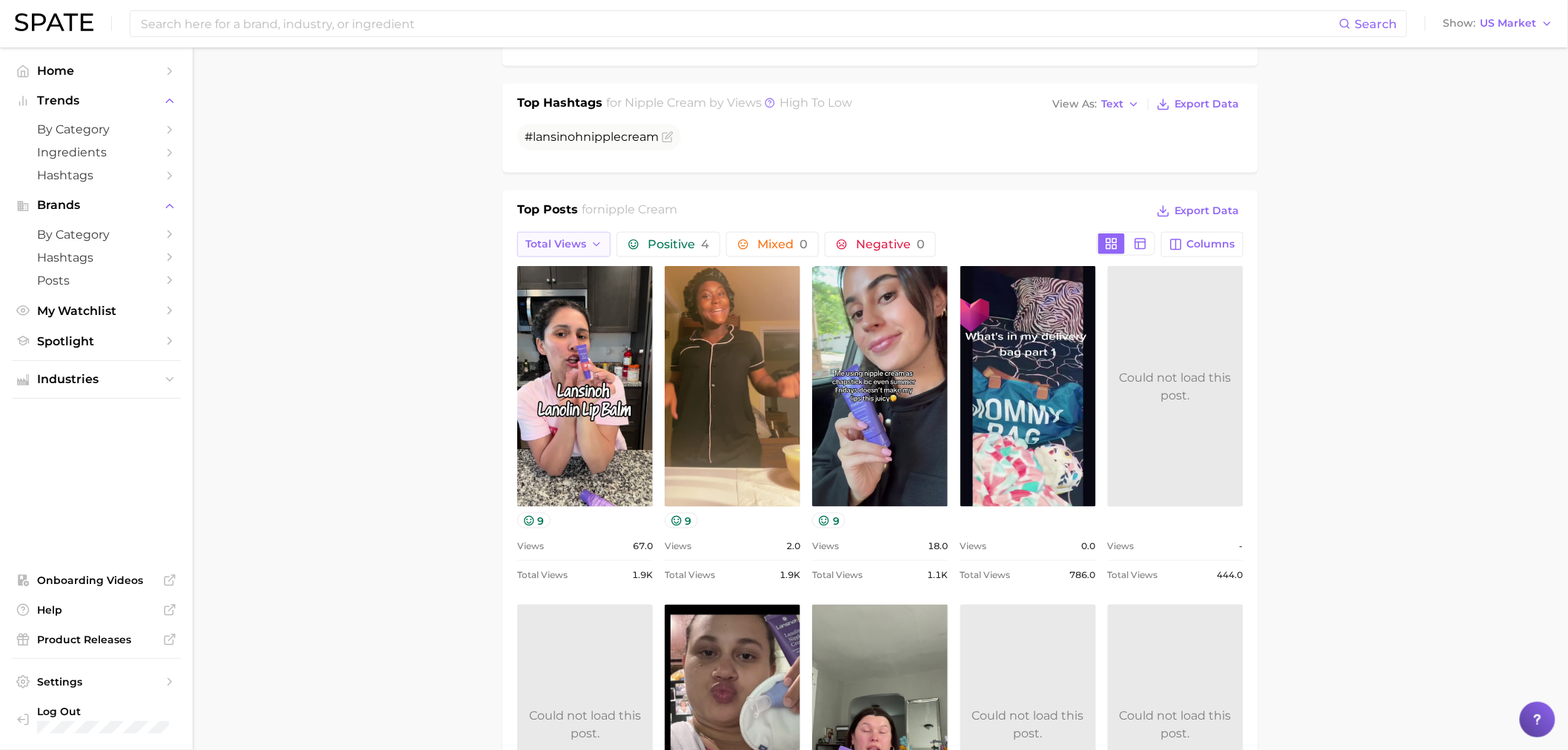
click at [564, 248] on span "Total Views" at bounding box center [556, 244] width 61 height 13
click at [368, 409] on main "1. bath & body 2. body care products 3. body moisturizing products 4. nipple cr…" at bounding box center [880, 745] width 1375 height 2546
click at [1226, 252] on button "Columns" at bounding box center [1202, 245] width 82 height 26
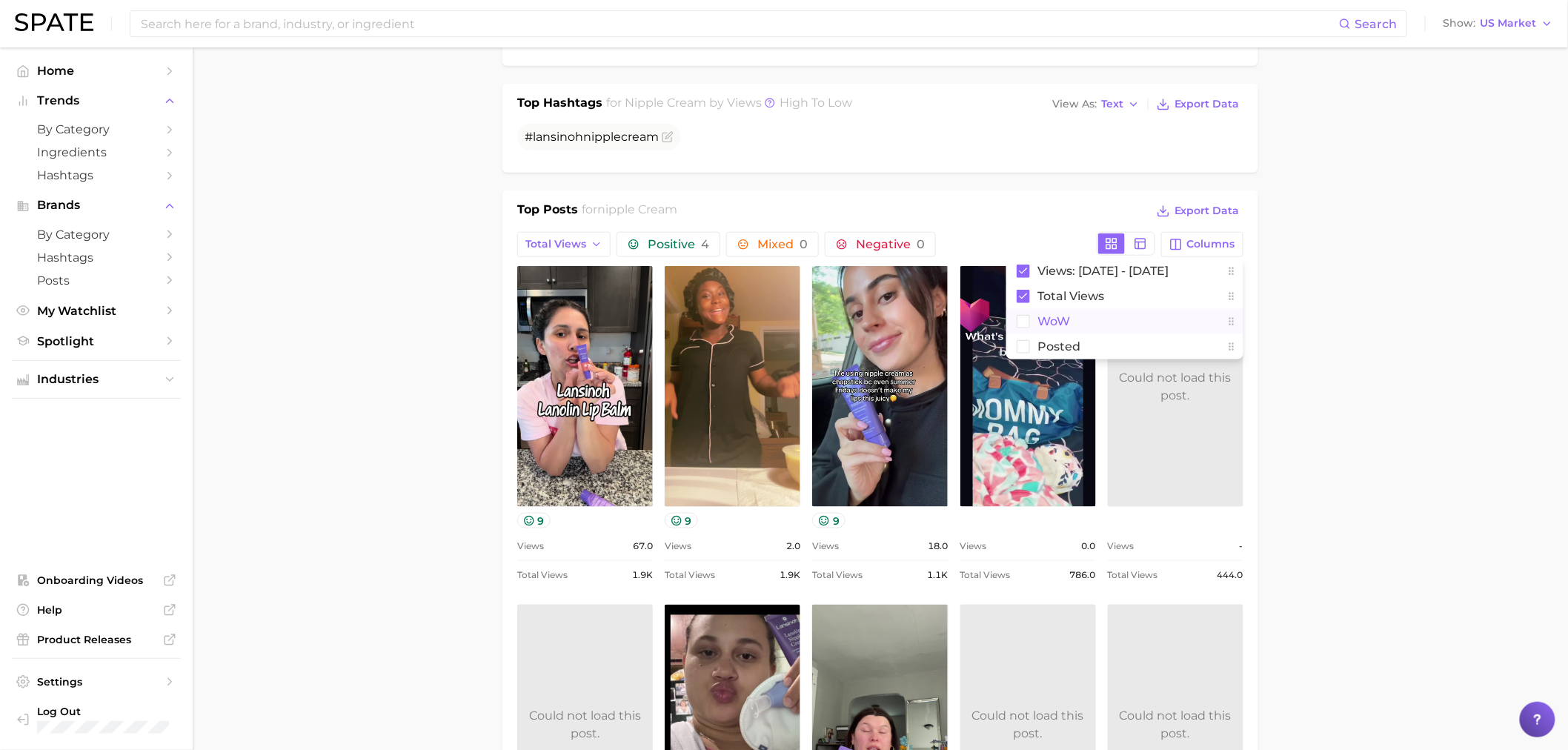
click at [1022, 327] on rect at bounding box center [1024, 322] width 13 height 13
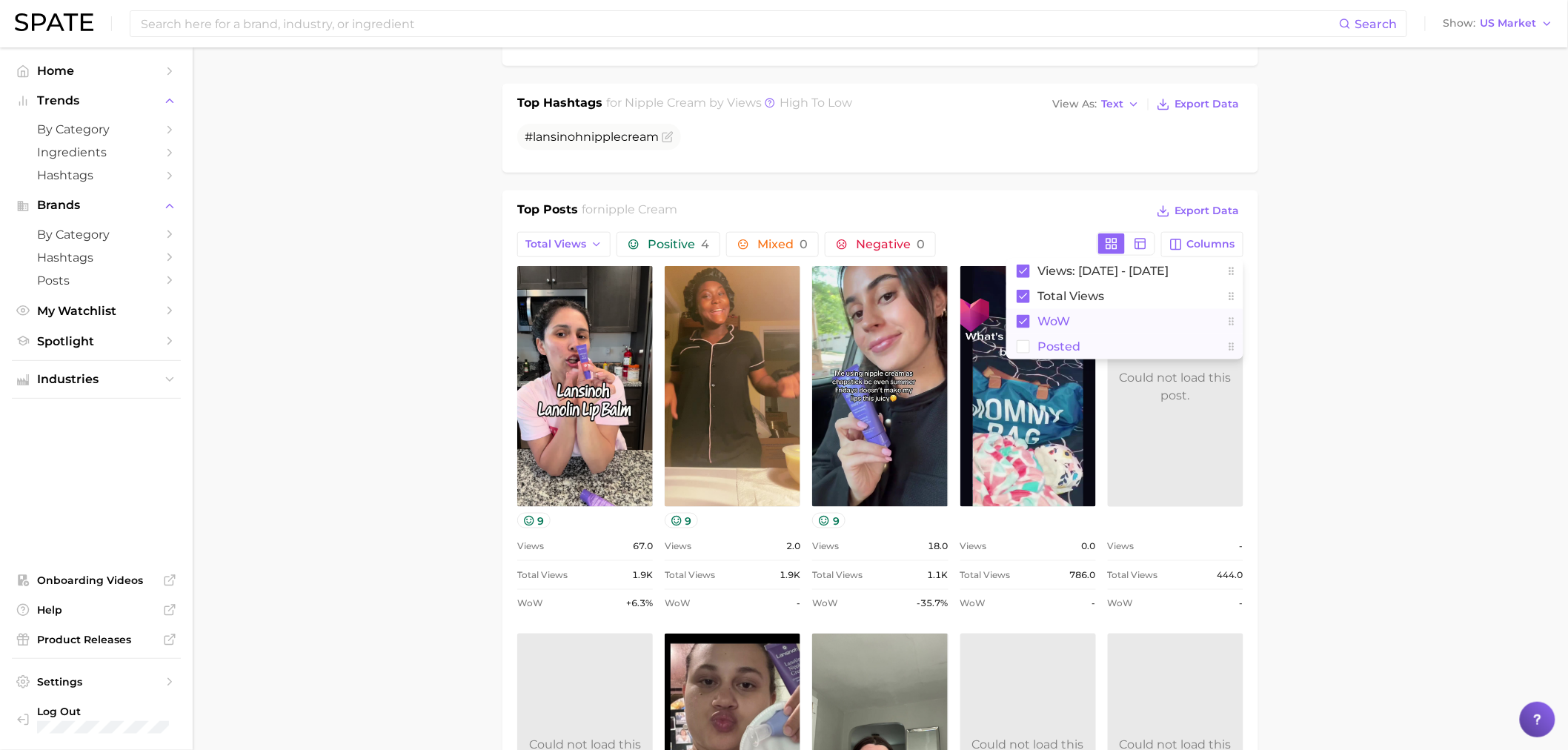
click at [1029, 355] on button "Posted" at bounding box center [1125, 347] width 238 height 26
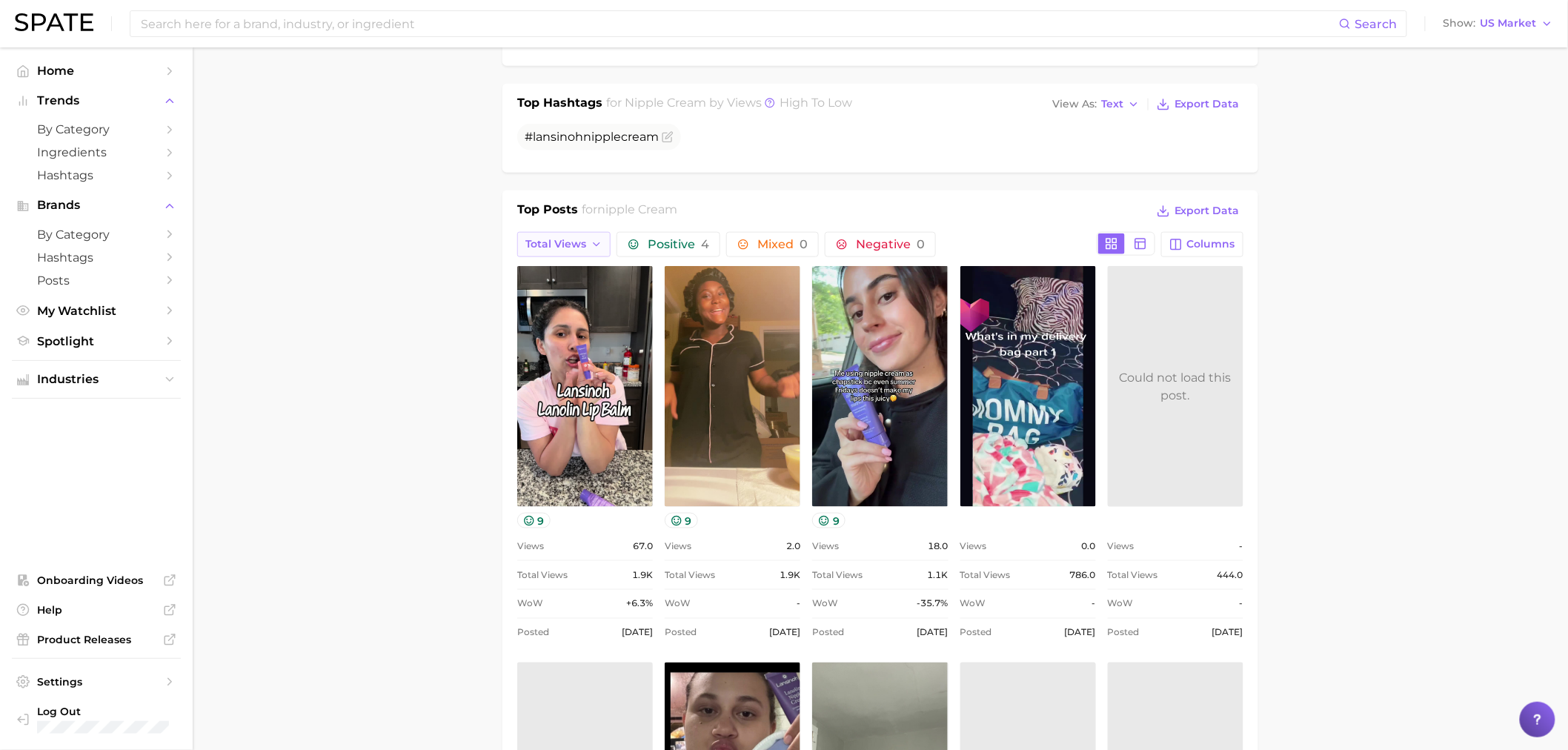
click at [580, 245] on span "Total Views" at bounding box center [556, 244] width 61 height 13
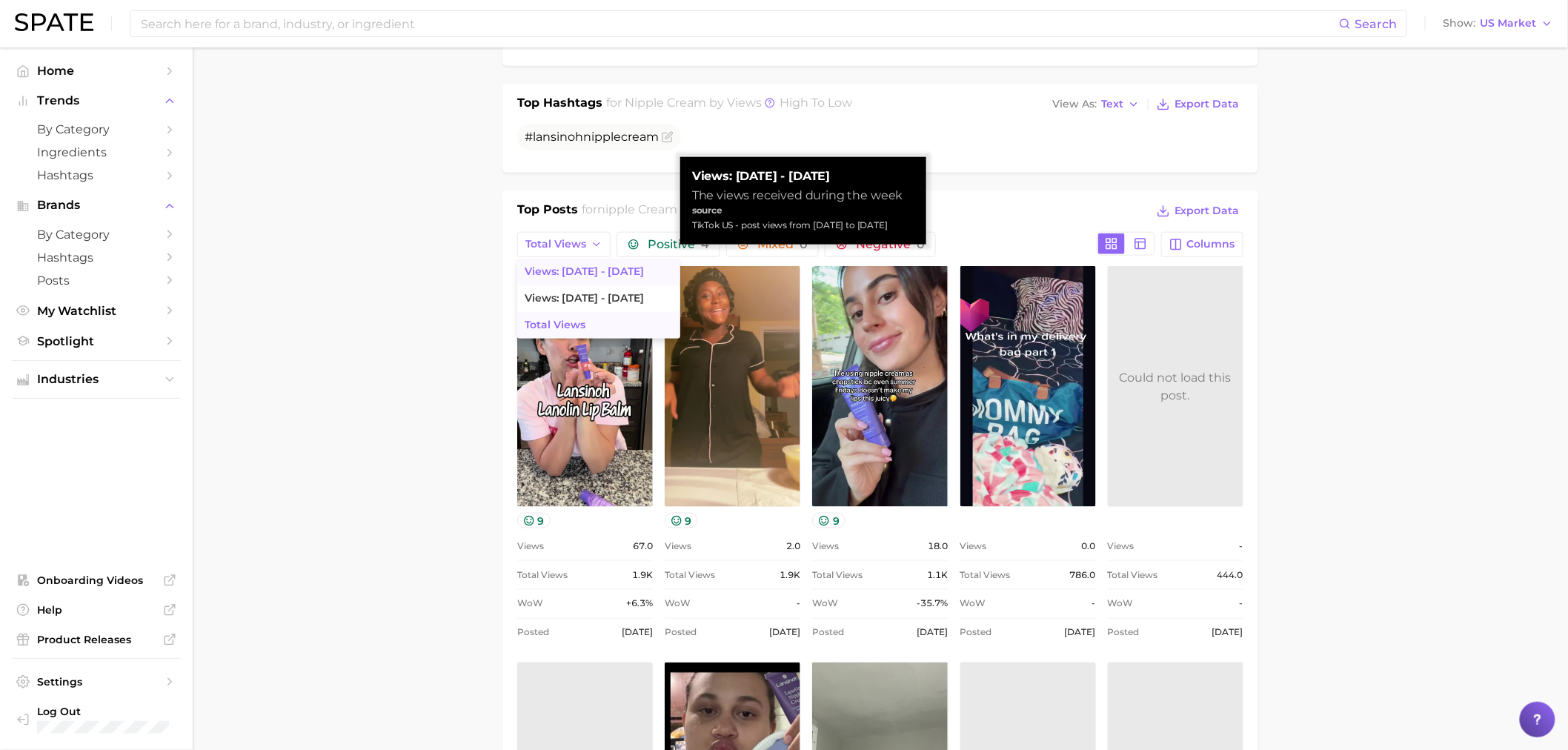
click at [595, 269] on span "Views: [DATE] - [DATE]" at bounding box center [584, 271] width 120 height 13
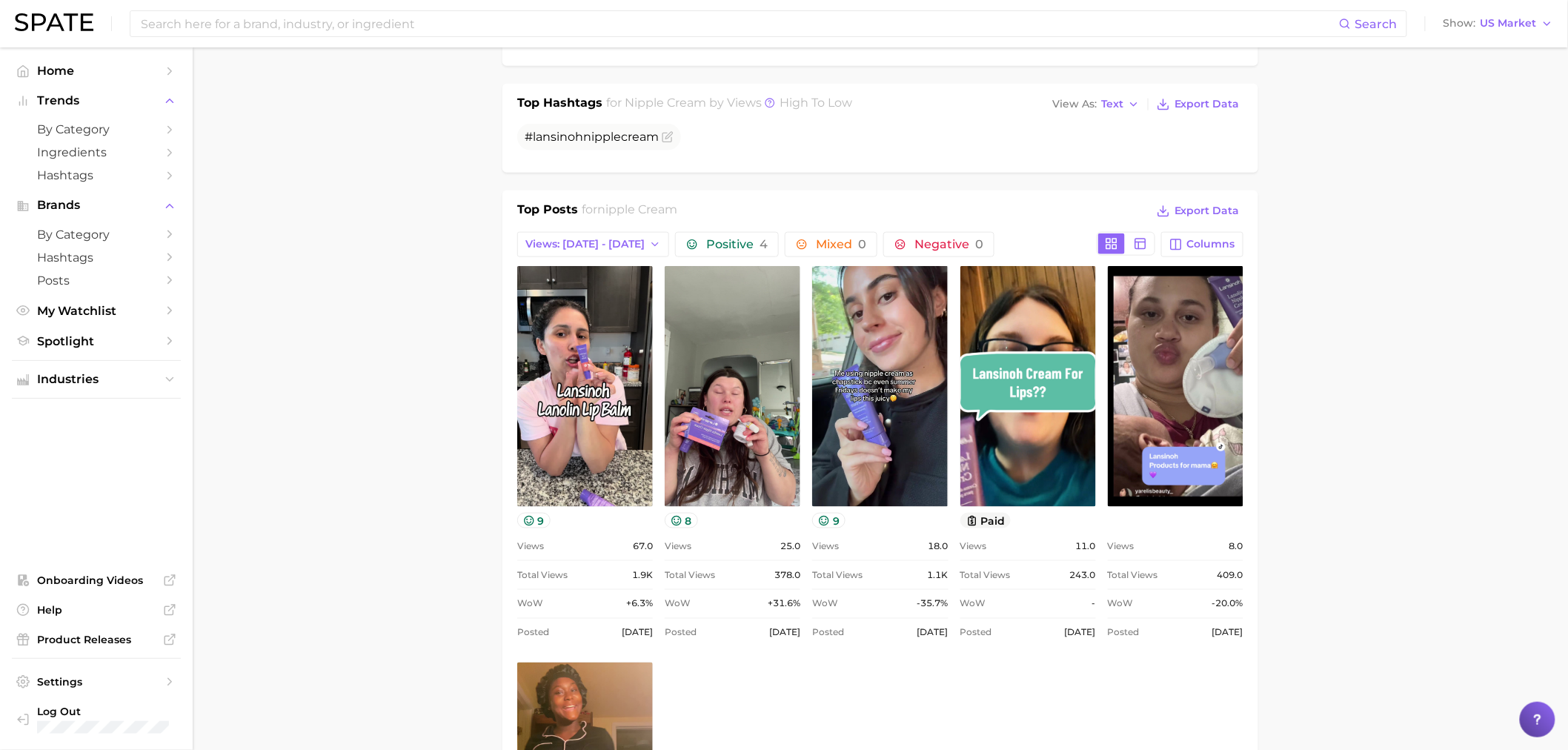
scroll to position [0, 0]
click at [484, 12] on input at bounding box center [738, 24] width 1200 height 26
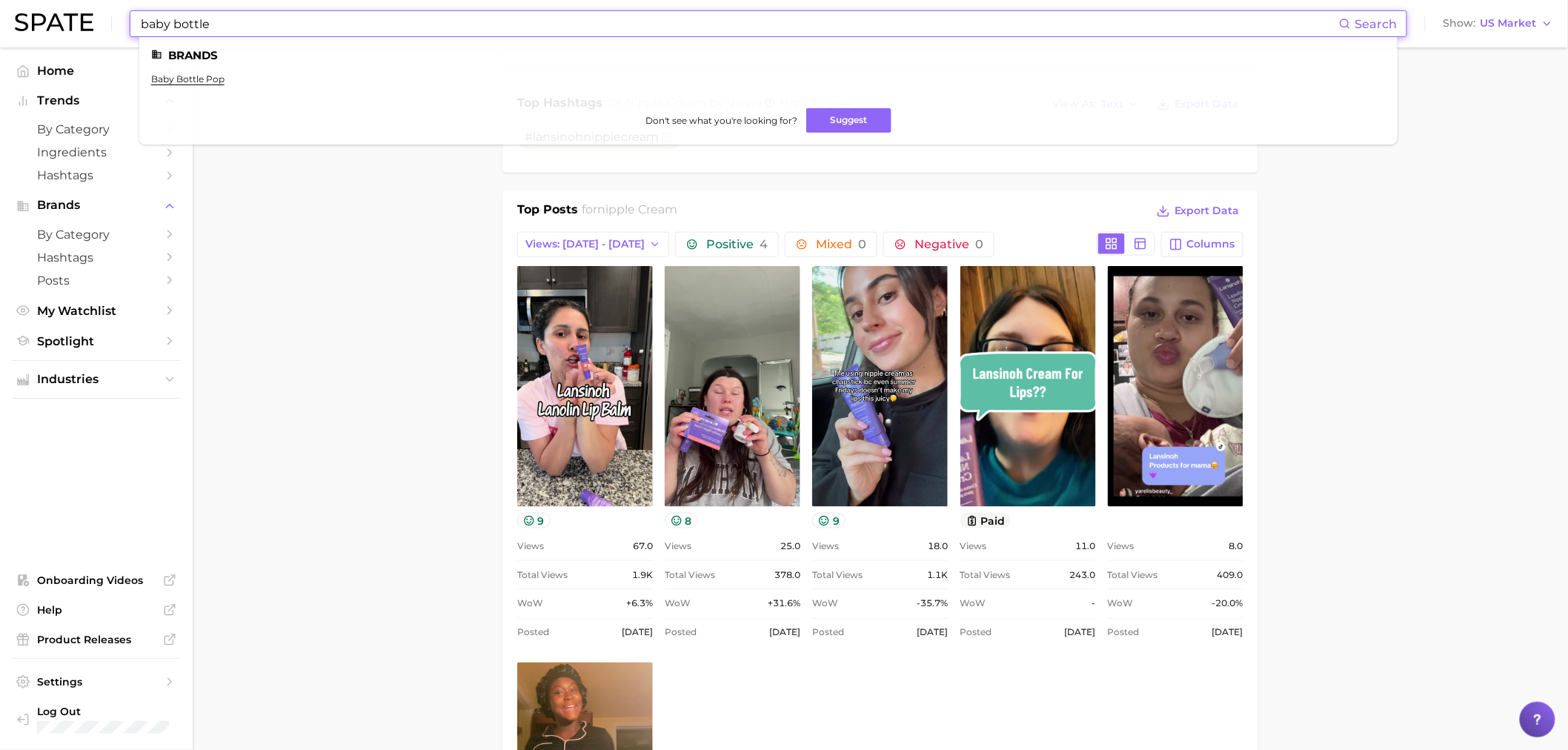
click at [289, 24] on input "baby bottle" at bounding box center [738, 24] width 1200 height 26
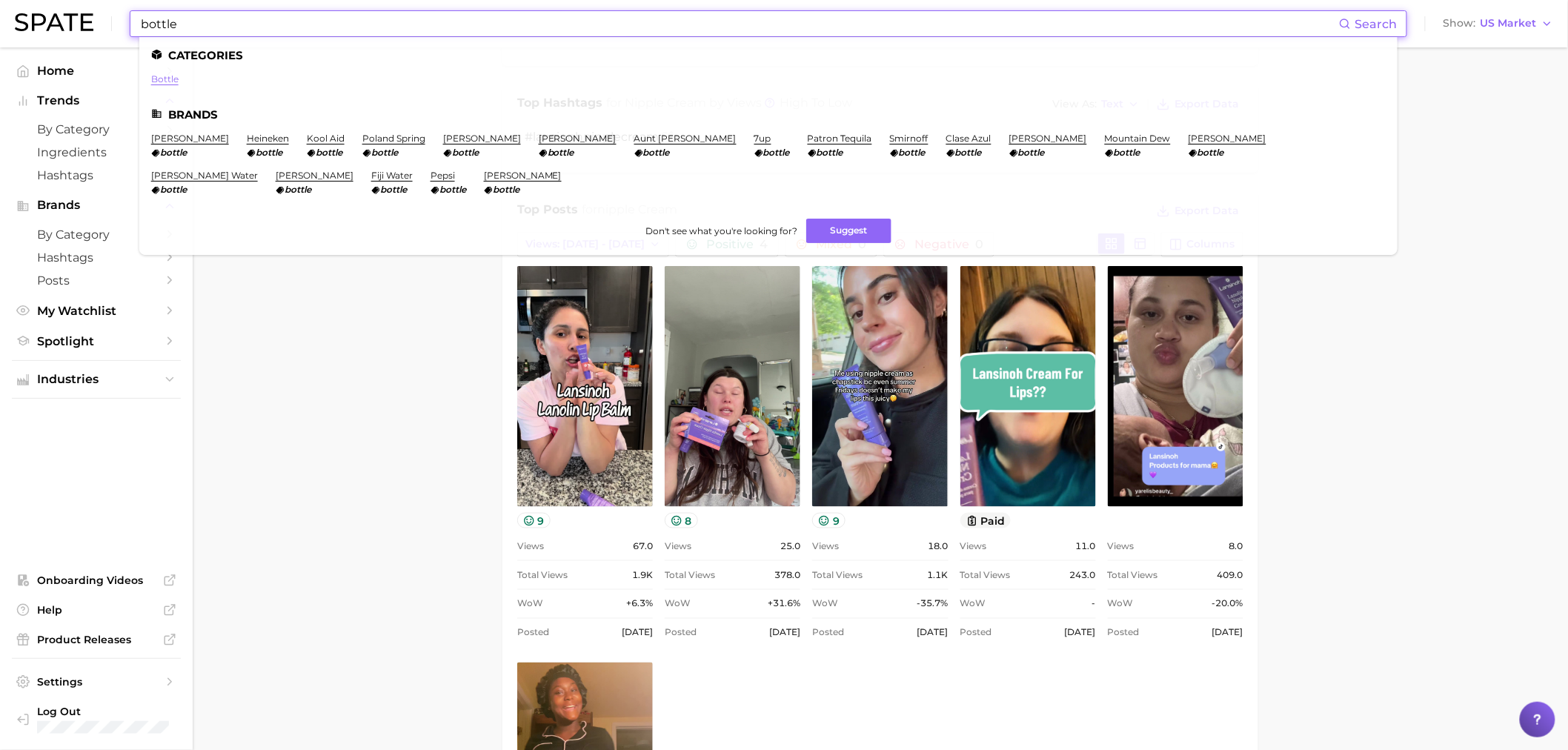
type input "bottle"
click at [166, 77] on link "bottle" at bounding box center [164, 79] width 27 height 11
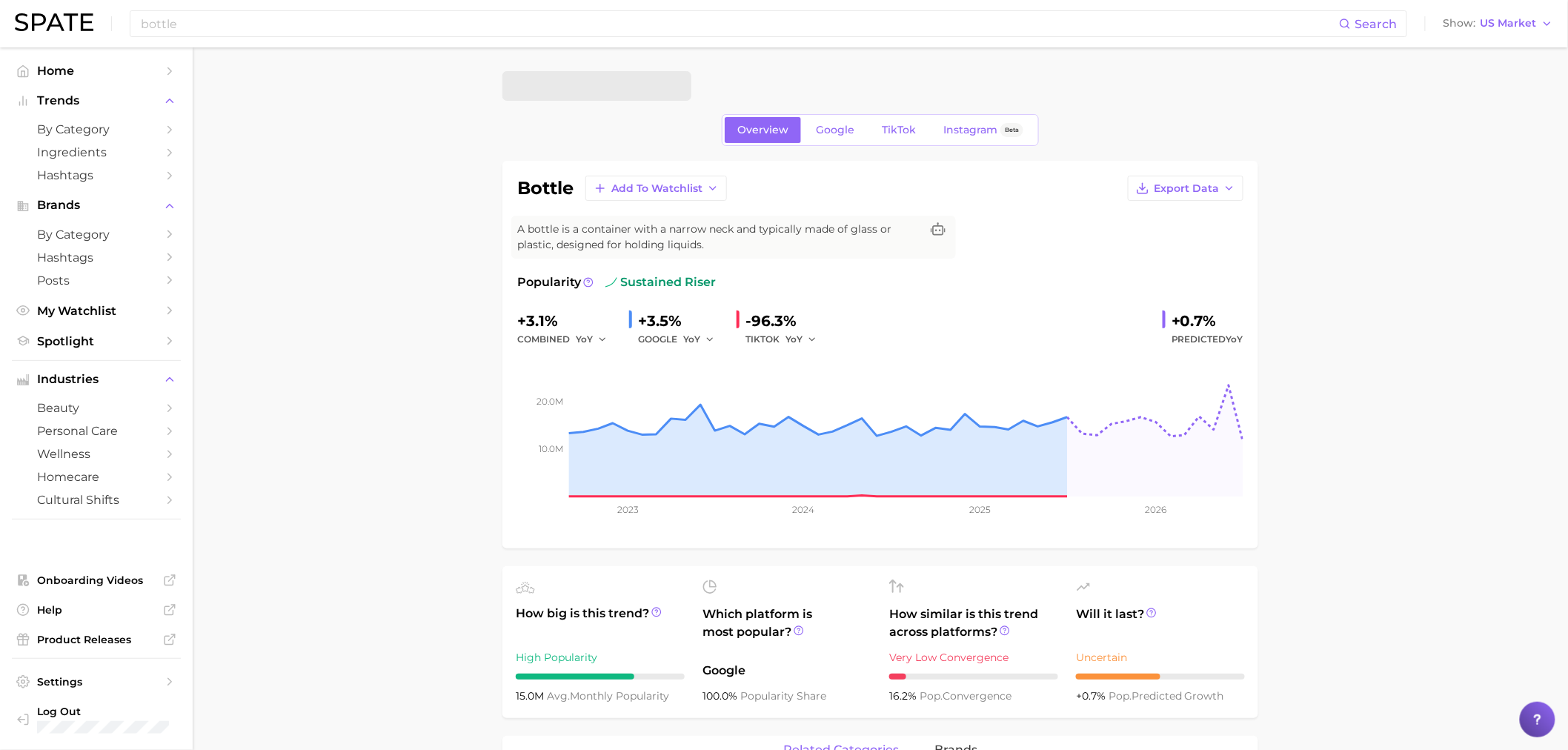
click at [838, 128] on span "Google" at bounding box center [835, 130] width 38 height 13
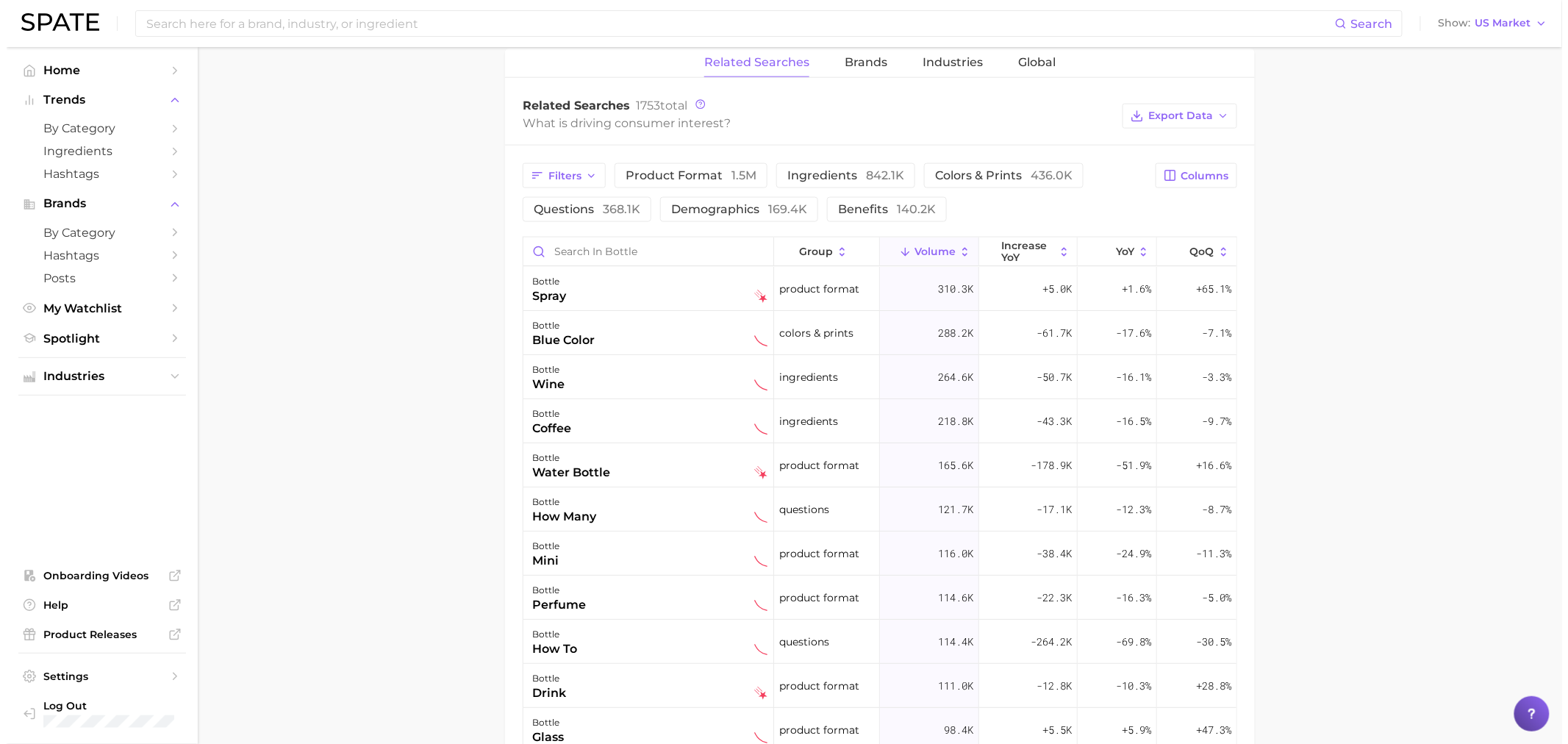
scroll to position [735, 0]
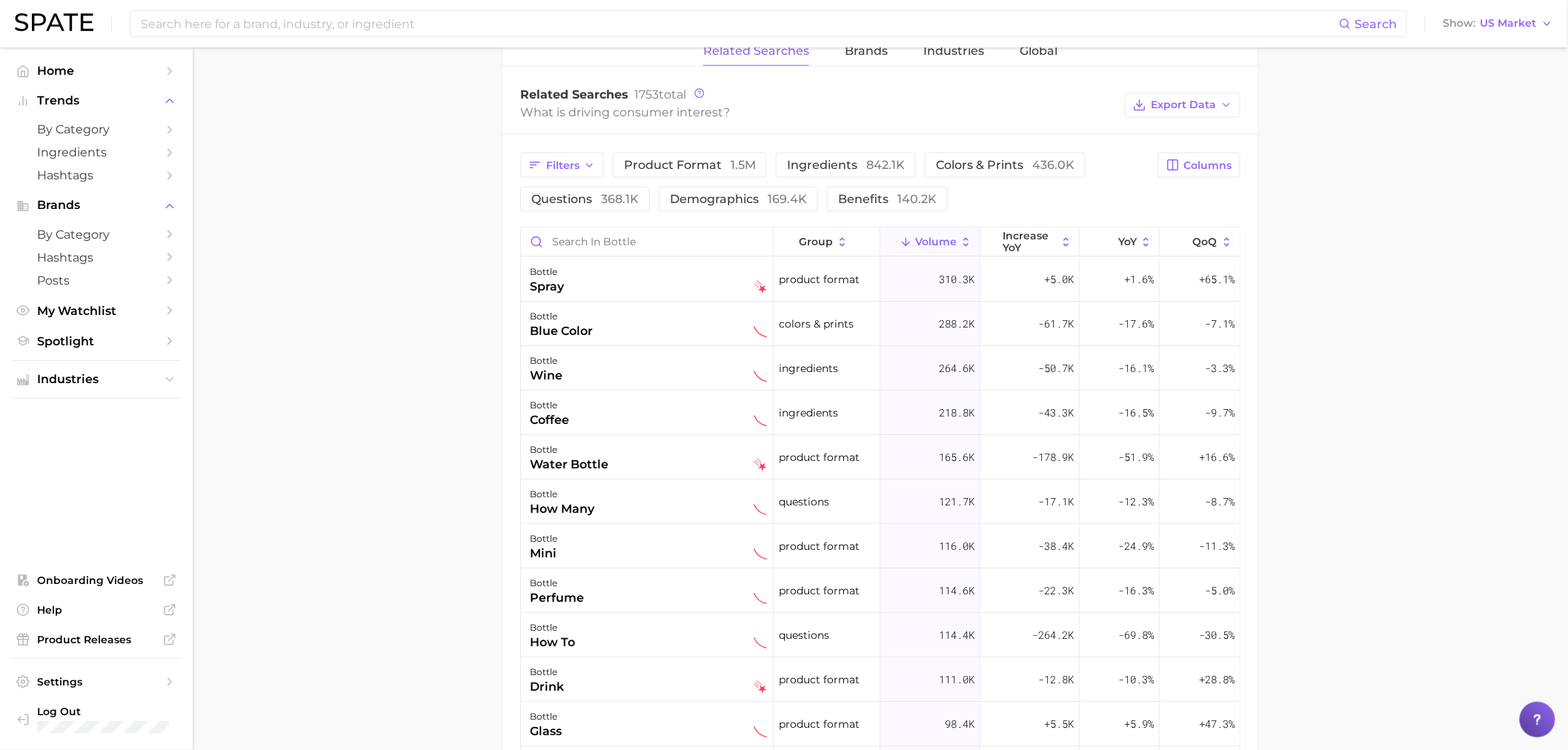
click at [692, 181] on div "Filters product format 1.5m ingredients 842.1k colors & prints 436.0k questions…" at bounding box center [834, 182] width 630 height 59
click at [706, 196] on span "demographics 169.4k" at bounding box center [738, 198] width 137 height 14
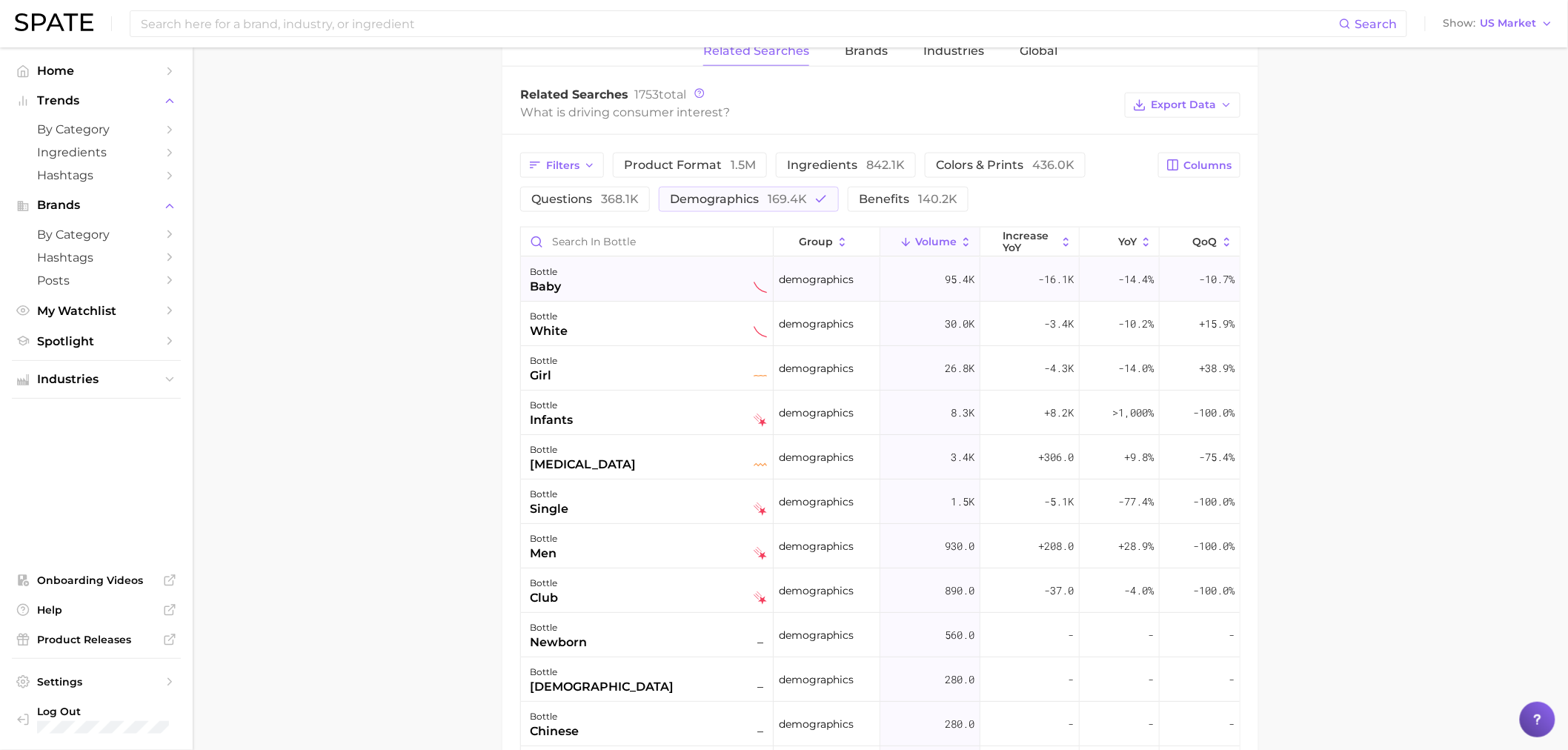
click at [581, 269] on div "bottle baby" at bounding box center [649, 280] width 238 height 33
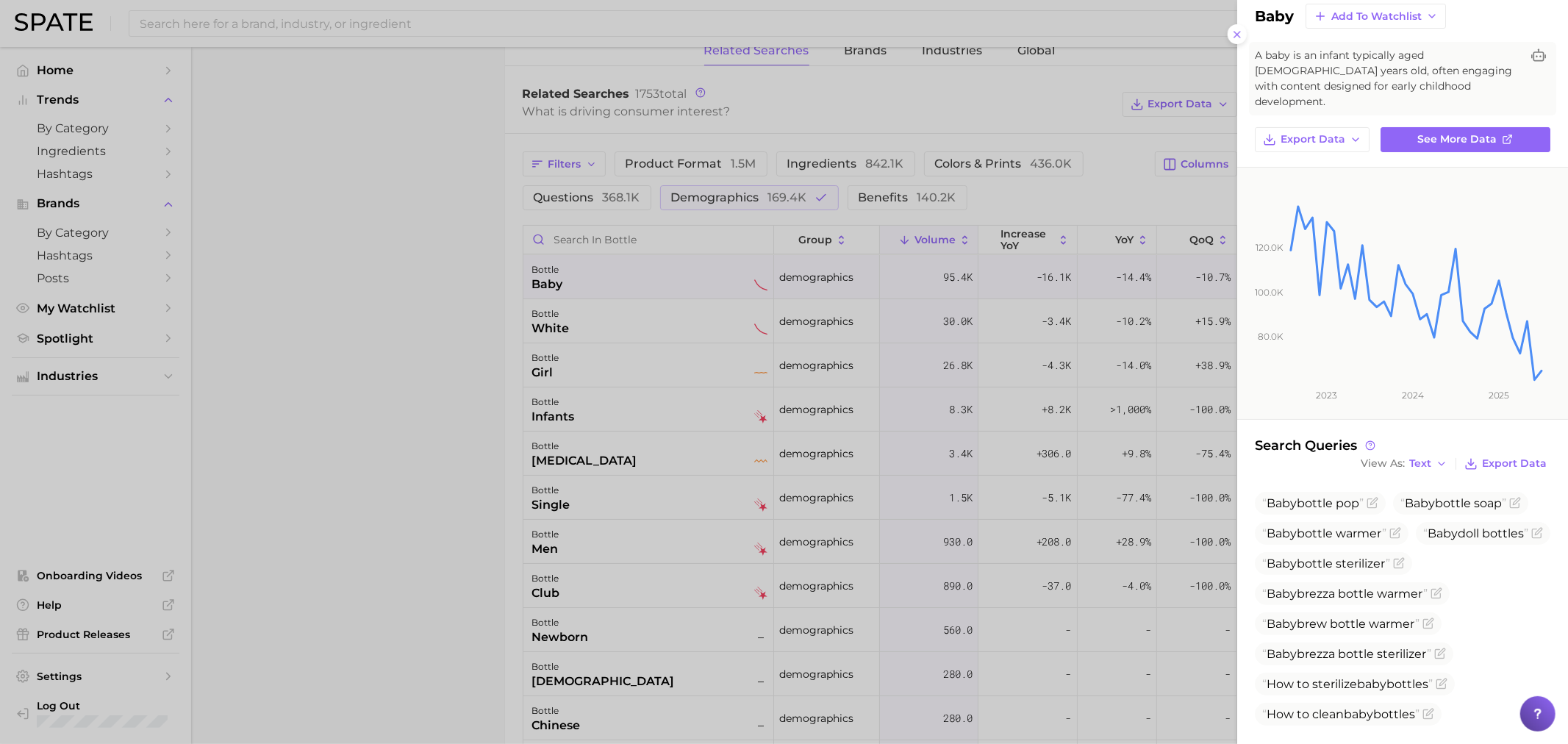
scroll to position [90, 0]
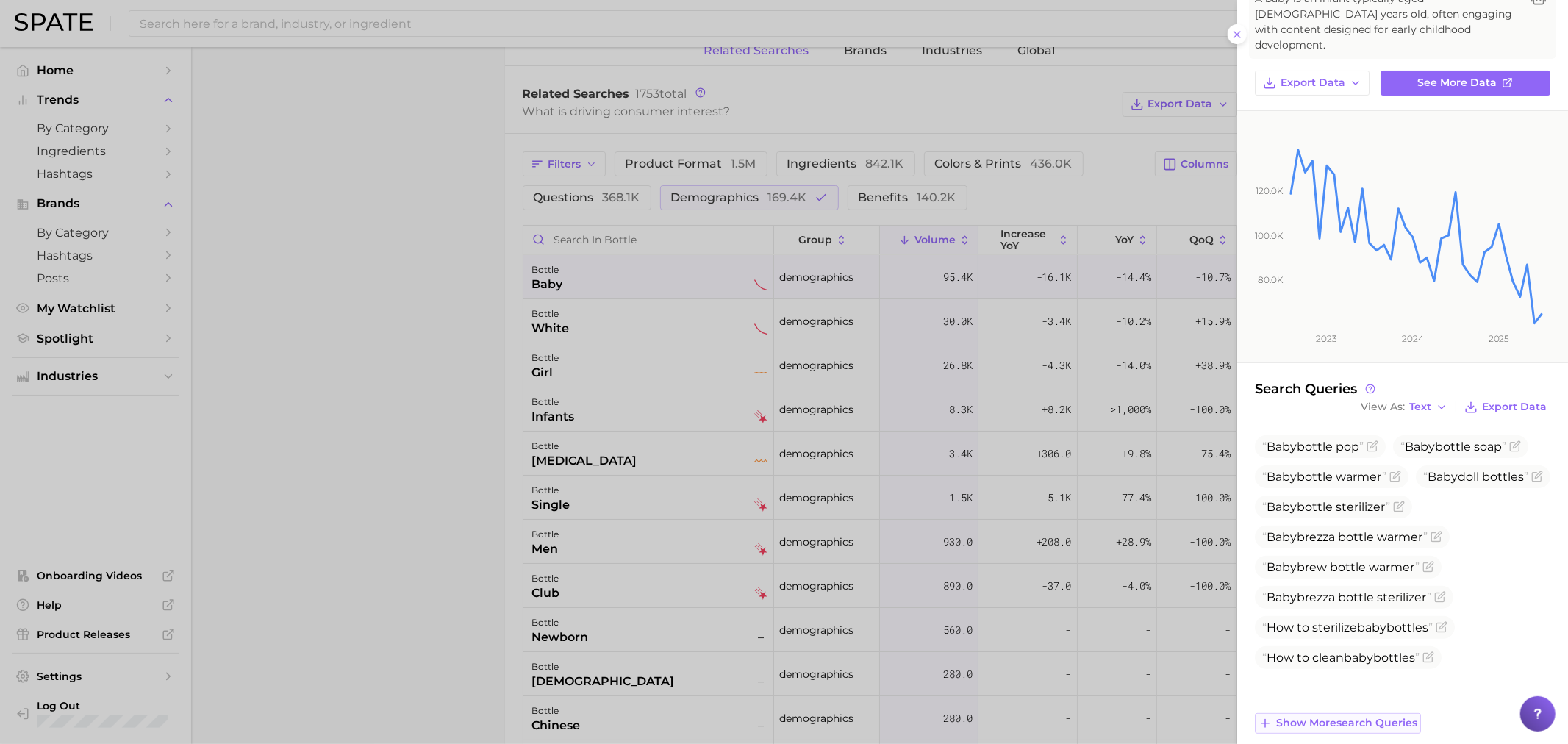
click at [1317, 717] on span "Show more search queries" at bounding box center [1347, 723] width 141 height 13
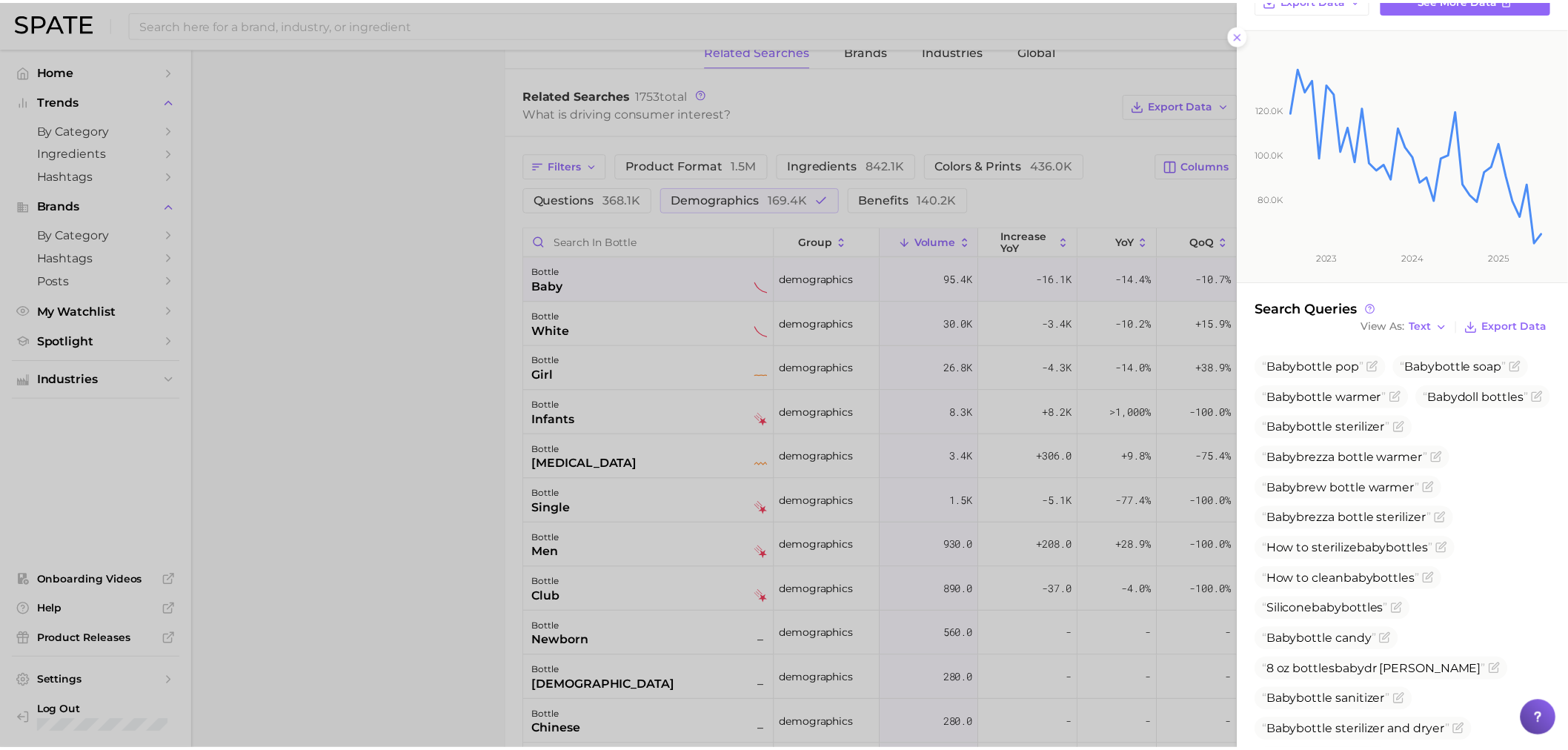
scroll to position [169, 0]
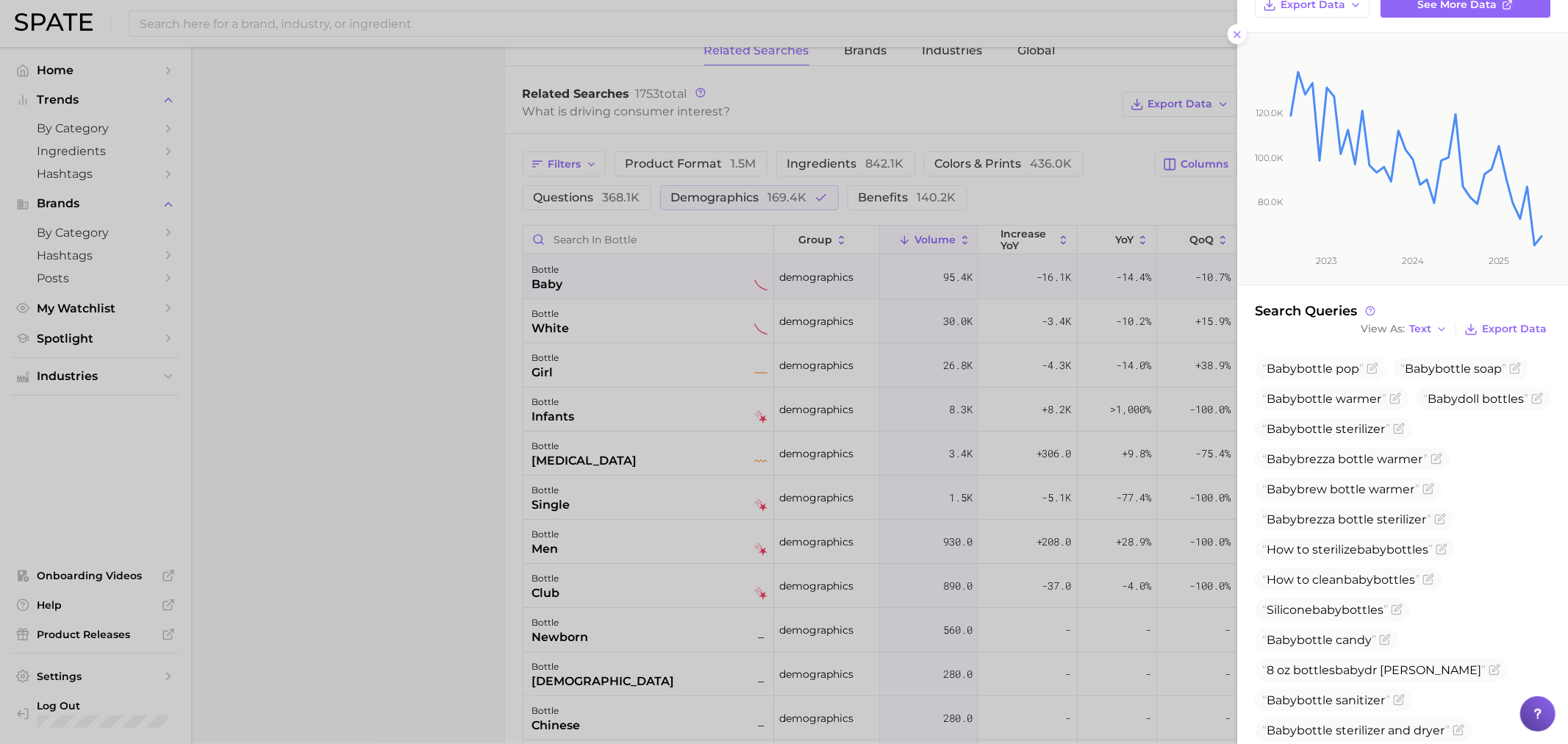
click at [406, 346] on div at bounding box center [784, 372] width 1568 height 744
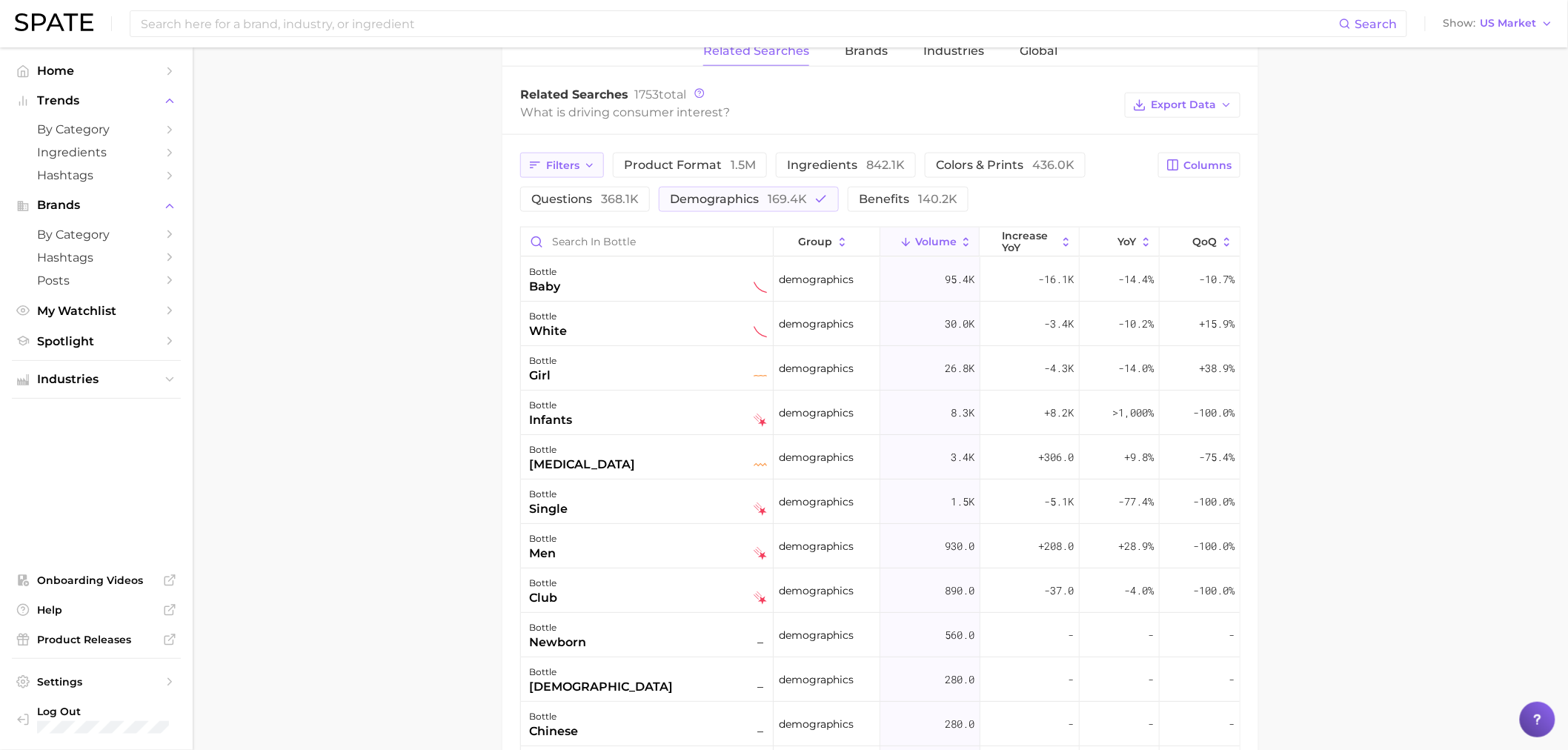
click at [563, 153] on button "Filters" at bounding box center [562, 165] width 84 height 26
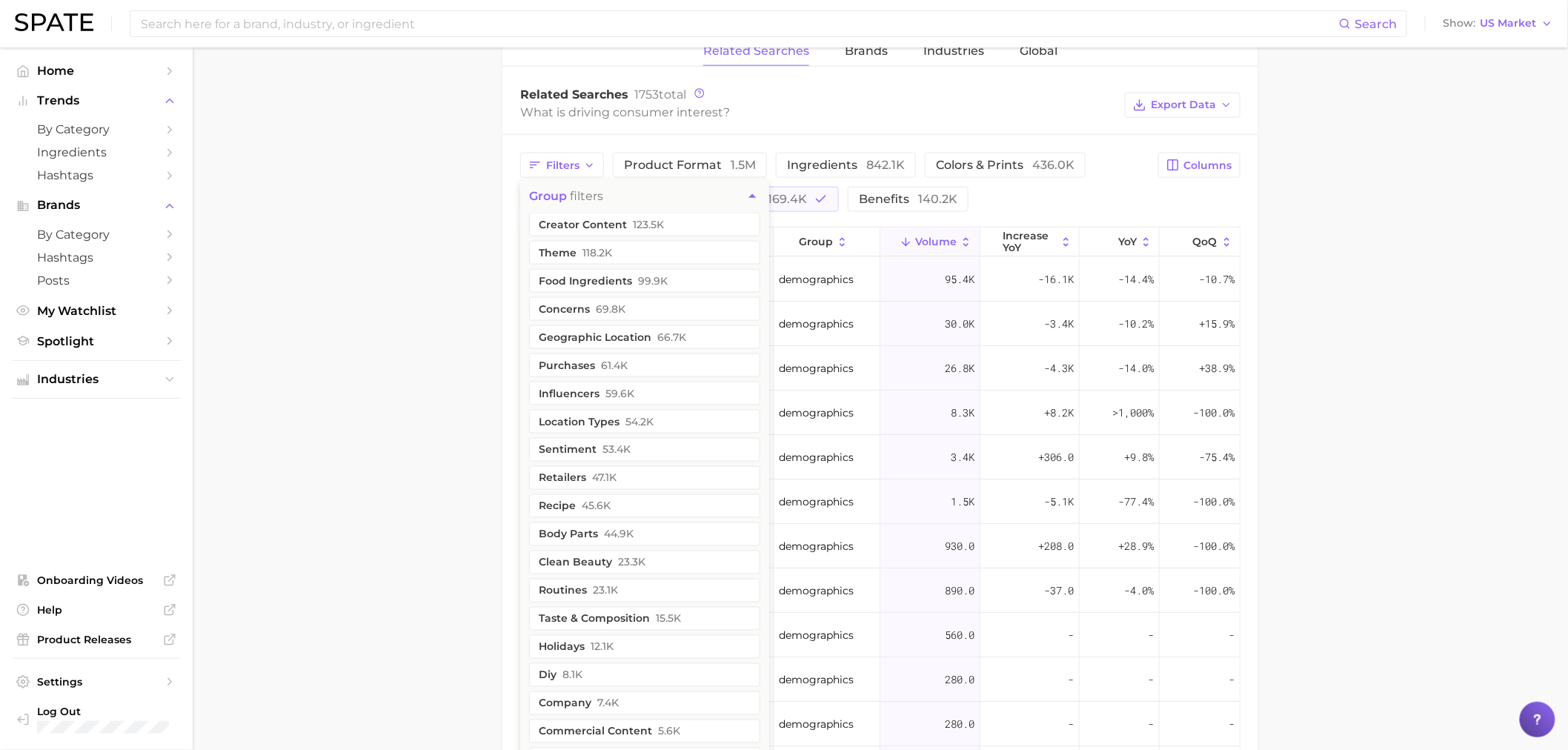
drag, startPoint x: 416, startPoint y: 341, endPoint x: 493, endPoint y: 292, distance: 91.3
click at [414, 343] on main "bottle Overview Google TikTok Instagram Beta bottle Add to Watchlist Export Dat…" at bounding box center [880, 187] width 1375 height 1762
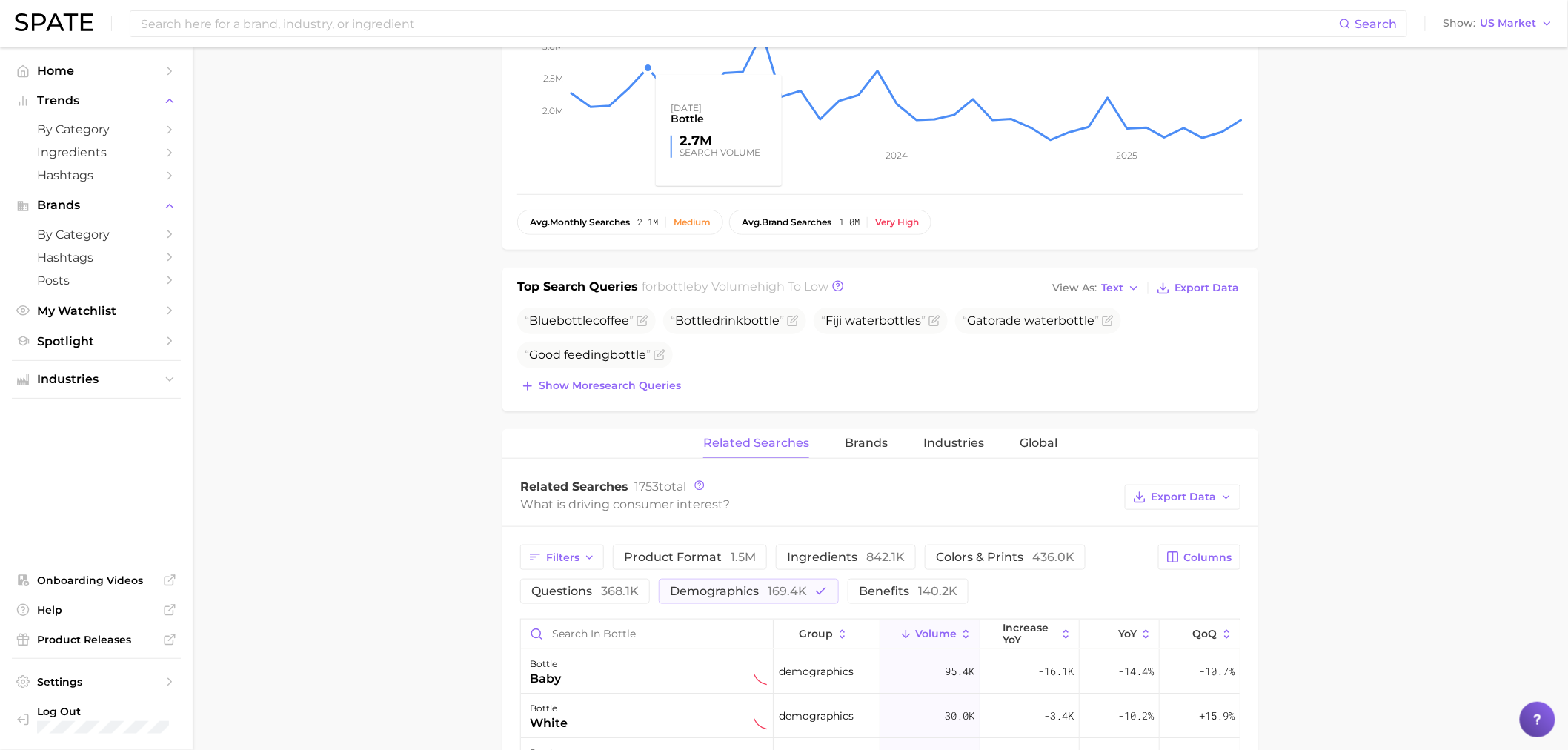
scroll to position [164, 0]
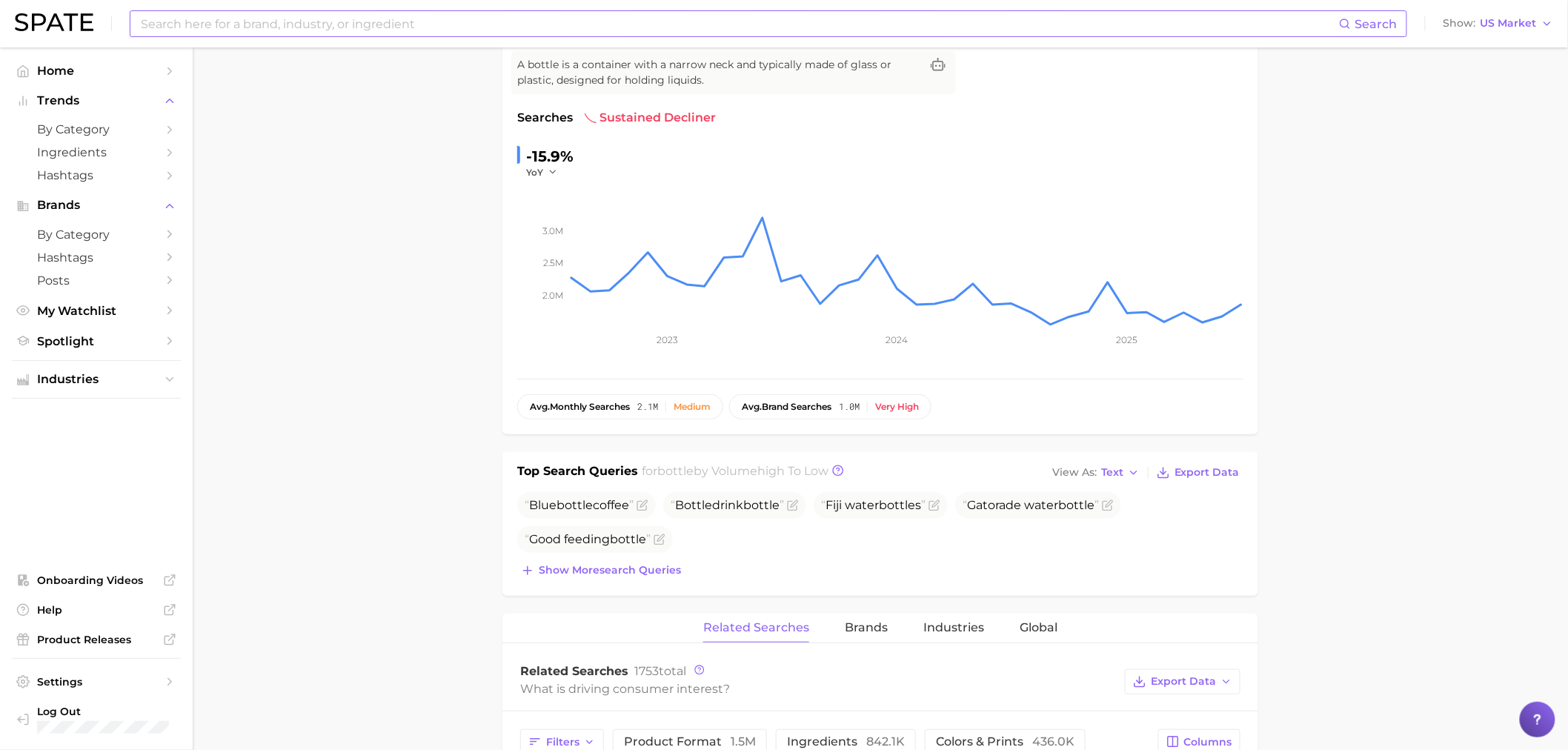
click at [468, 20] on input at bounding box center [738, 24] width 1200 height 26
click at [397, 26] on input "nipple" at bounding box center [738, 24] width 1200 height 26
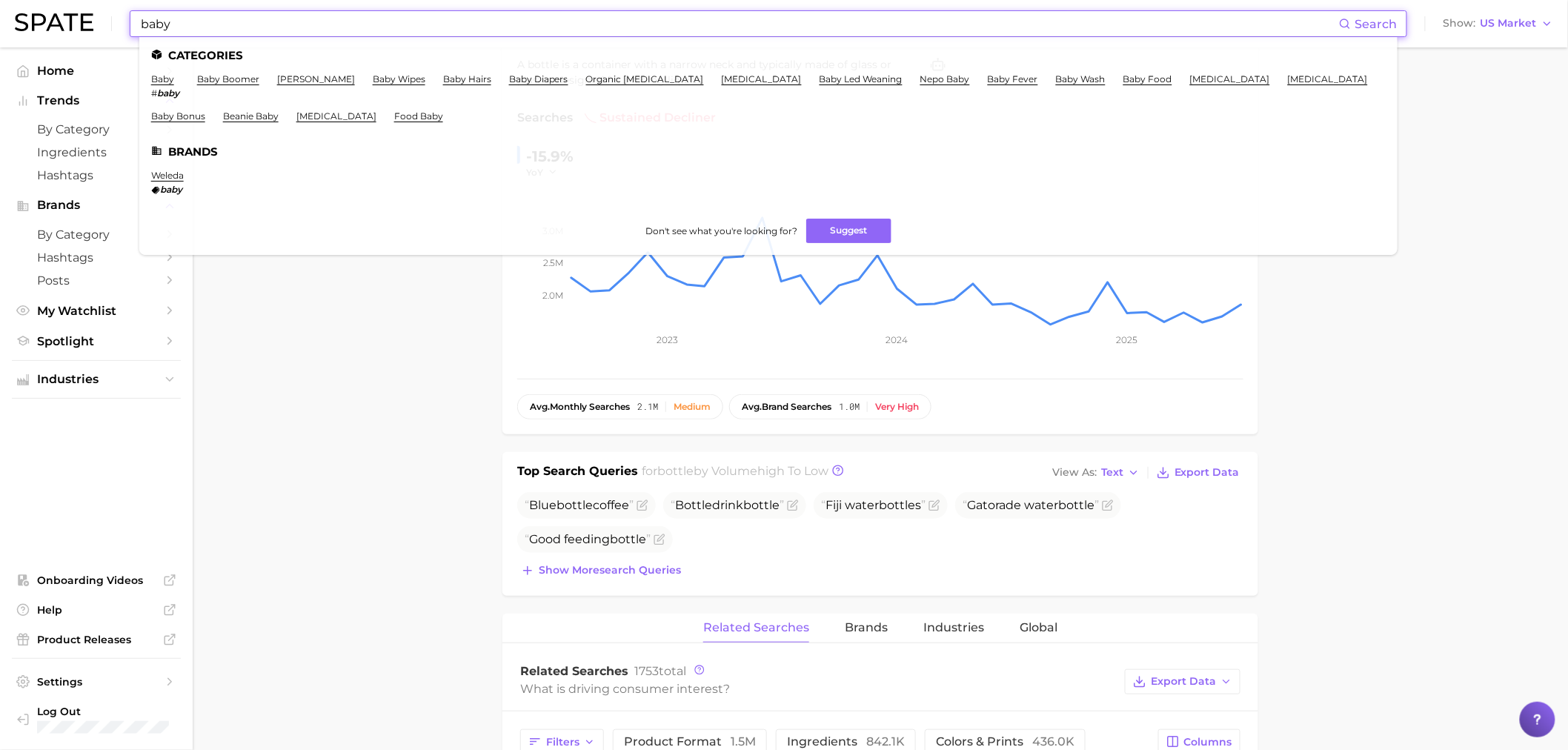
type input "baby"
click at [1384, 480] on main "bottle Overview Google TikTok Instagram Beta bottle Add to Watchlist Export Dat…" at bounding box center [880, 764] width 1375 height 1762
